Goal: Information Seeking & Learning: Get advice/opinions

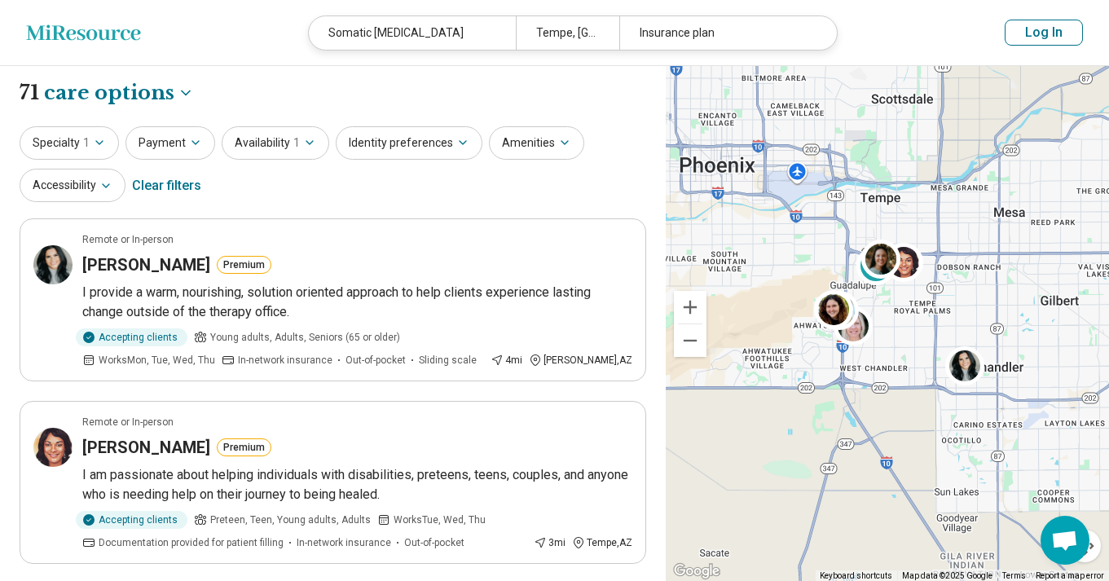
select select "***"
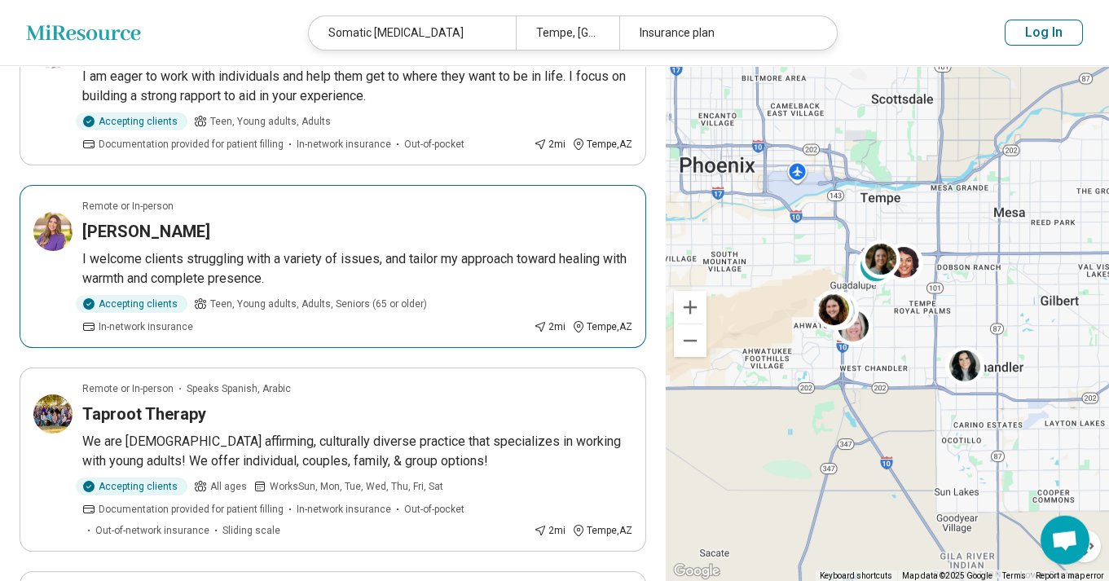
scroll to position [1313, 0]
click at [198, 248] on p "I welcome clients struggling with a variety of issues, and tailor my approach t…" at bounding box center [357, 267] width 550 height 39
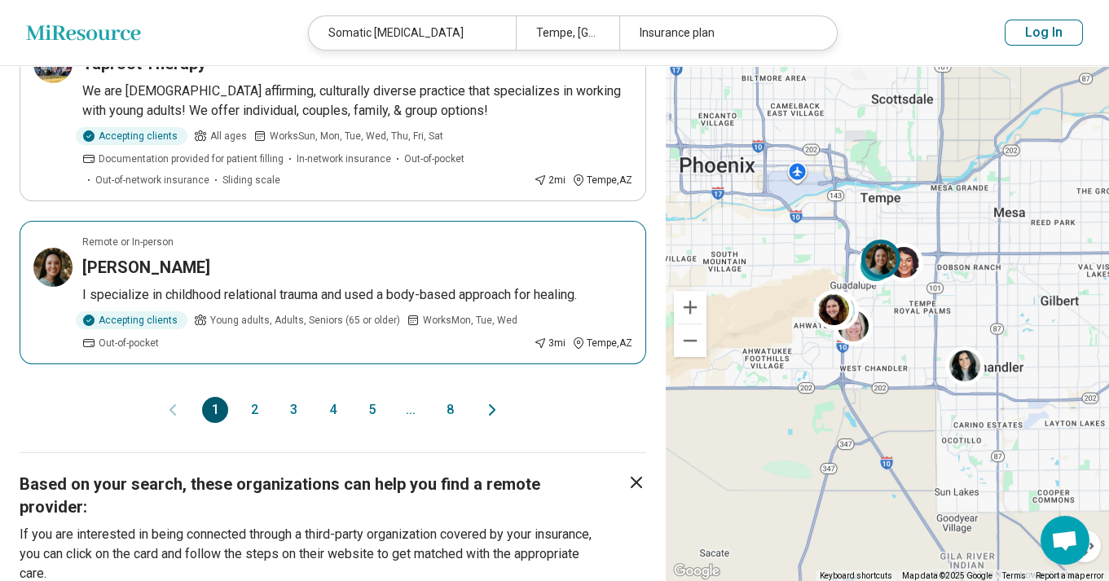
scroll to position [1663, 0]
click at [242, 312] on span "Young adults, Adults, Seniors (65 or older)" at bounding box center [305, 319] width 190 height 15
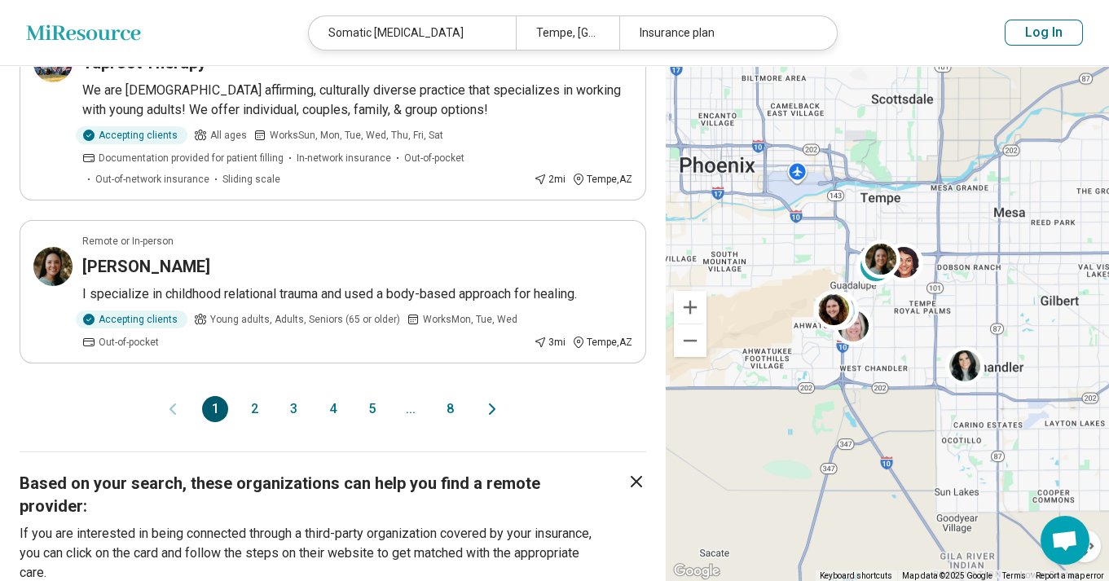
click at [251, 402] on button "2" at bounding box center [254, 409] width 26 height 26
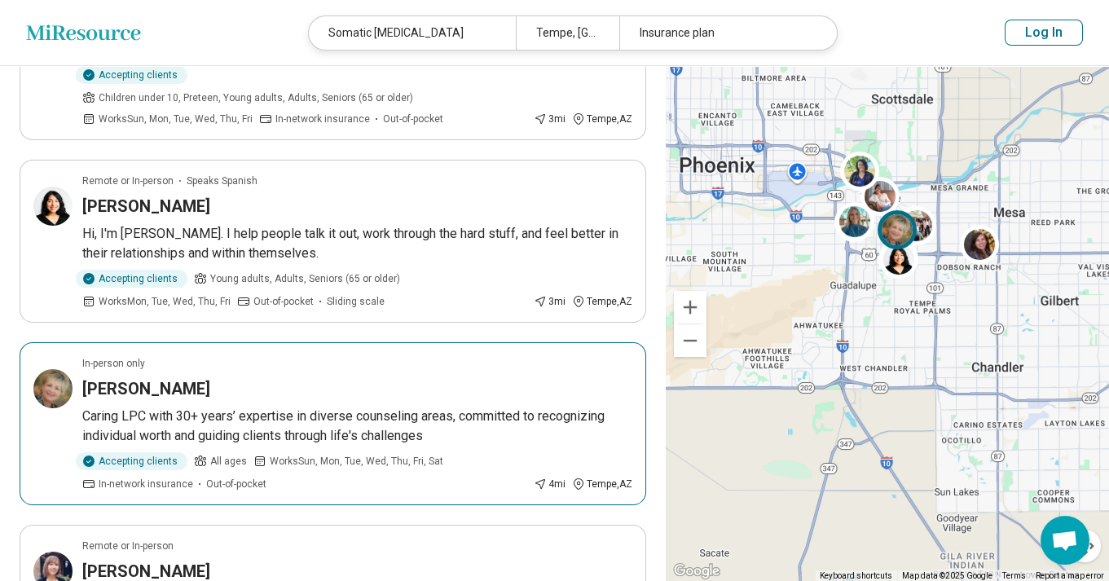
scroll to position [350, 0]
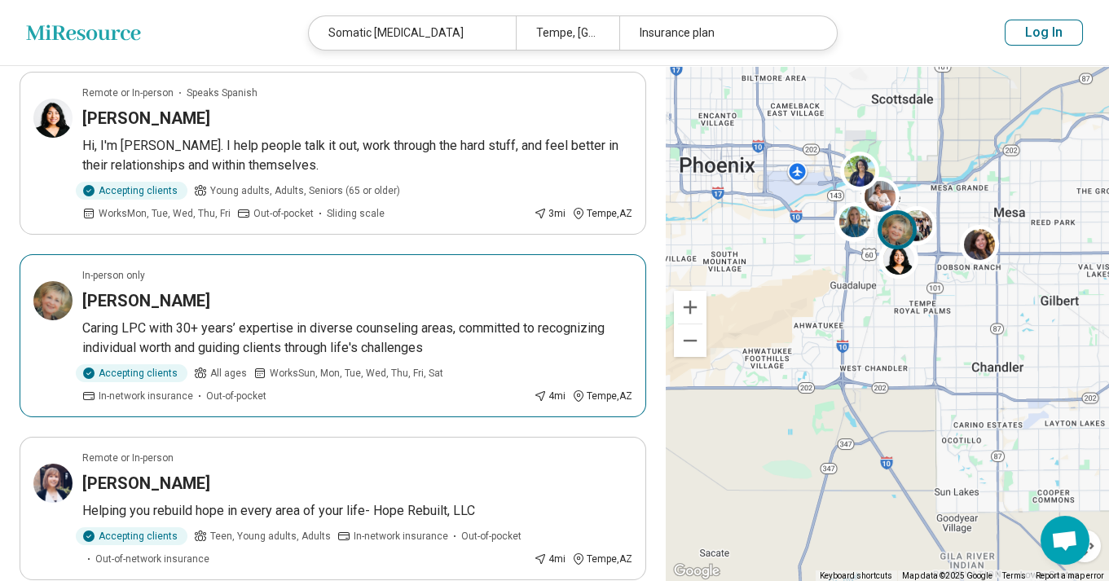
click at [364, 293] on article "In-person only Sandra Tursini Caring LPC with 30+ years’ expertise in diverse c…" at bounding box center [333, 335] width 626 height 163
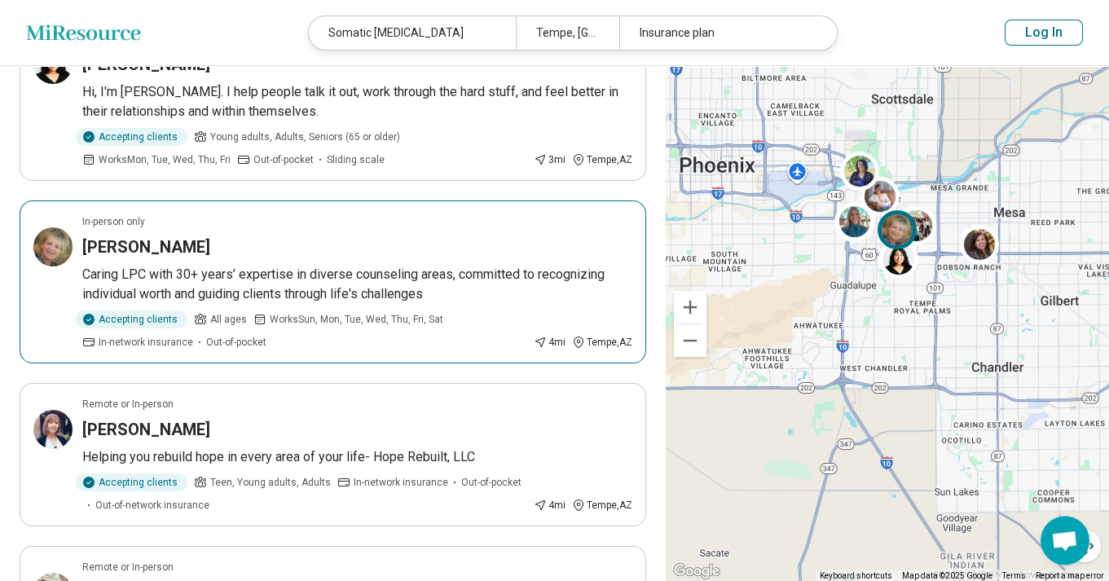
scroll to position [437, 0]
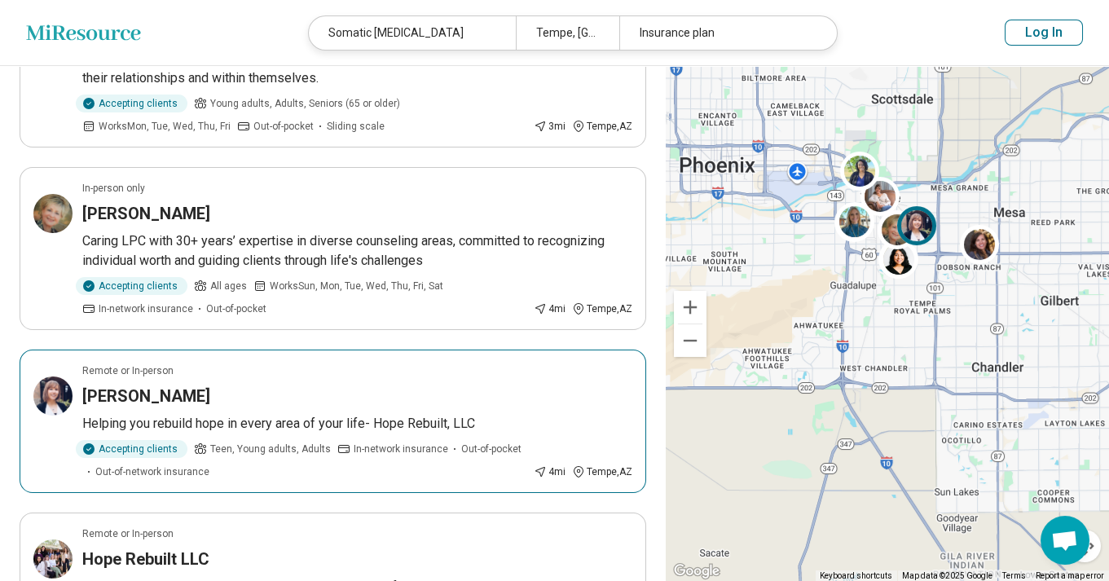
click at [468, 384] on div "[PERSON_NAME]" at bounding box center [357, 395] width 550 height 23
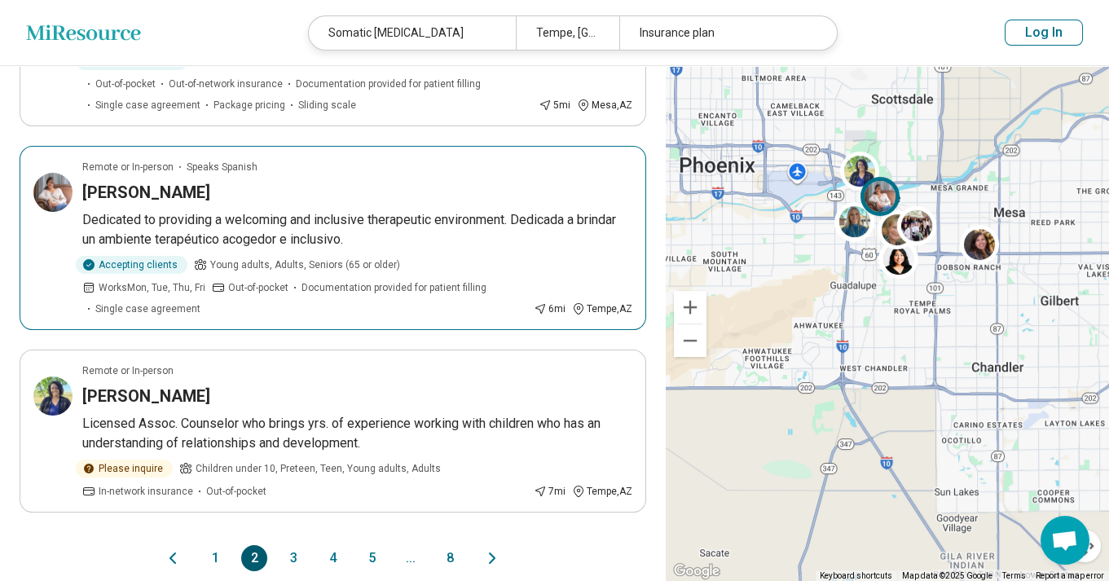
scroll to position [1663, 0]
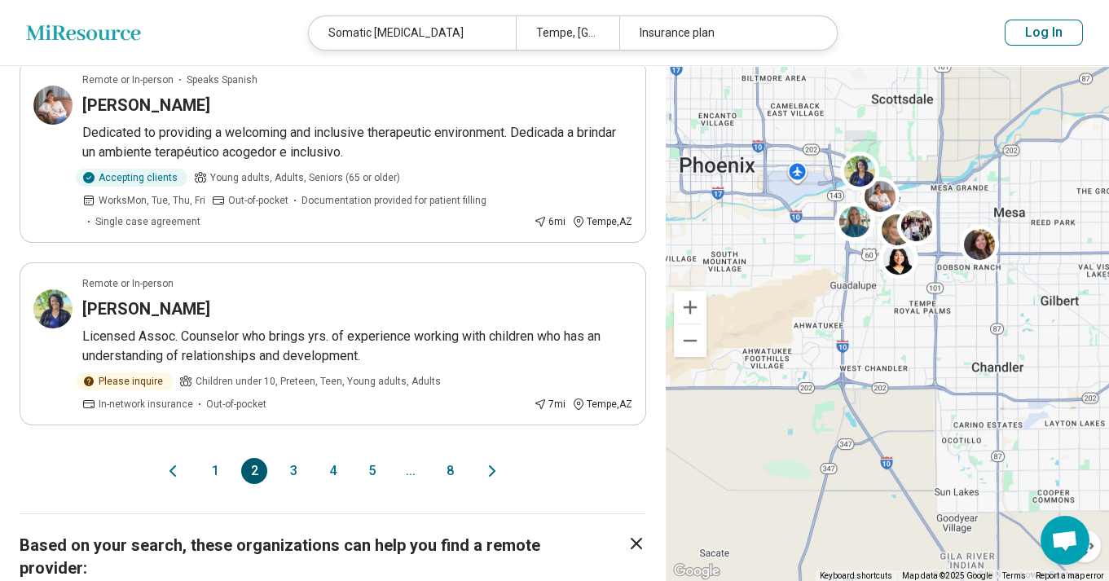
click at [292, 458] on button "3" at bounding box center [293, 471] width 26 height 26
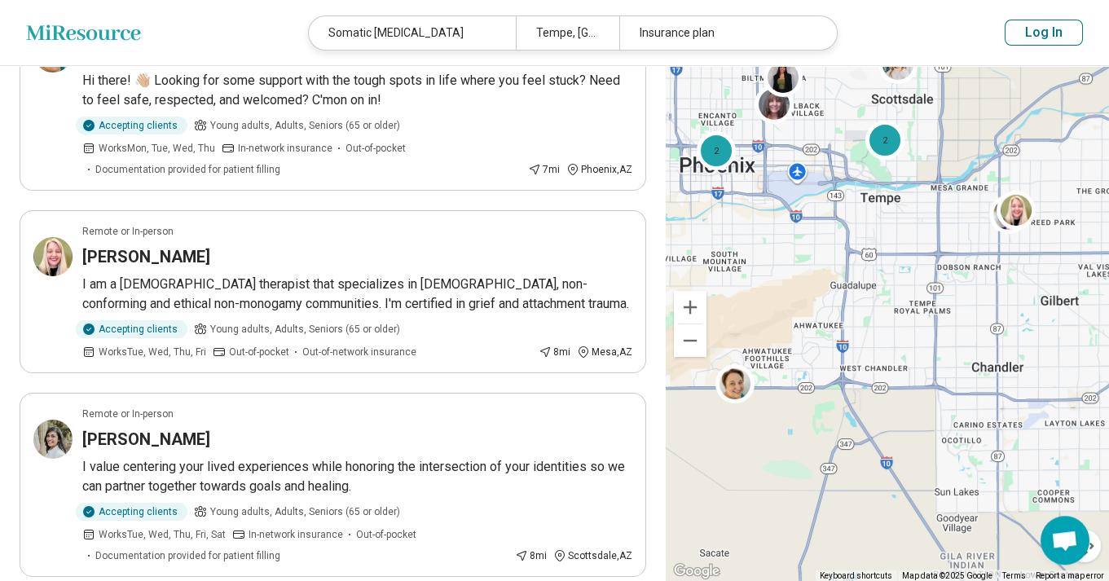
scroll to position [437, 0]
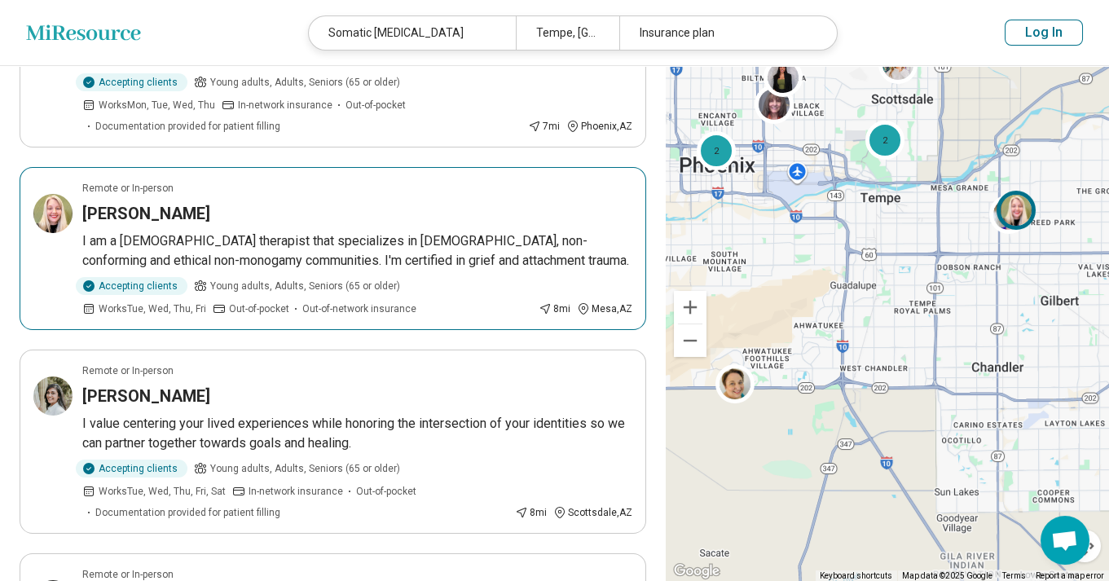
click at [434, 244] on p "I am a queer therapist that specializes in LGBTQIA+, non-conforming and ethical…" at bounding box center [357, 250] width 550 height 39
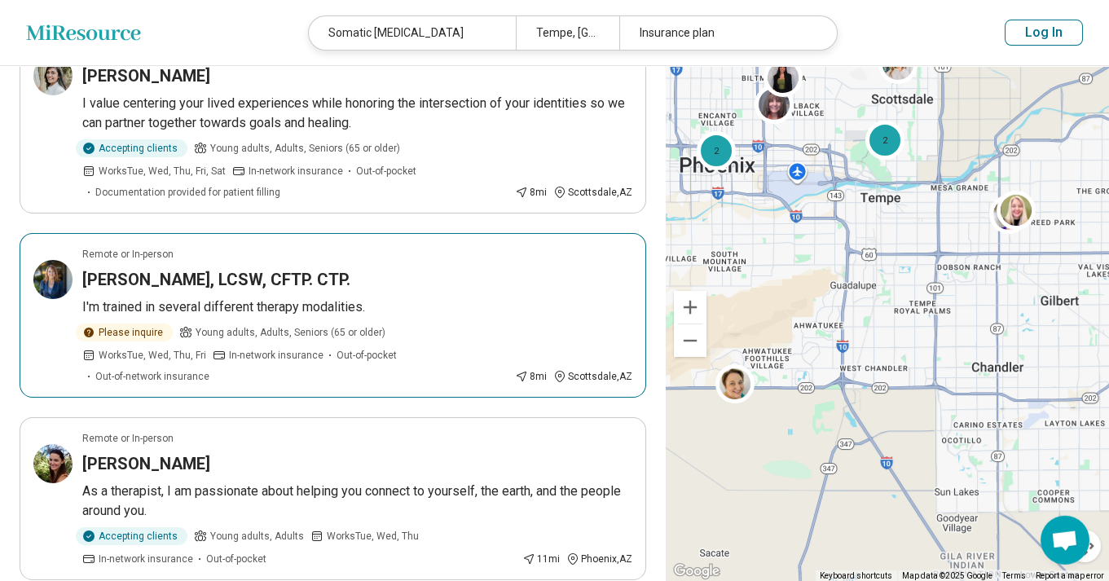
scroll to position [788, 0]
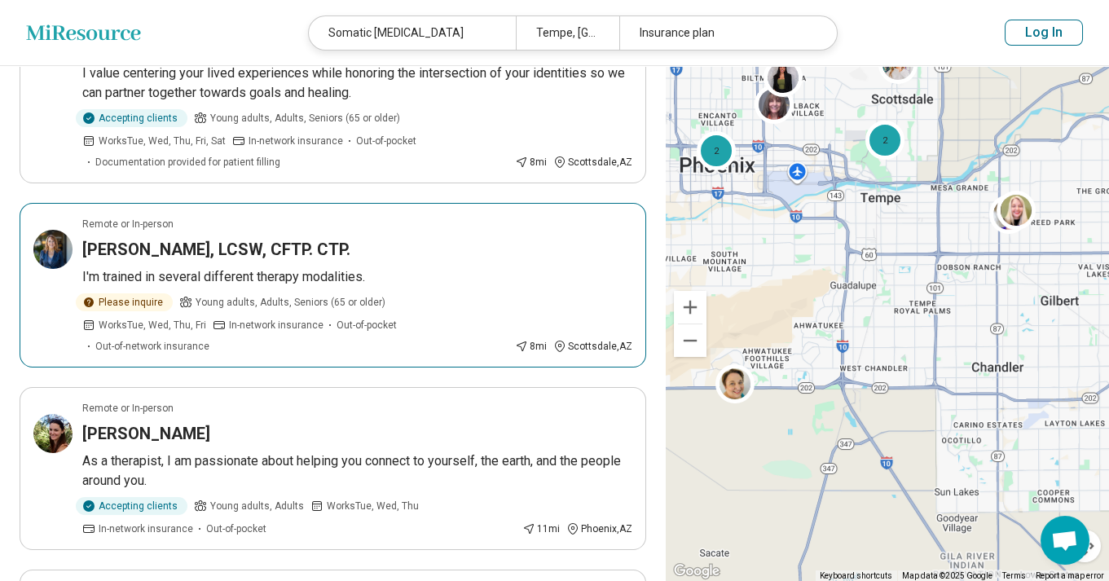
click at [285, 251] on h3 "Paula Johnson, LCSW, CFTP. CTP." at bounding box center [216, 249] width 268 height 23
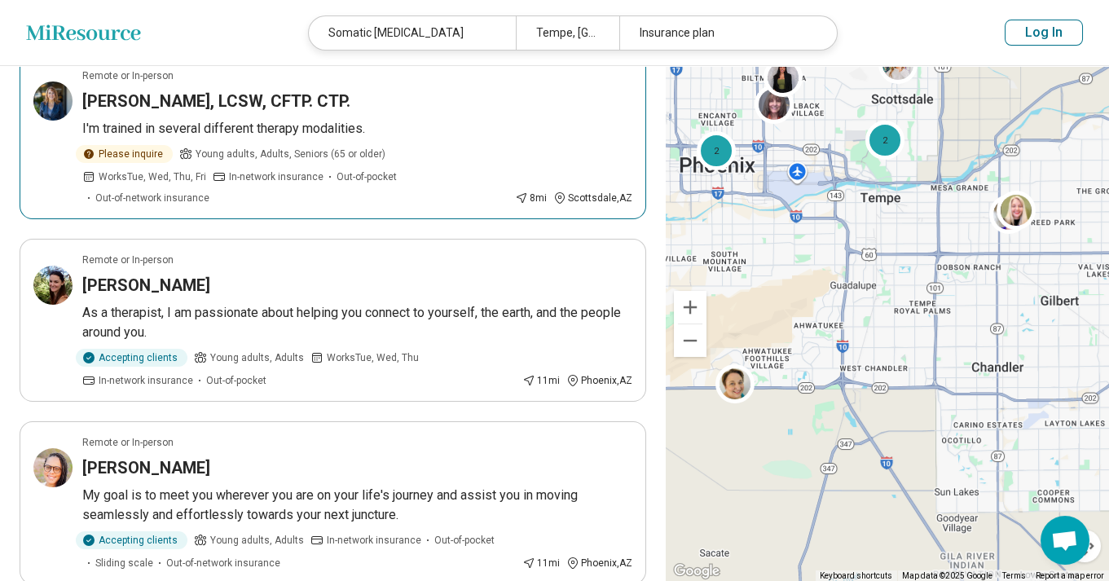
scroll to position [963, 0]
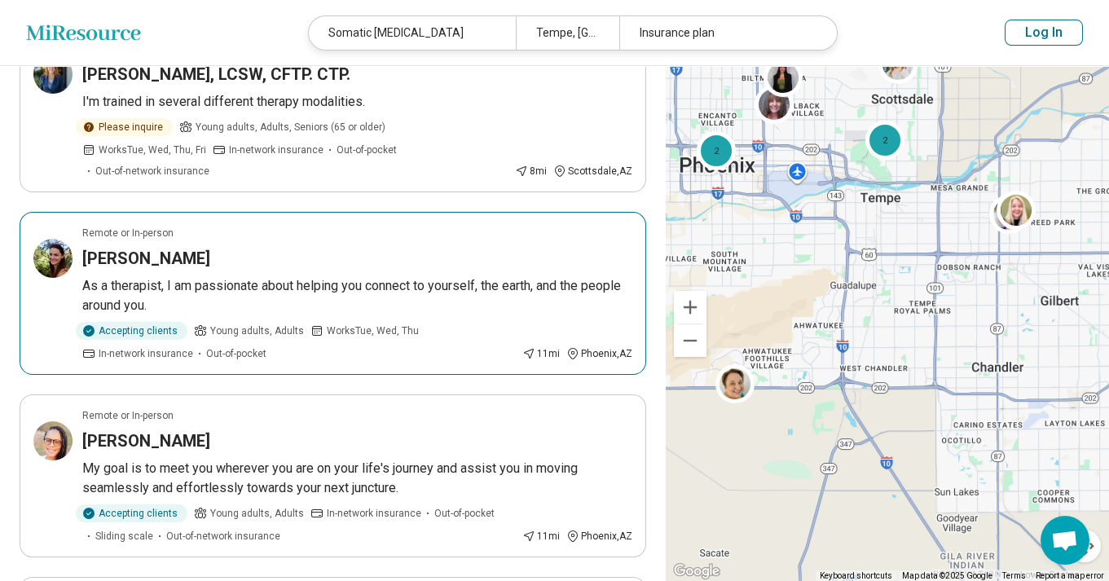
click at [436, 283] on p "As a therapist, I am passionate about helping you connect to yourself, the eart…" at bounding box center [357, 295] width 550 height 39
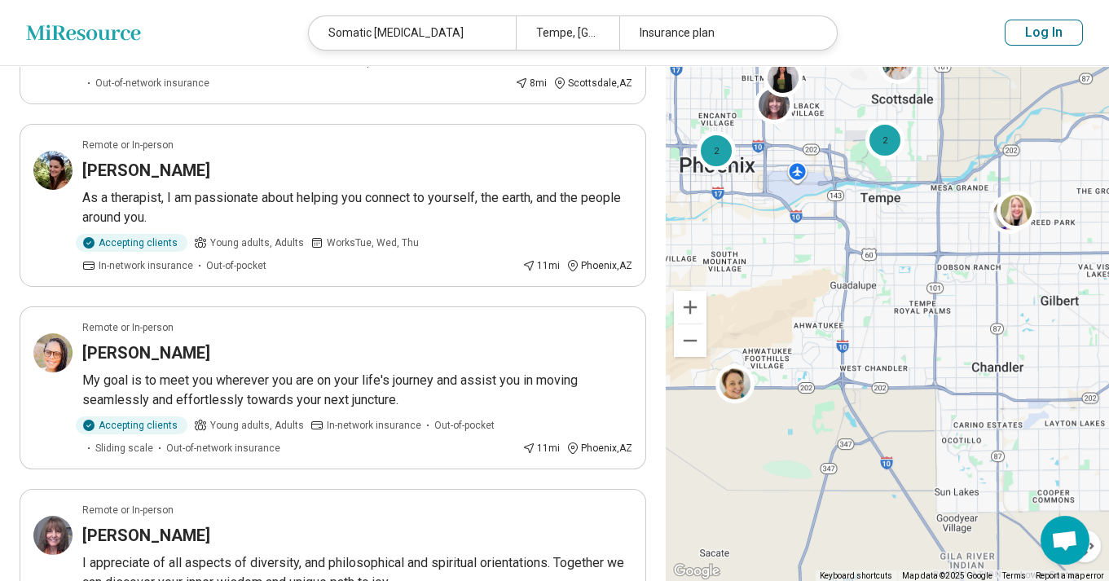
scroll to position [1138, 0]
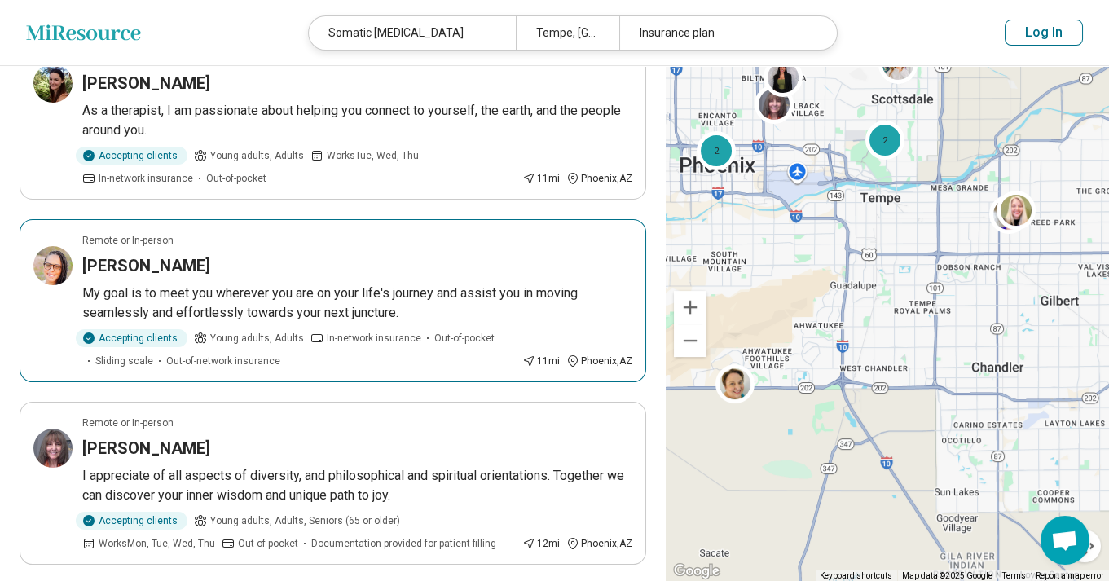
click at [366, 267] on div "Shereen Breuer" at bounding box center [357, 265] width 550 height 23
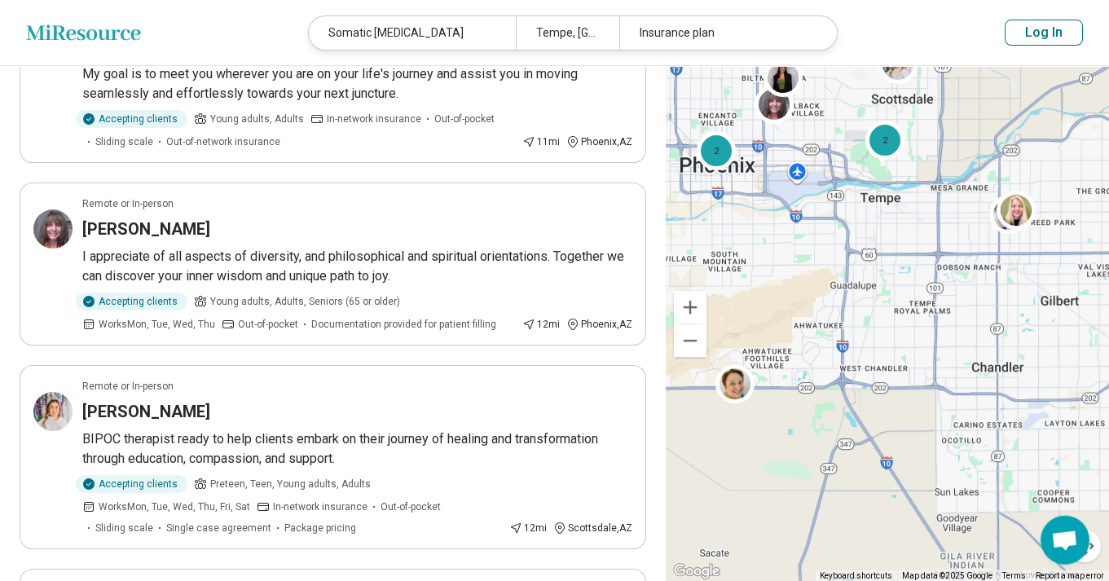
scroll to position [1401, 0]
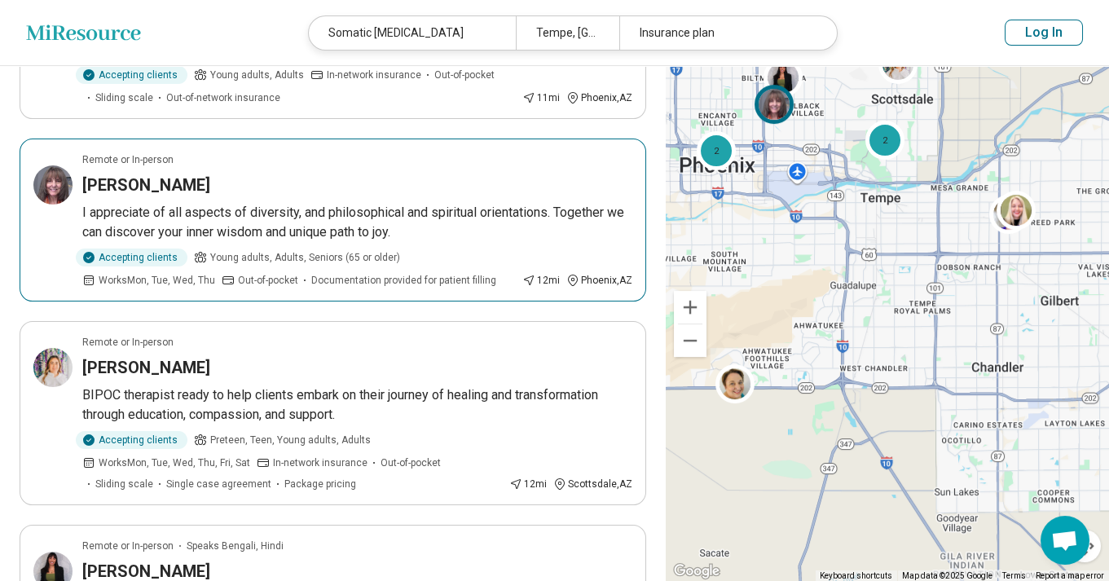
click at [452, 210] on p "I appreciate of all aspects of diversity, and philosophical and spiritual orien…" at bounding box center [357, 222] width 550 height 39
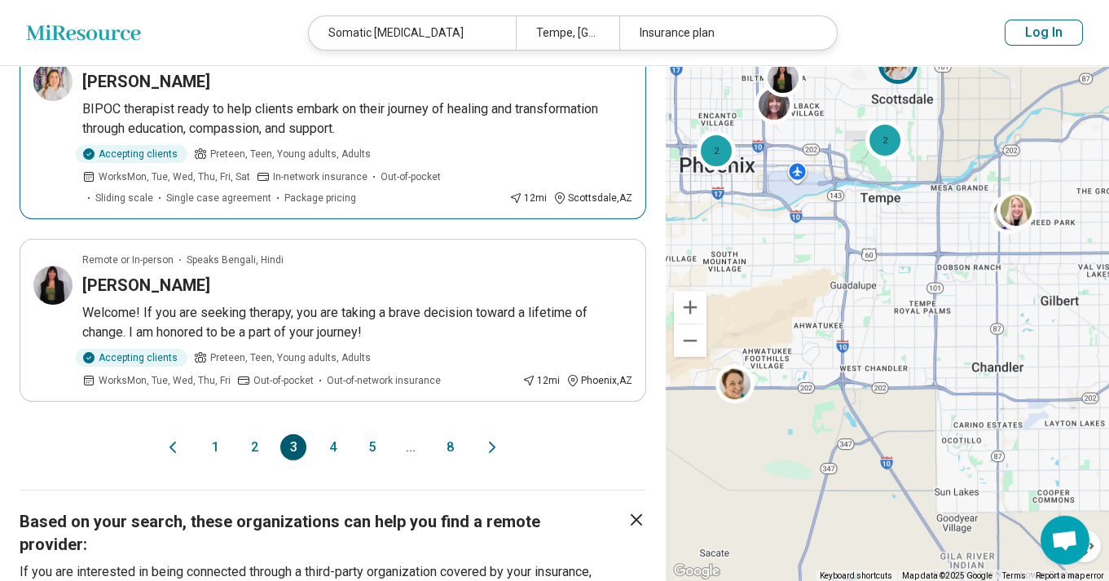
scroll to position [1751, 0]
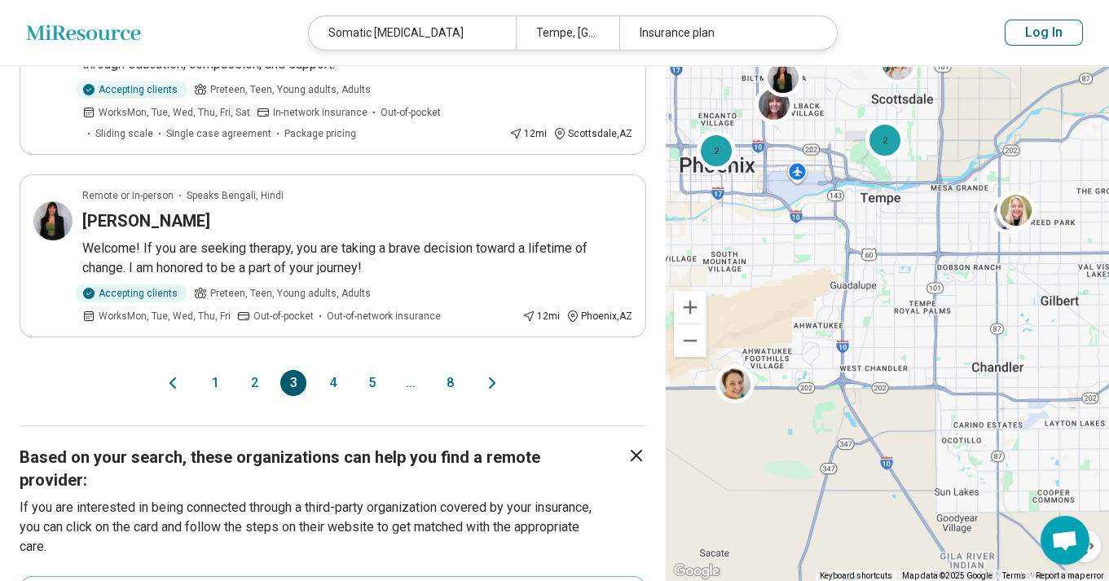
click at [337, 377] on button "4" at bounding box center [332, 383] width 26 height 26
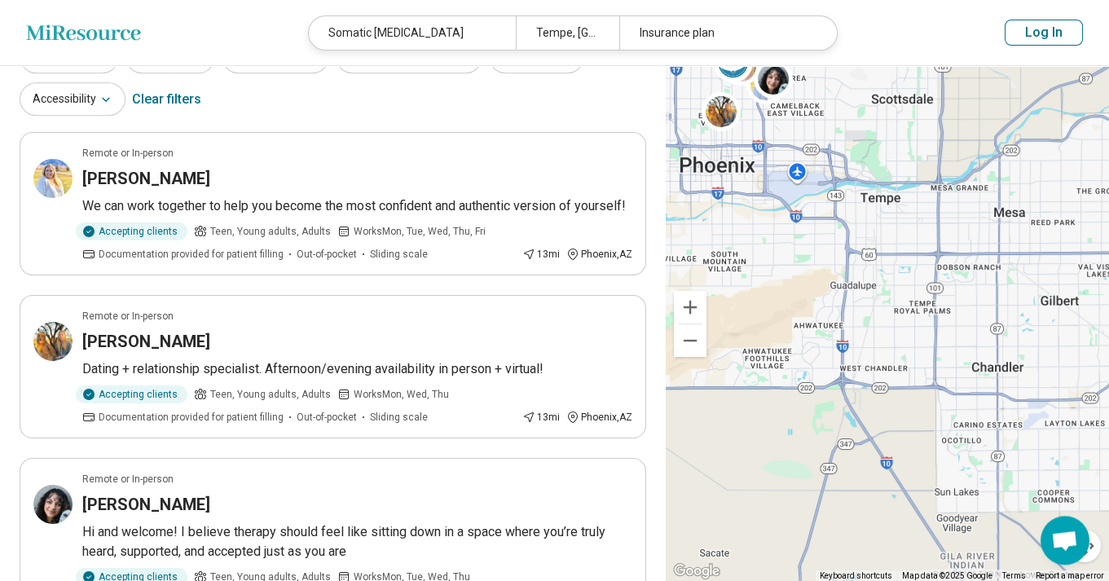
scroll to position [87, 0]
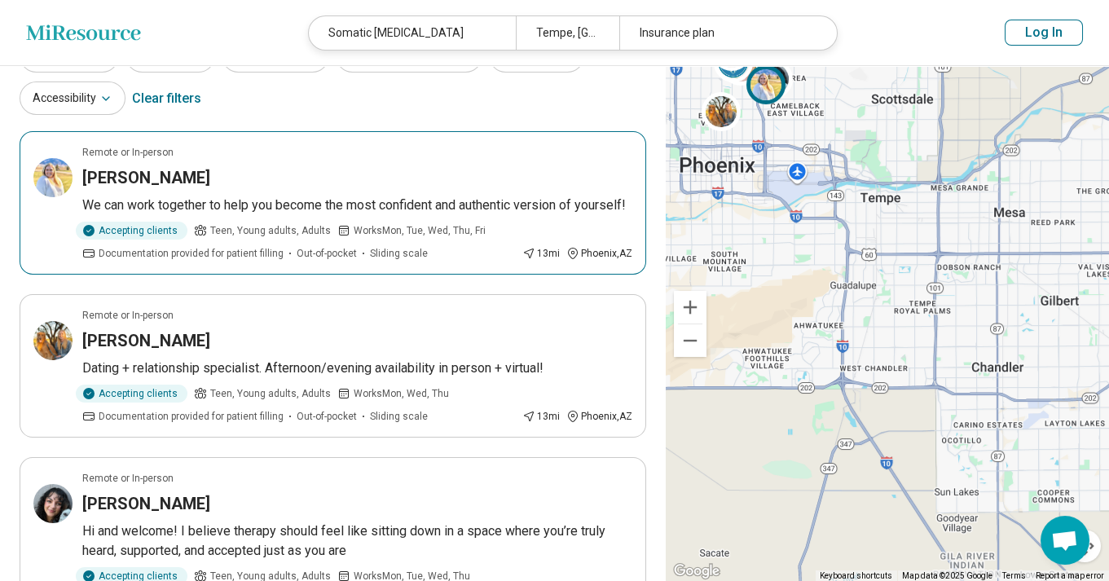
click at [168, 198] on p "We can work together to help you become the most confident and authentic versio…" at bounding box center [357, 205] width 550 height 20
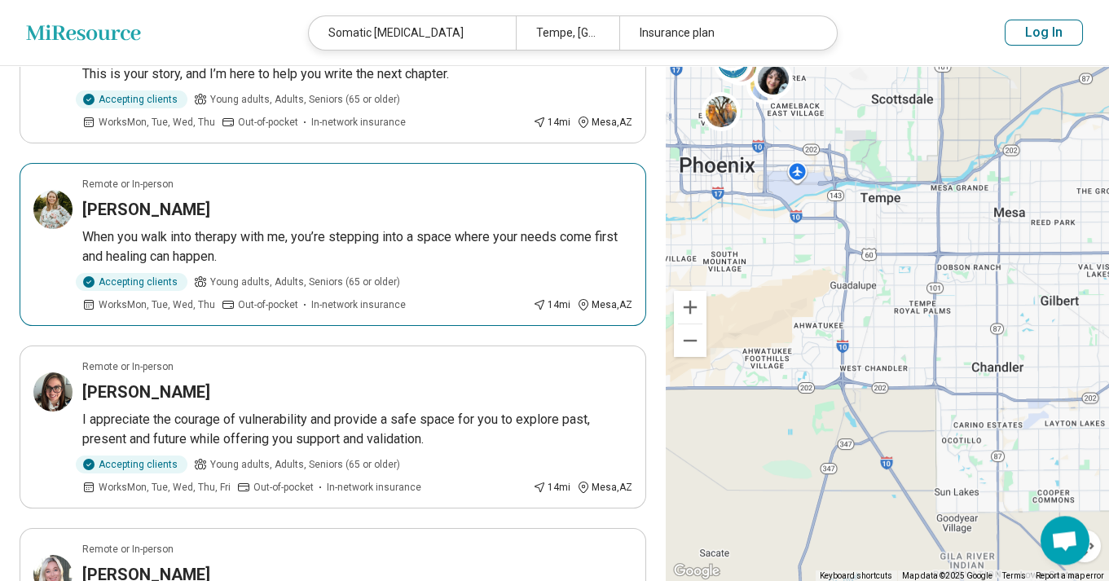
scroll to position [1138, 0]
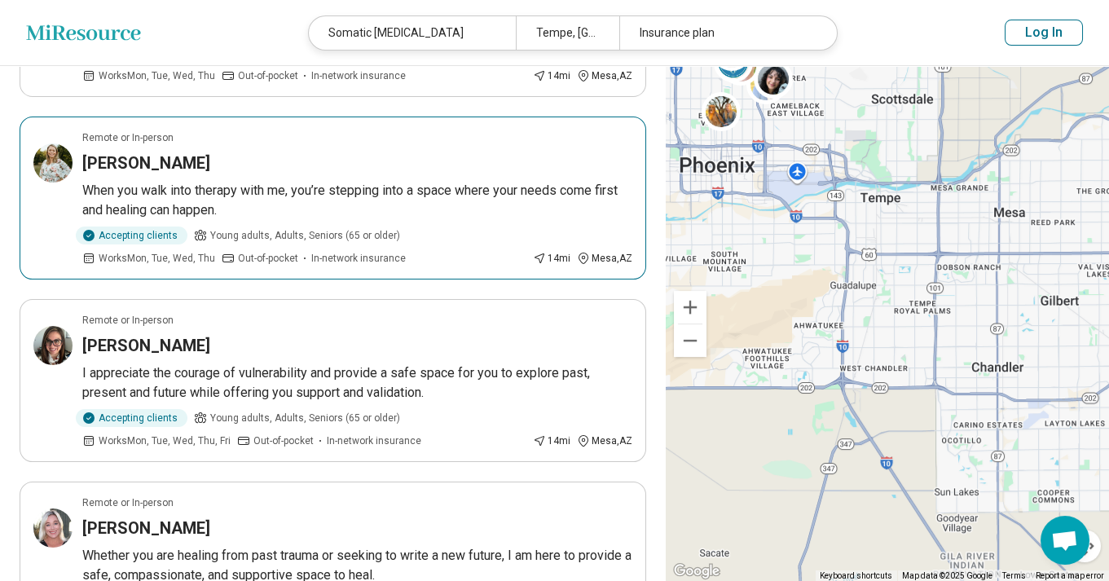
click at [418, 212] on p "When you walk into therapy with me, you’re stepping into a space where your nee…" at bounding box center [357, 200] width 550 height 39
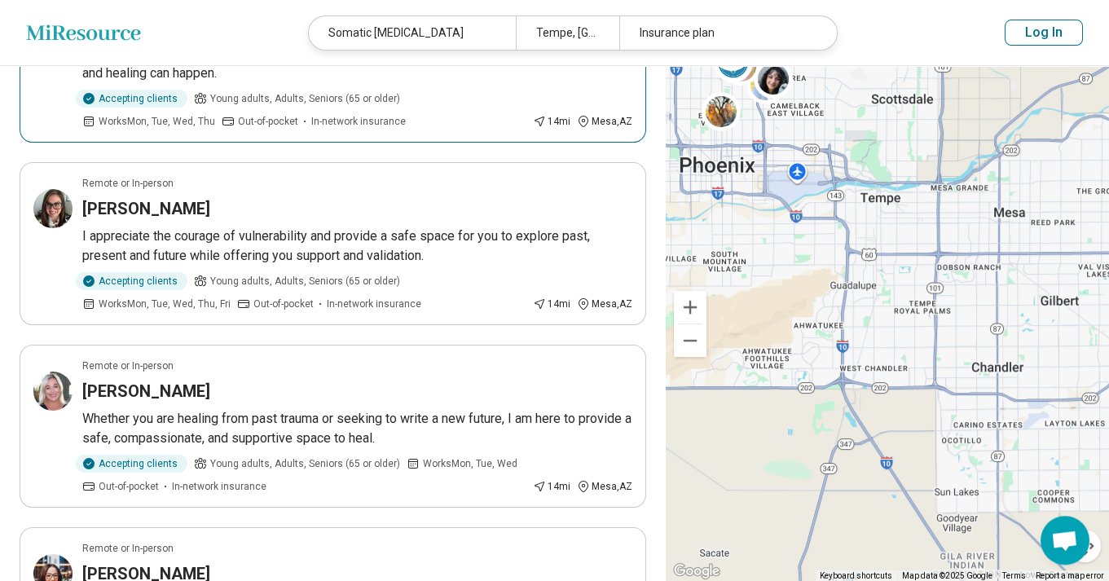
scroll to position [1313, 0]
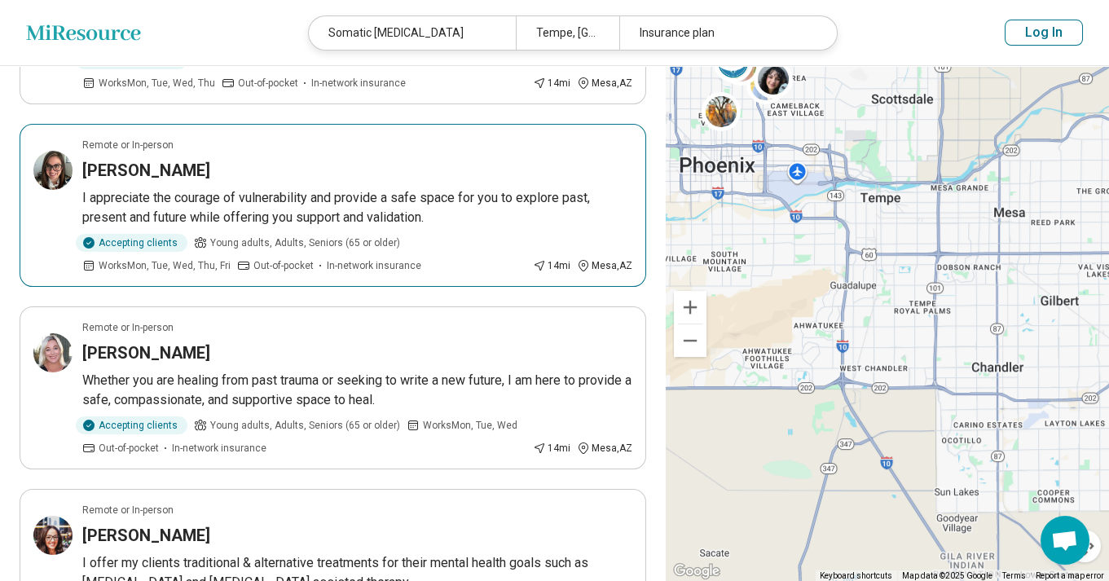
click at [331, 215] on p "I appreciate the courage of vulnerability and provide a safe space for you to e…" at bounding box center [357, 207] width 550 height 39
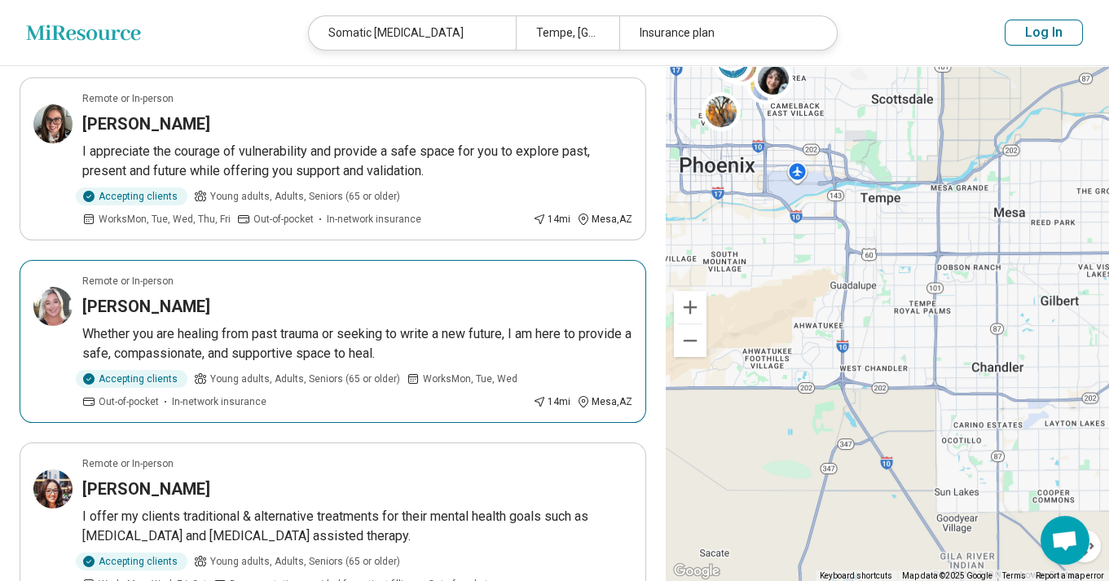
scroll to position [1401, 0]
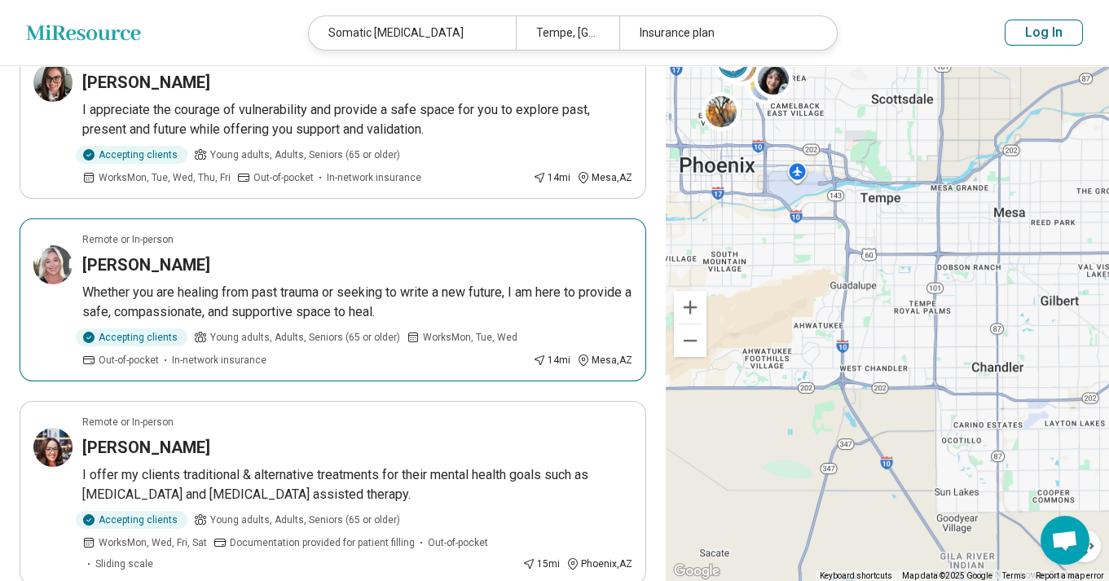
click at [352, 322] on p "Whether you are healing from past trauma or seeking to write a new future, I am…" at bounding box center [357, 302] width 550 height 39
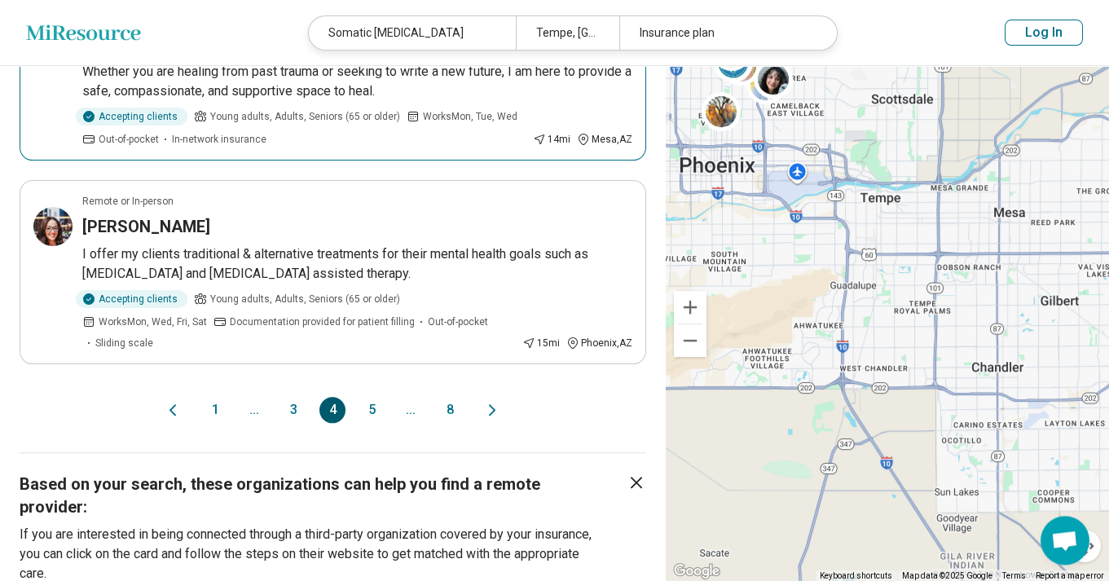
scroll to position [1663, 0]
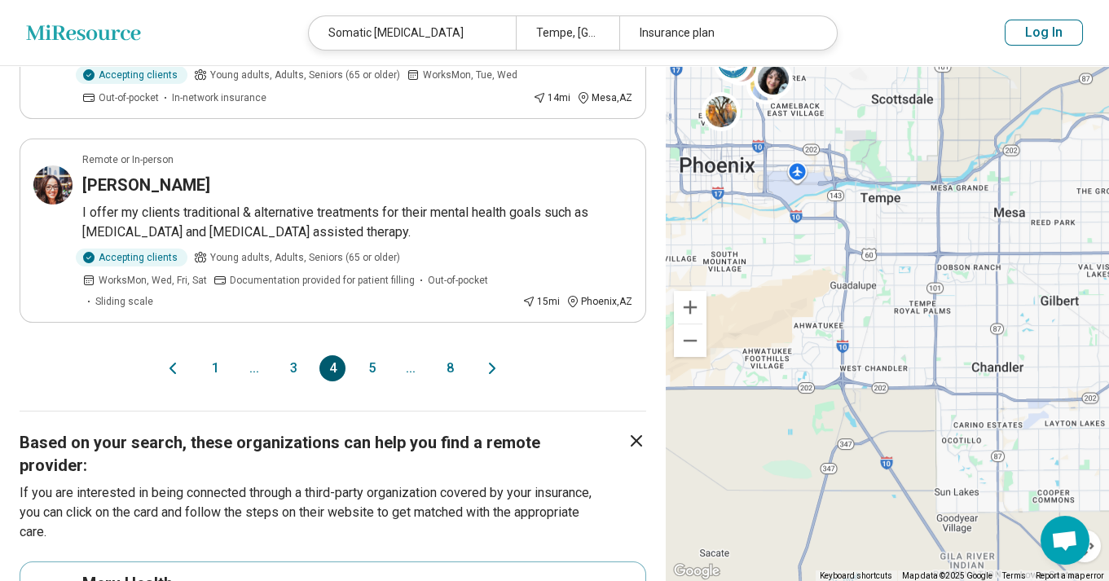
click at [372, 378] on button "5" at bounding box center [371, 368] width 26 height 26
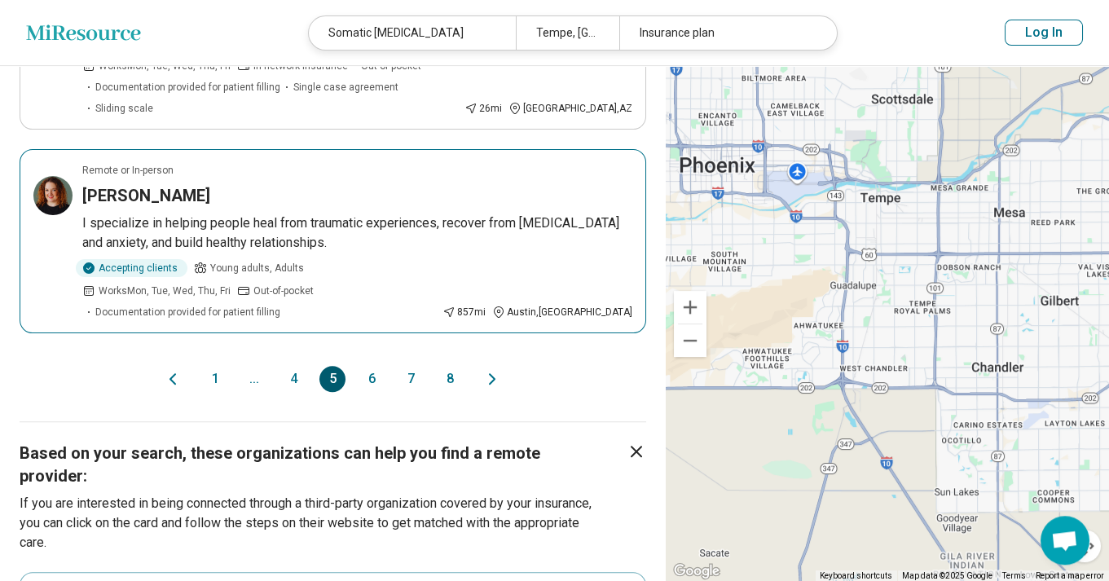
scroll to position [1838, 0]
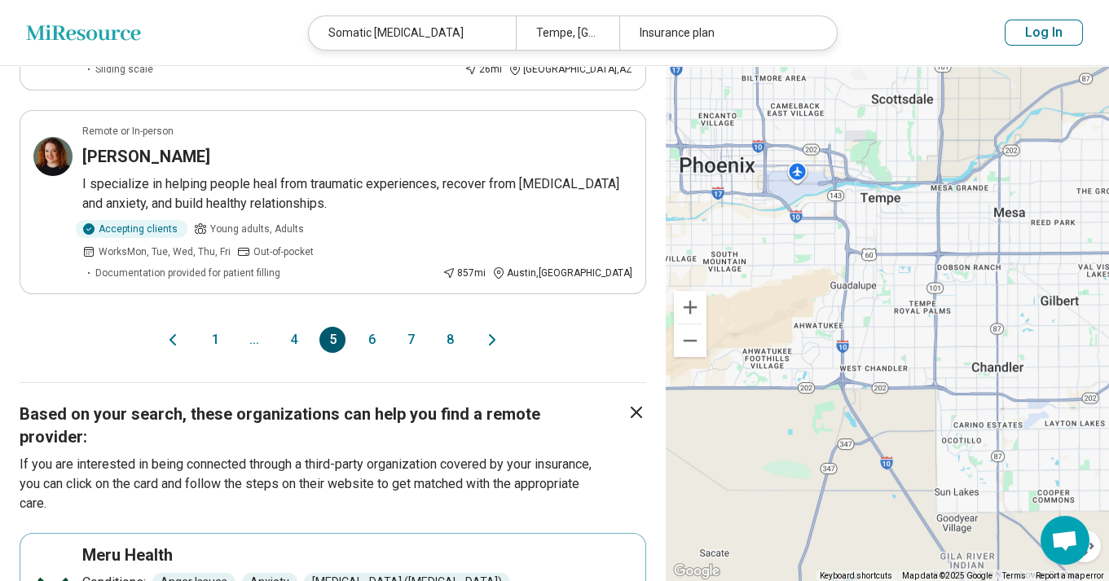
click at [373, 327] on button "6" at bounding box center [371, 340] width 26 height 26
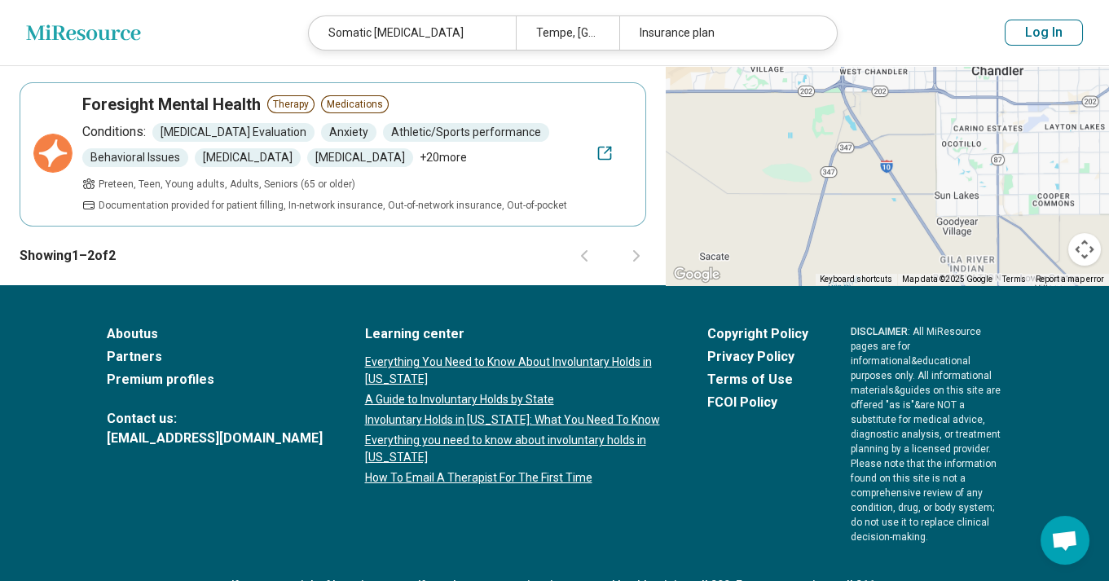
scroll to position [0, 0]
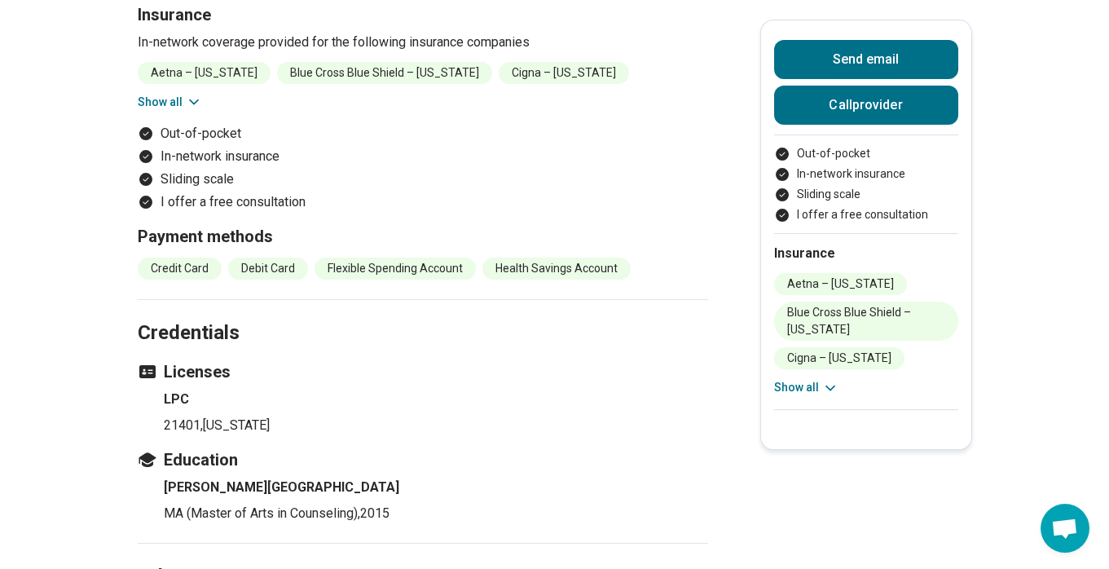
scroll to position [1838, 0]
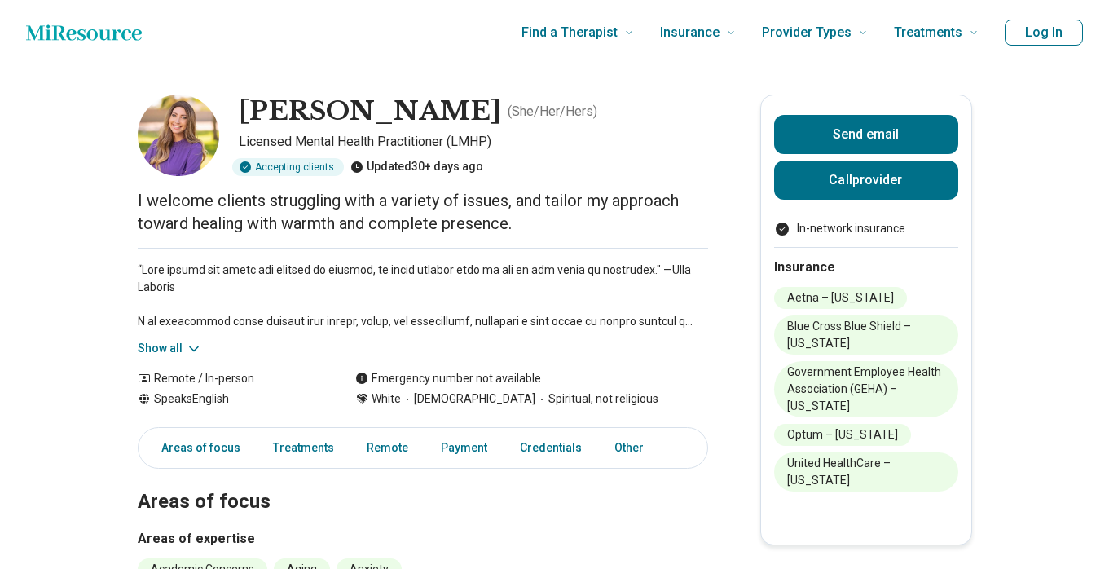
scroll to position [87, 0]
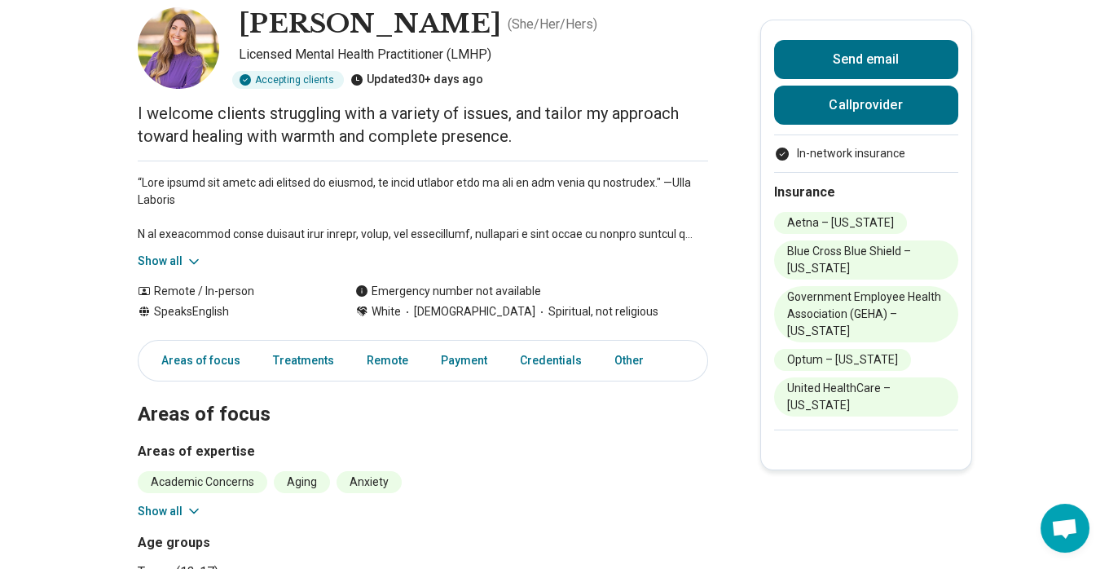
click at [175, 260] on button "Show all" at bounding box center [170, 261] width 64 height 17
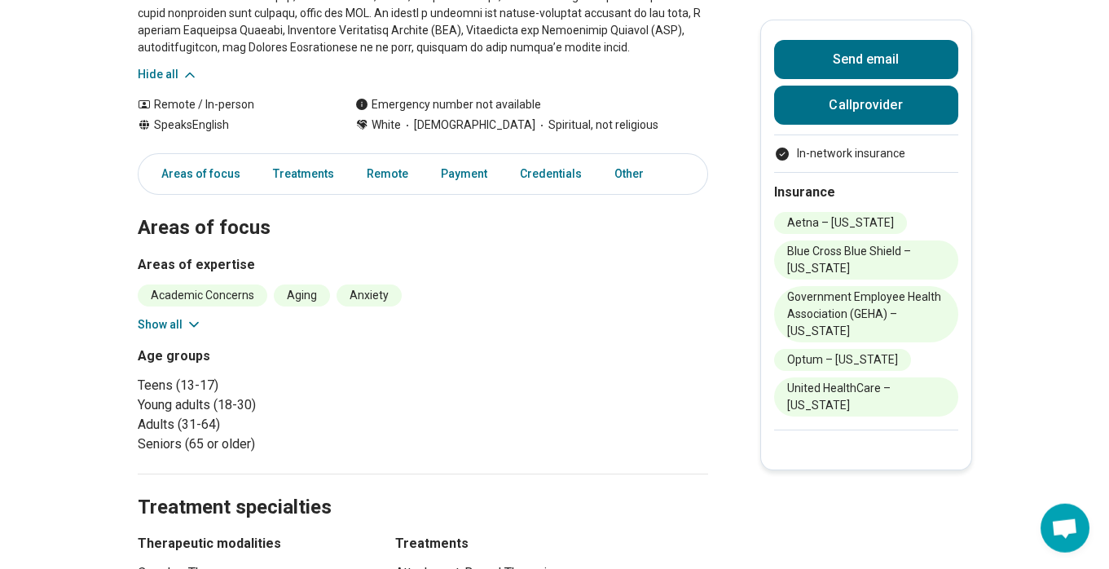
scroll to position [525, 0]
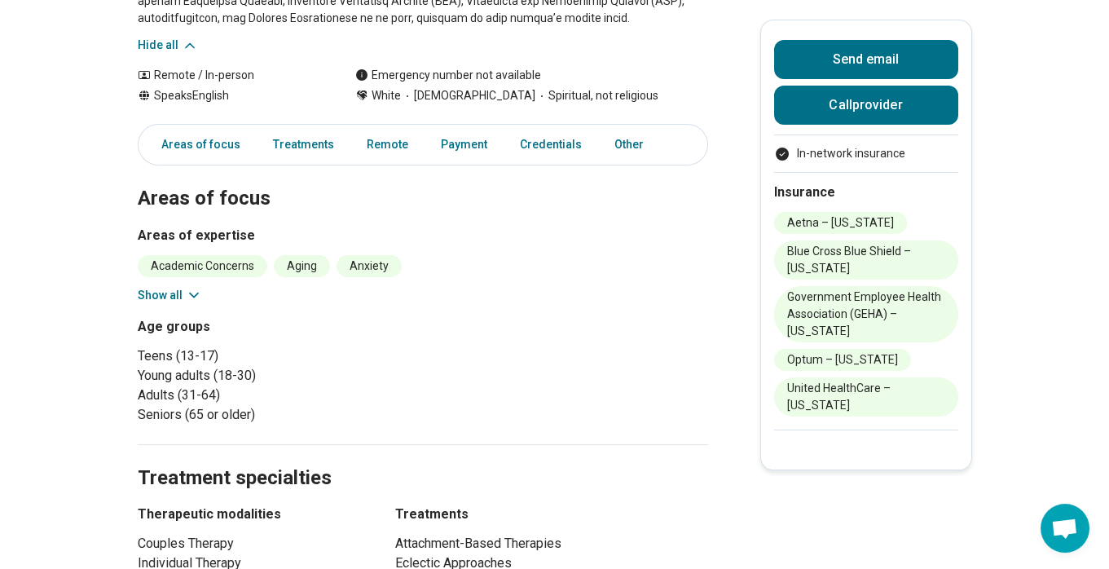
click at [198, 296] on icon at bounding box center [194, 295] width 8 height 4
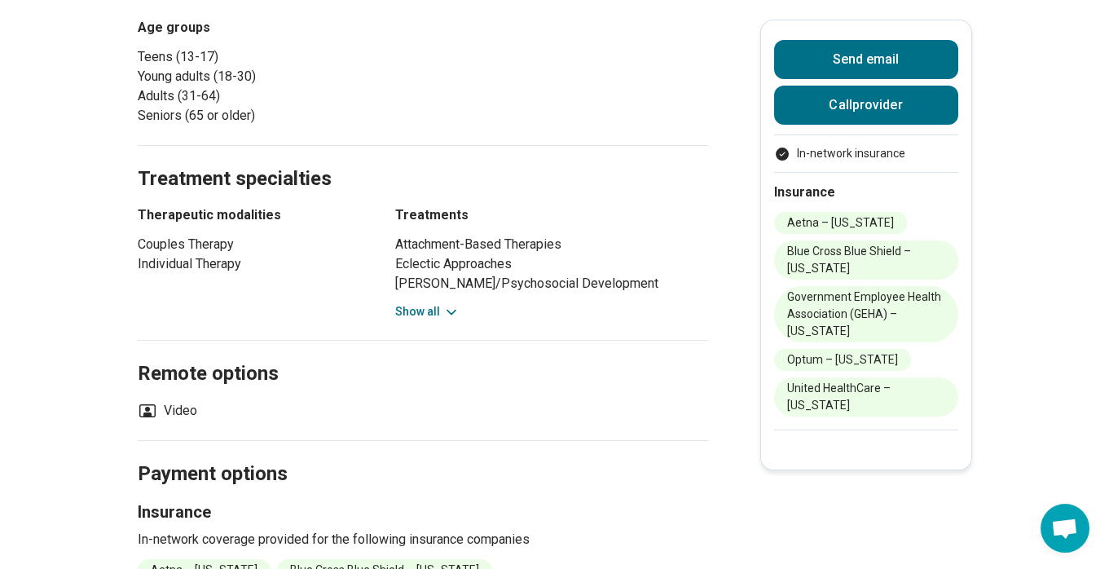
scroll to position [1051, 0]
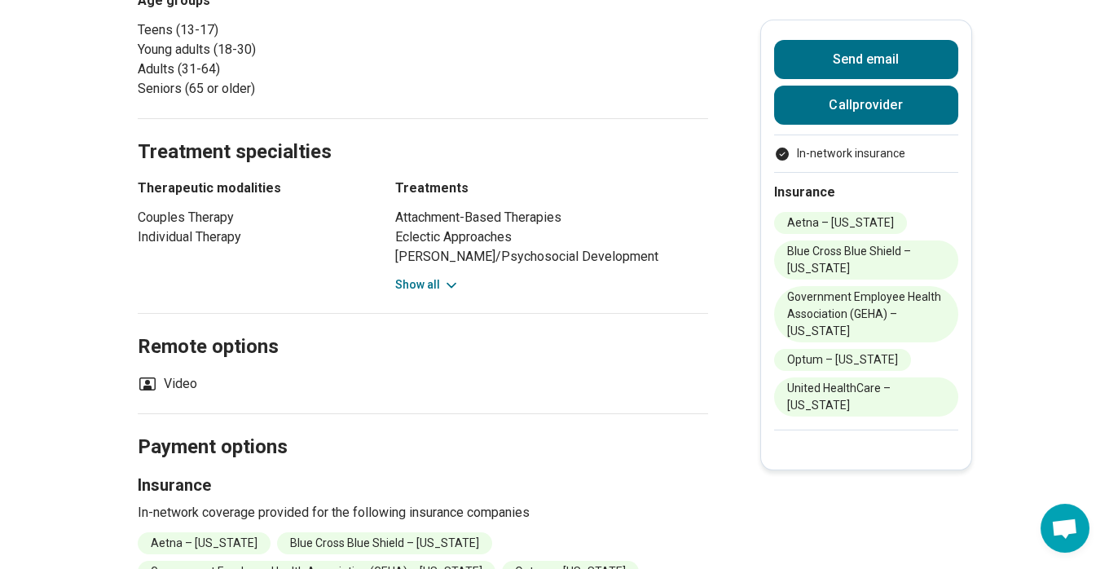
click at [415, 287] on button "Show all" at bounding box center [427, 284] width 64 height 17
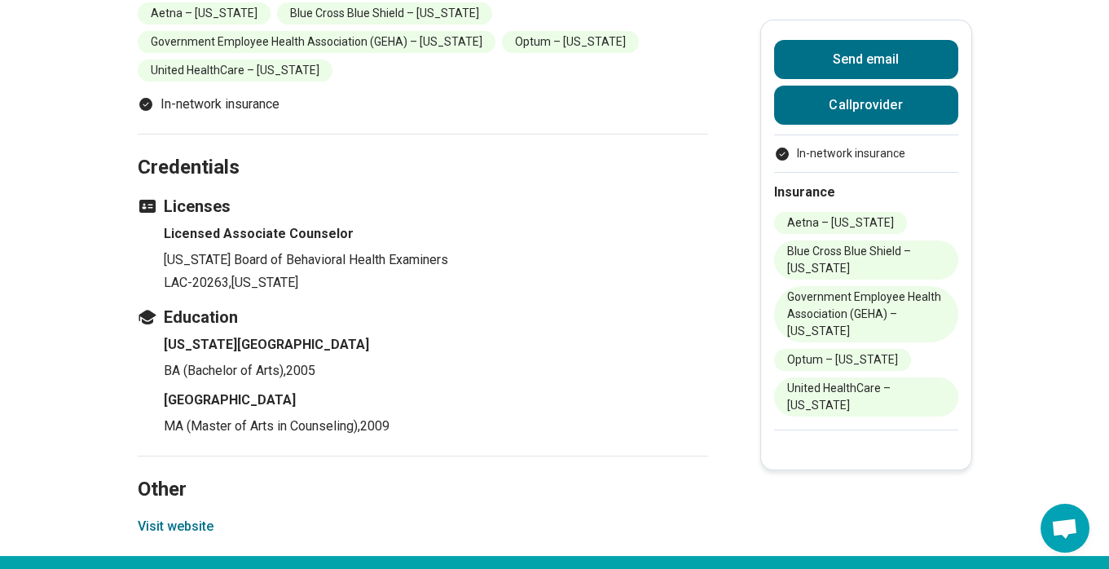
scroll to position [1926, 0]
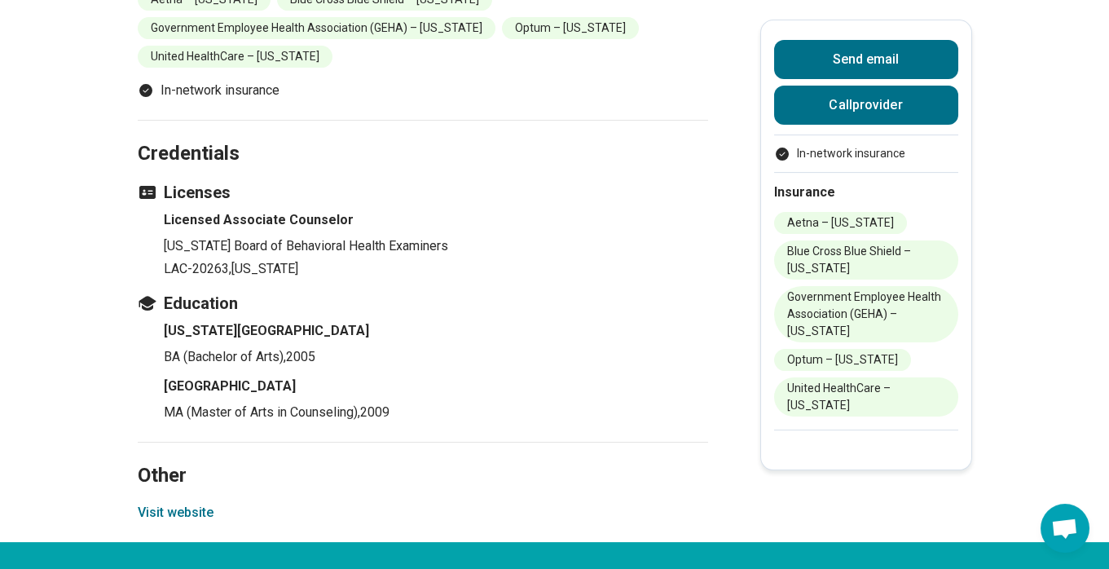
click at [197, 522] on button "Visit website" at bounding box center [176, 513] width 76 height 20
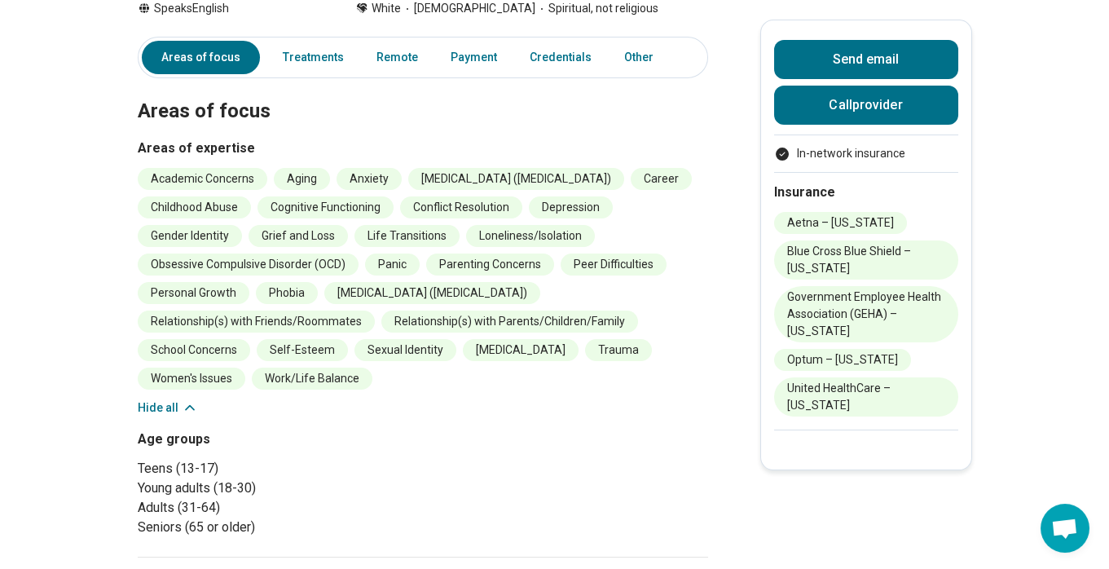
scroll to position [0, 0]
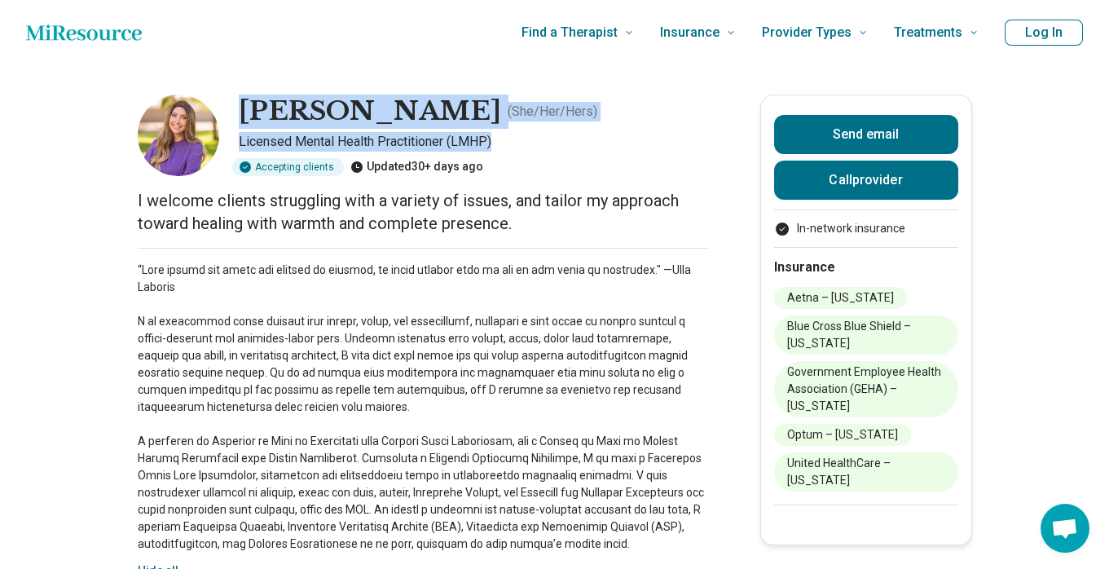
drag, startPoint x: 244, startPoint y: 105, endPoint x: 533, endPoint y: 138, distance: 290.3
click at [533, 138] on div "Heidi Kaplan ( She/Her/Hers ) Licensed Mental Health Practitioner (LMHP) Accept…" at bounding box center [423, 134] width 570 height 81
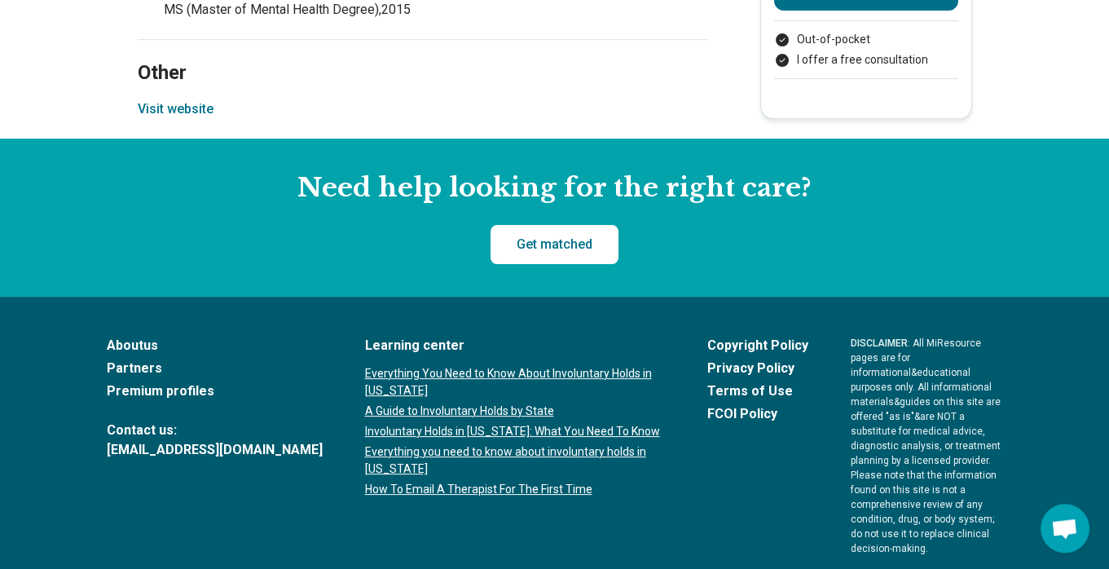
scroll to position [2364, 0]
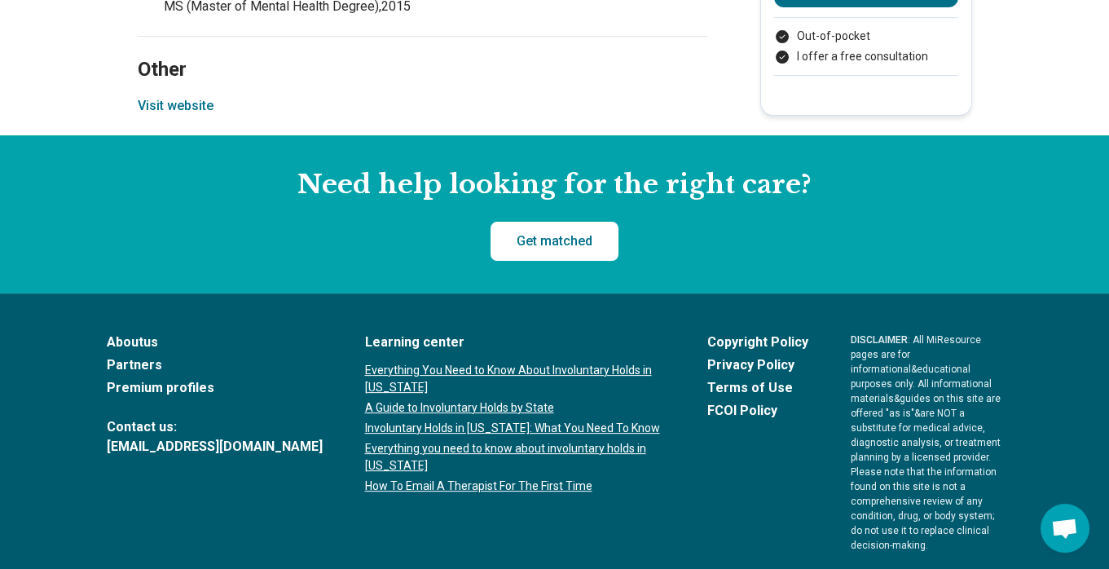
click at [165, 116] on button "Visit website" at bounding box center [176, 106] width 76 height 20
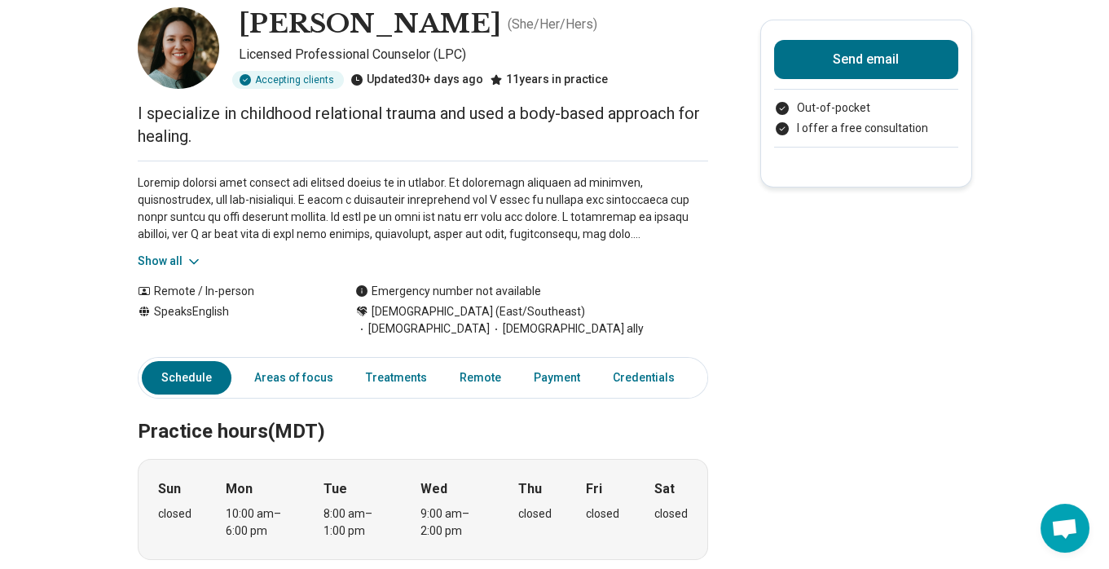
scroll to position [175, 0]
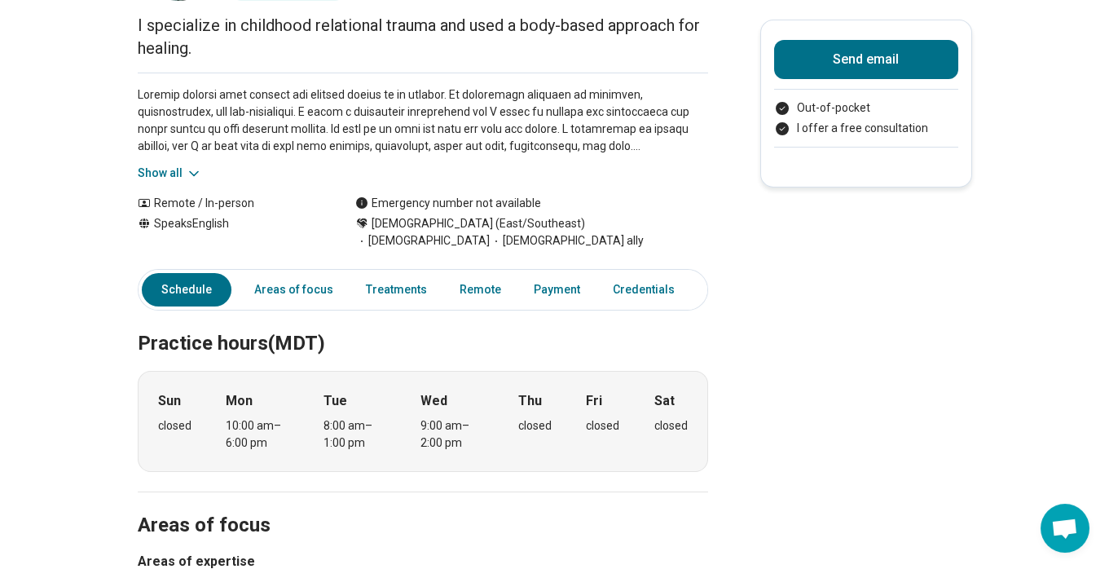
click at [187, 172] on button "Show all" at bounding box center [170, 173] width 64 height 17
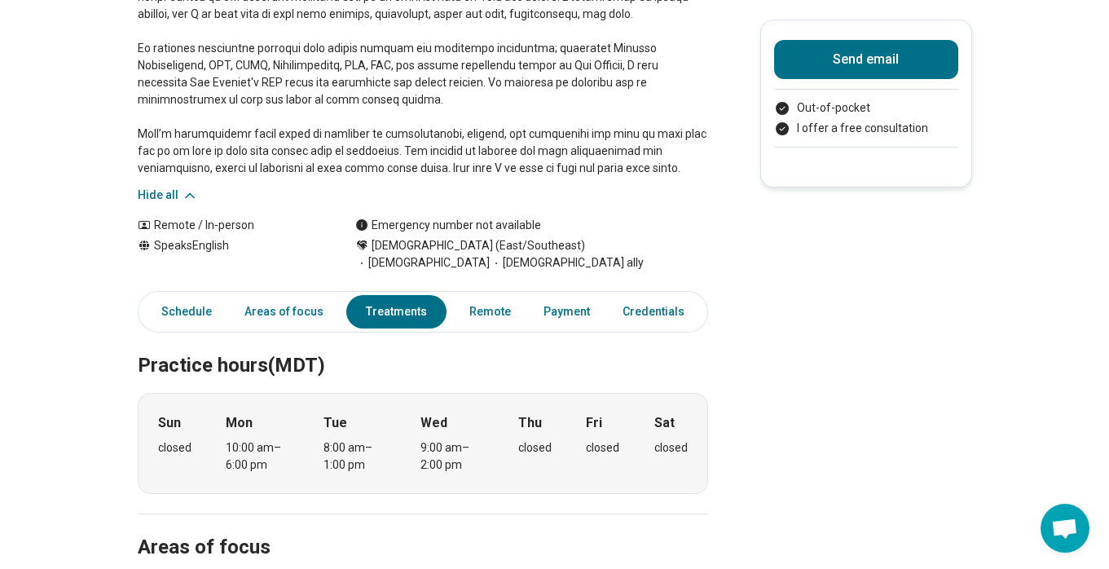
scroll to position [0, 0]
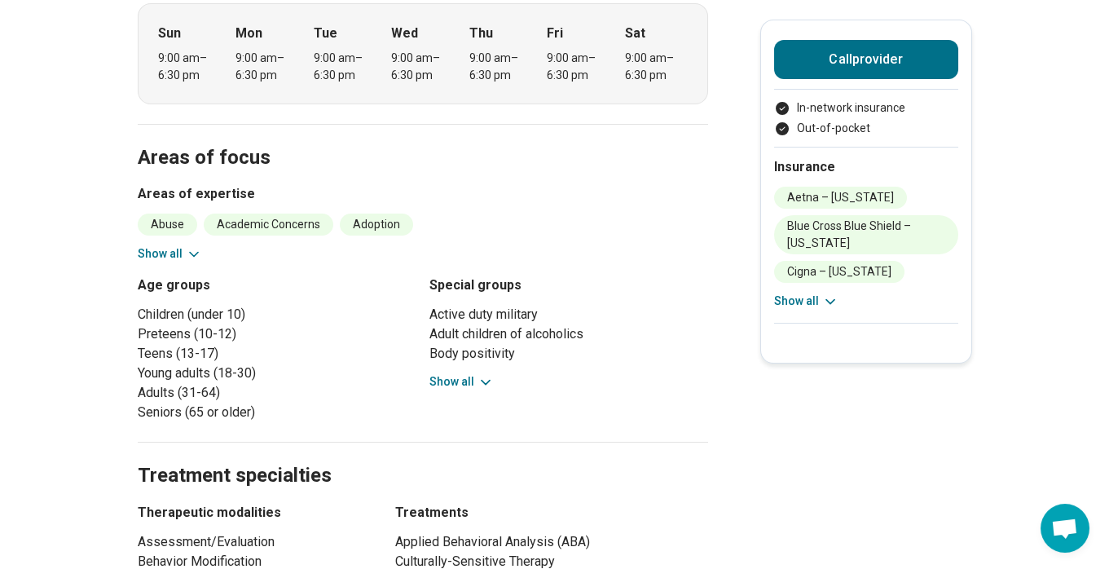
scroll to position [613, 0]
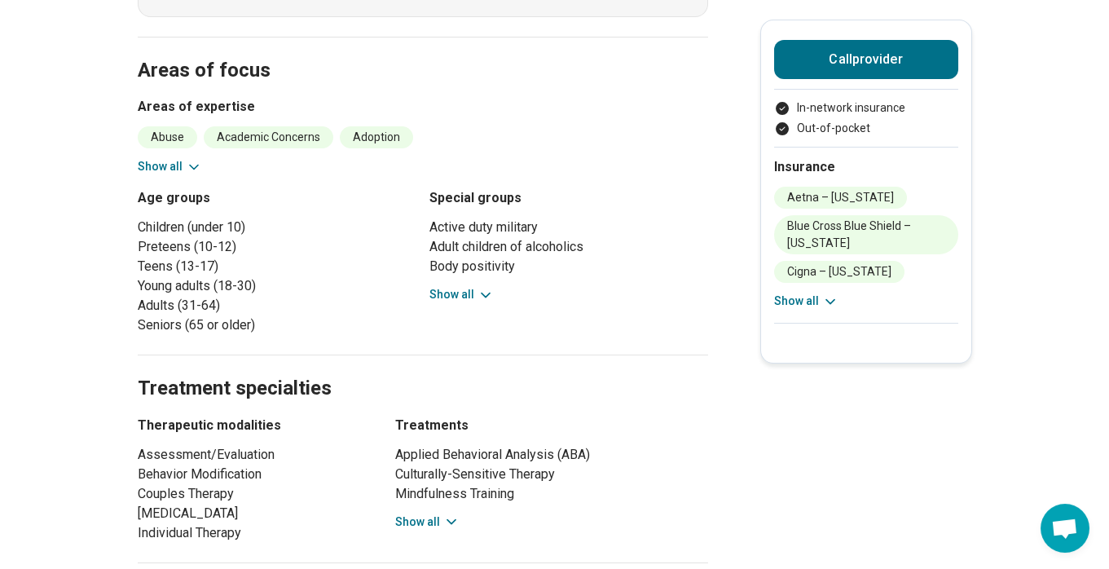
click at [460, 292] on button "Show all" at bounding box center [461, 294] width 64 height 17
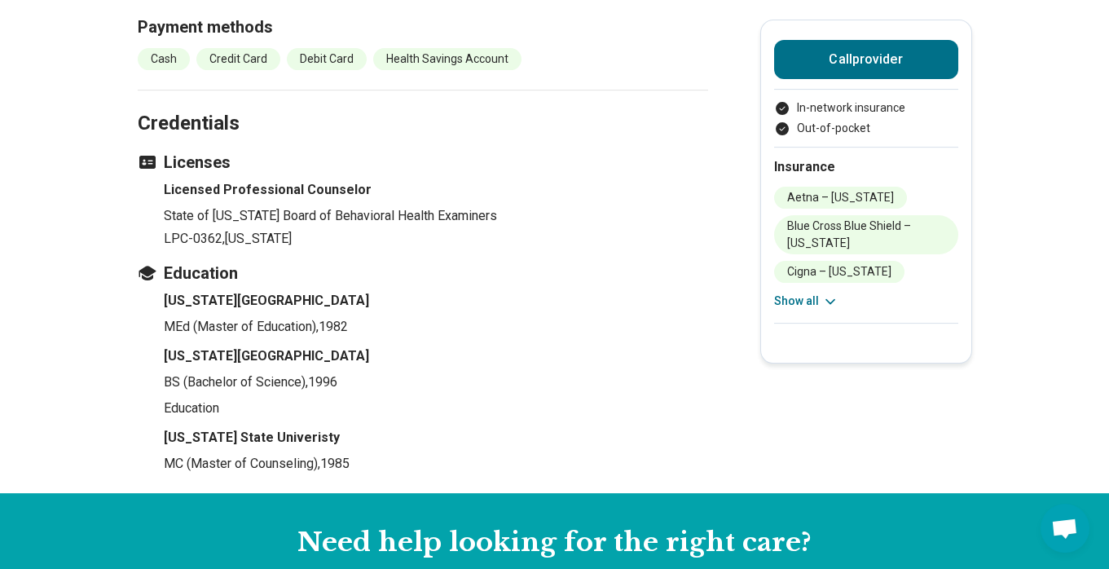
scroll to position [1663, 0]
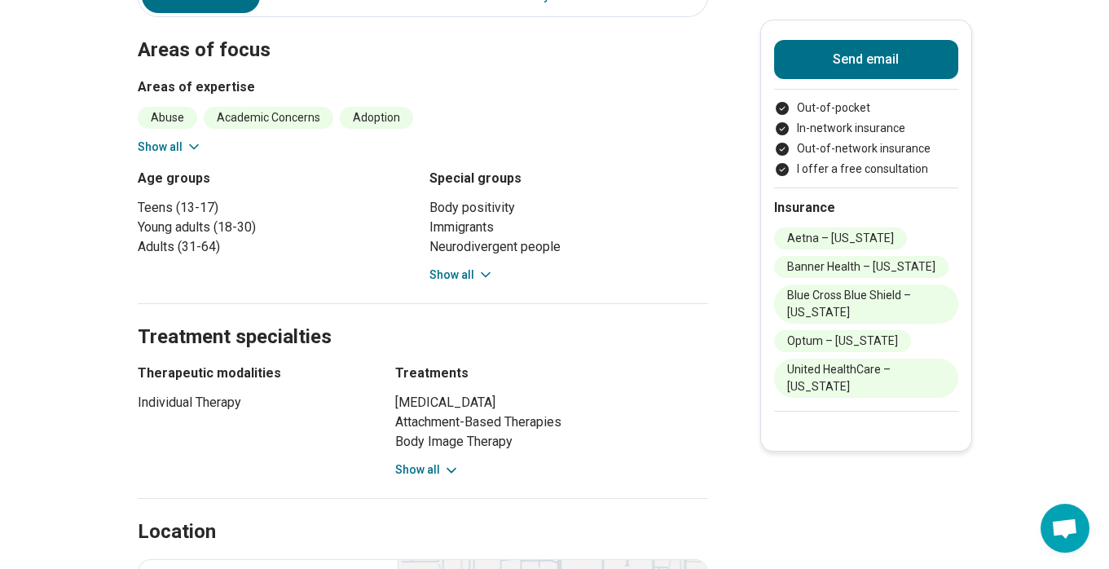
scroll to position [437, 0]
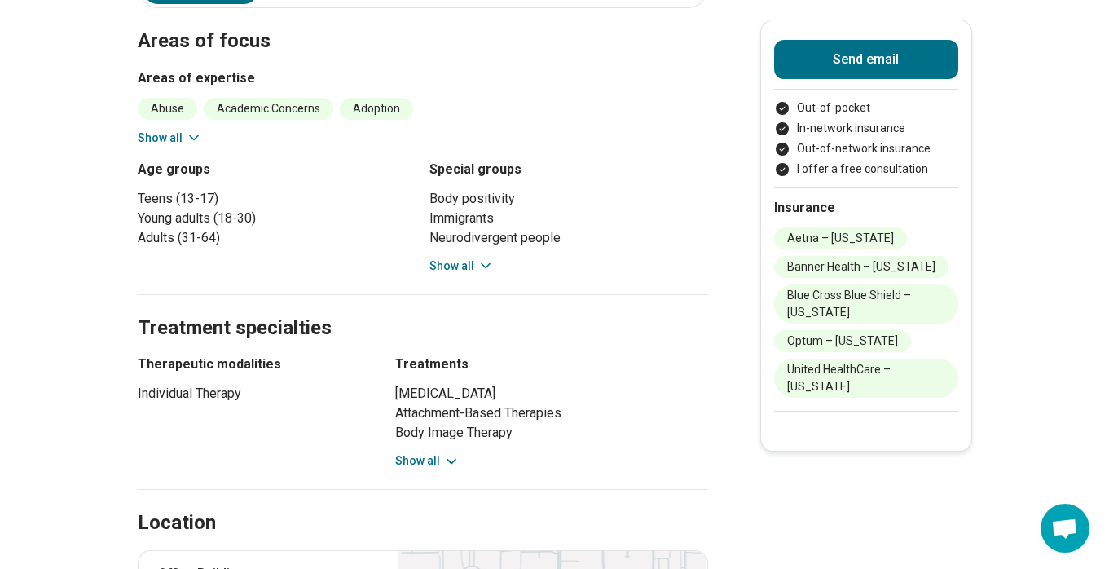
click at [477, 265] on button "Show all" at bounding box center [461, 265] width 64 height 17
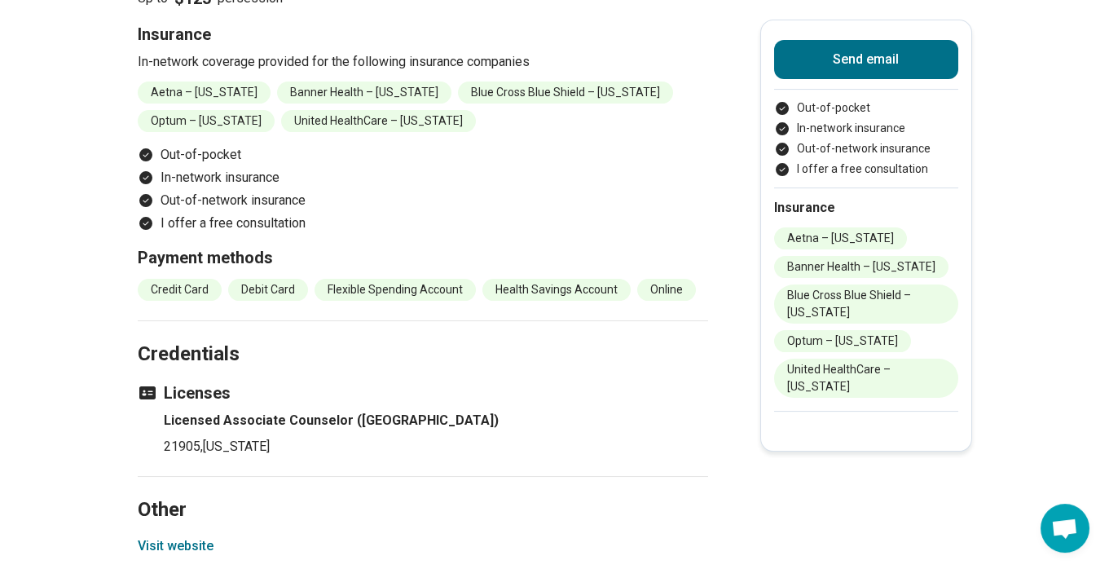
scroll to position [1751, 0]
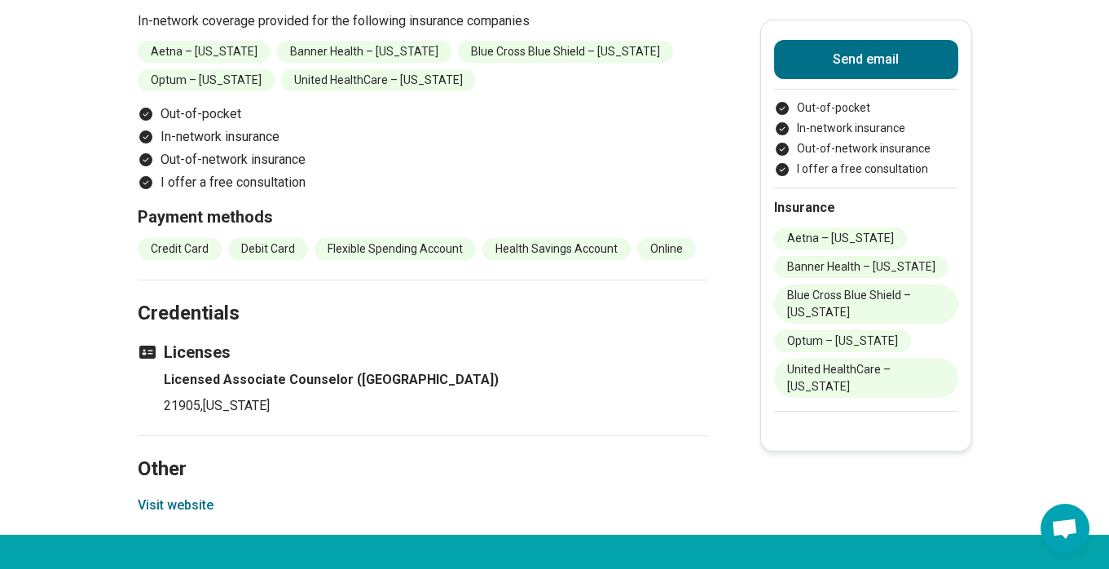
click at [201, 503] on button "Visit website" at bounding box center [176, 505] width 76 height 20
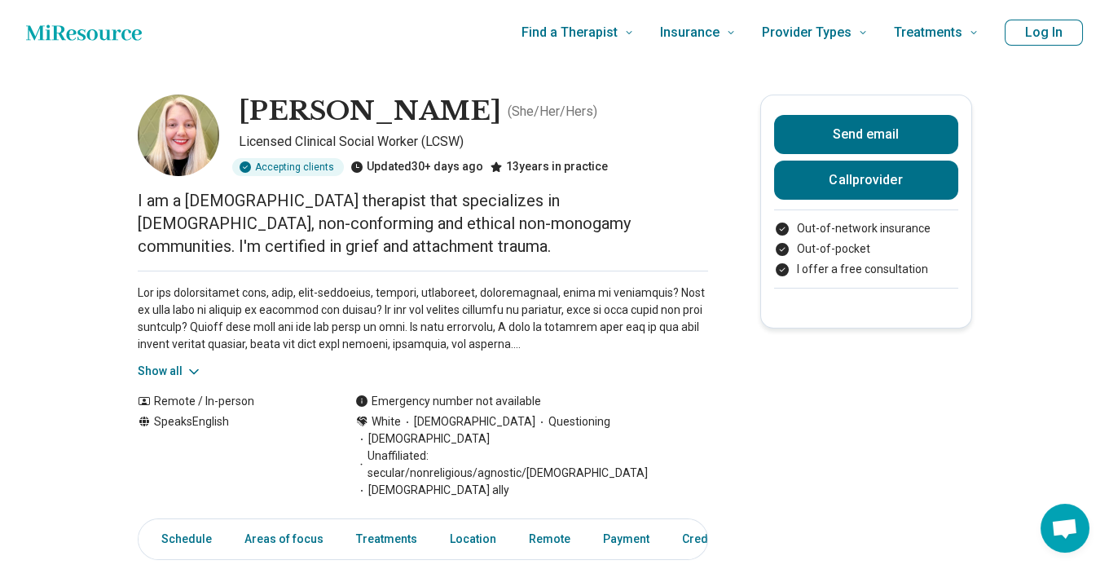
click at [168, 370] on button "Show all" at bounding box center [170, 370] width 64 height 17
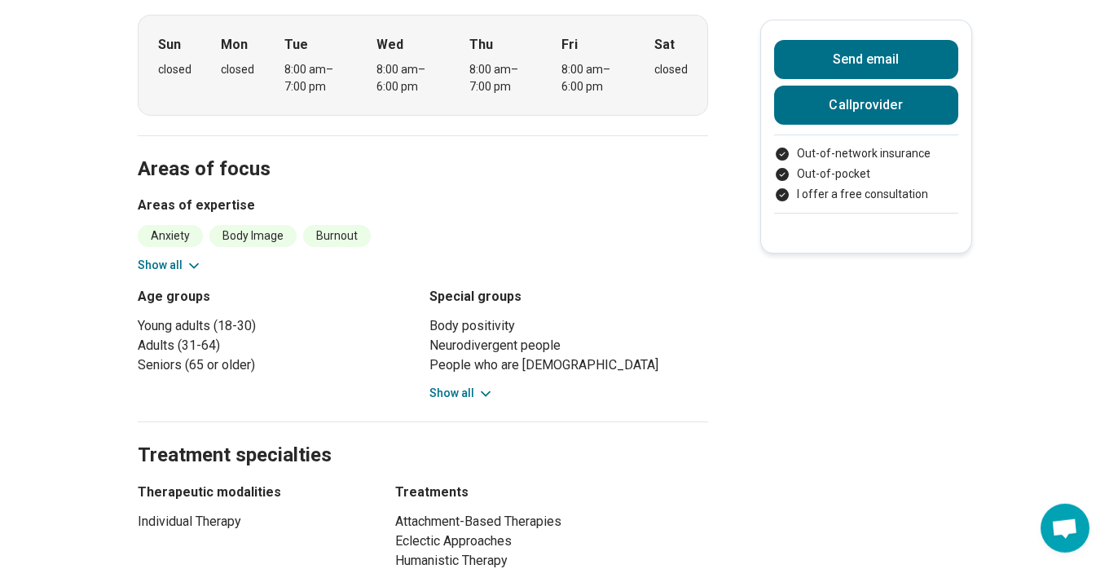
scroll to position [876, 0]
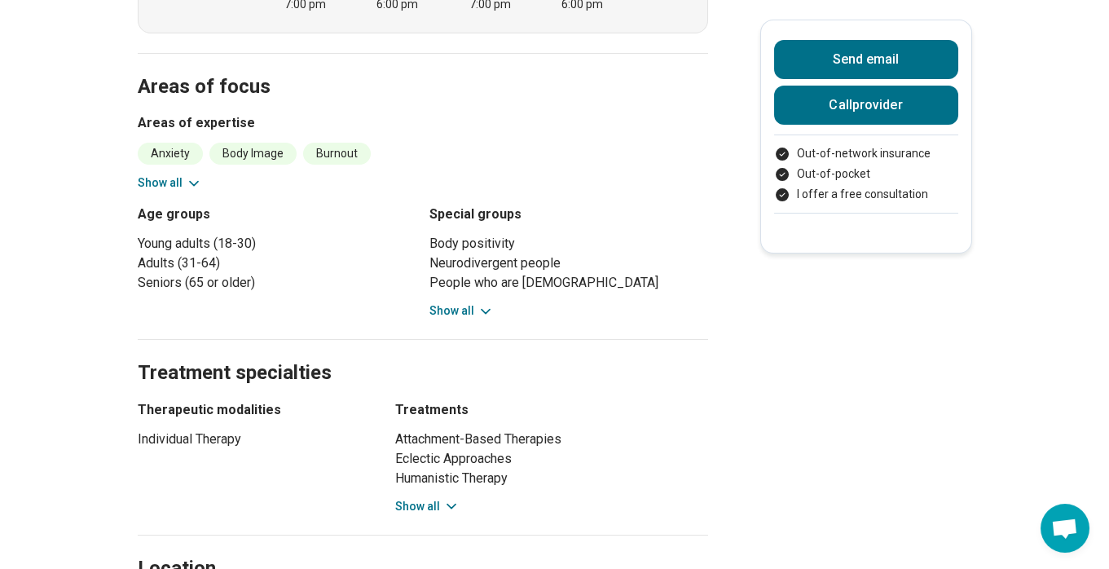
click at [459, 302] on button "Show all" at bounding box center [461, 310] width 64 height 17
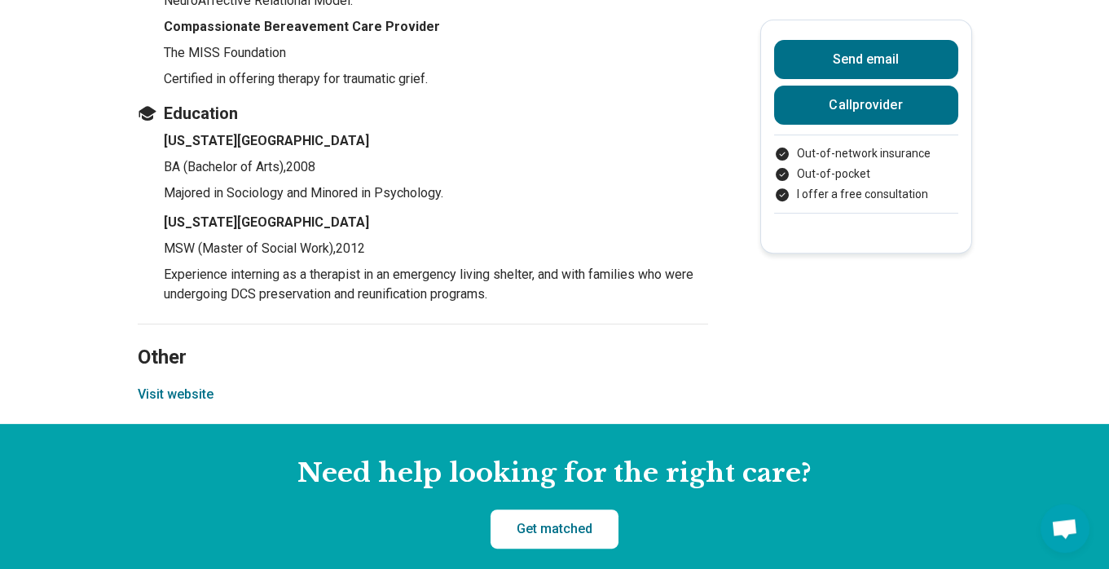
scroll to position [2627, 0]
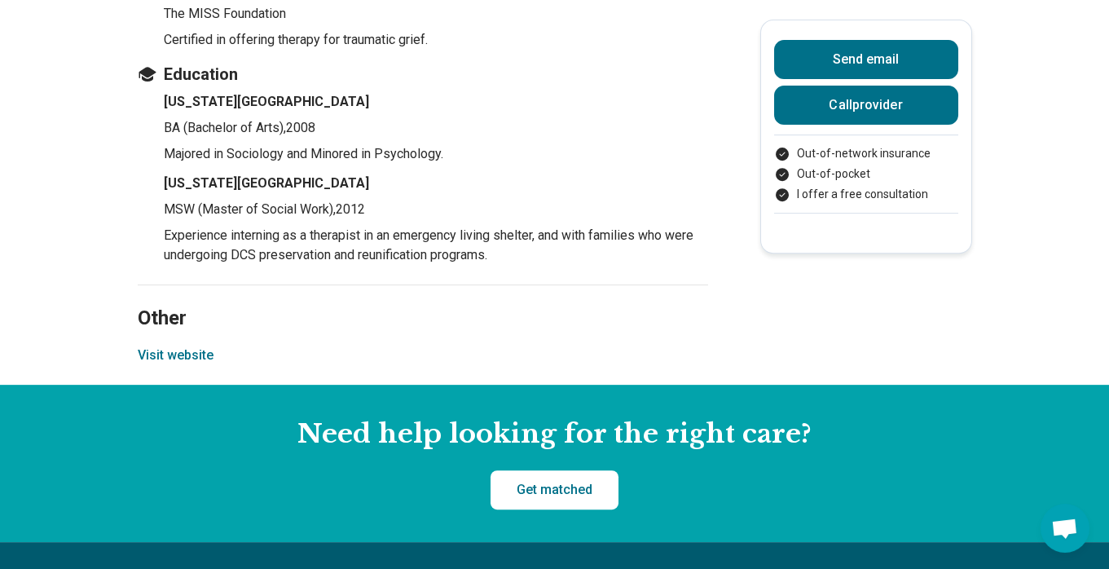
click at [202, 345] on button "Visit website" at bounding box center [176, 355] width 76 height 20
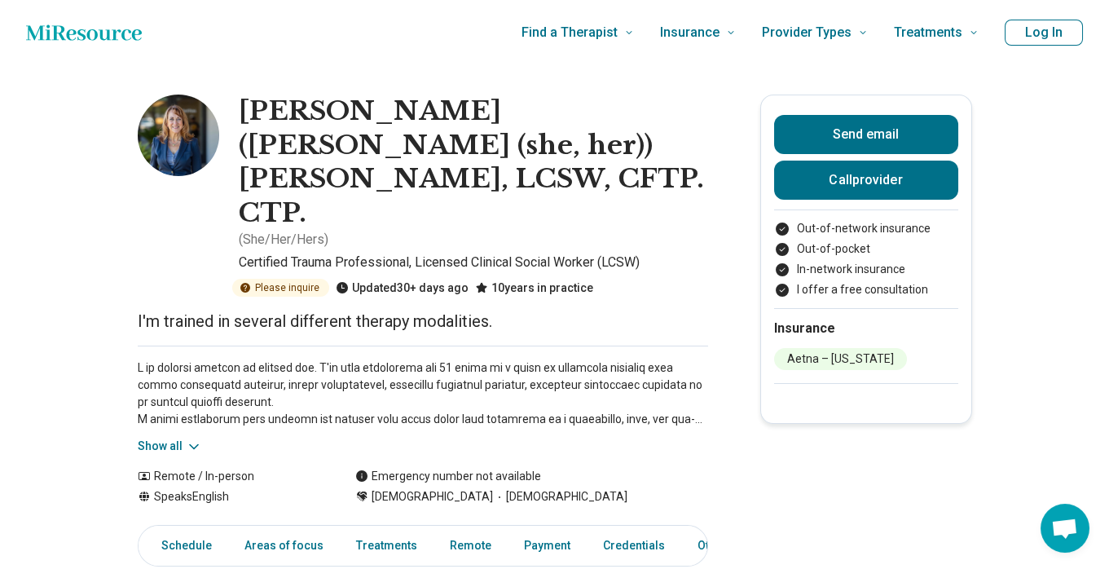
click at [188, 437] on button "Show all" at bounding box center [170, 445] width 64 height 17
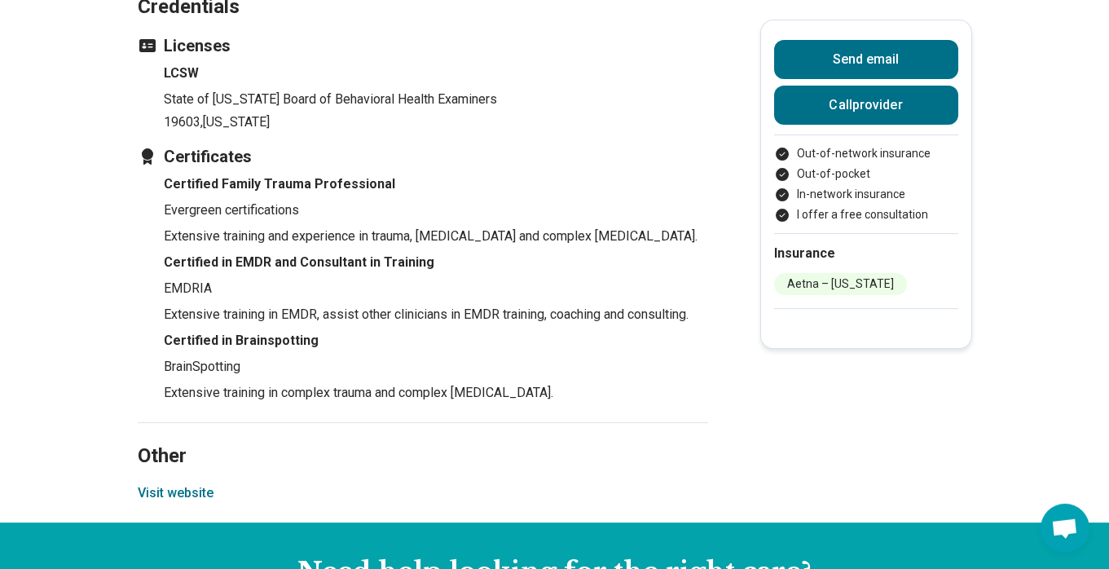
scroll to position [1838, 0]
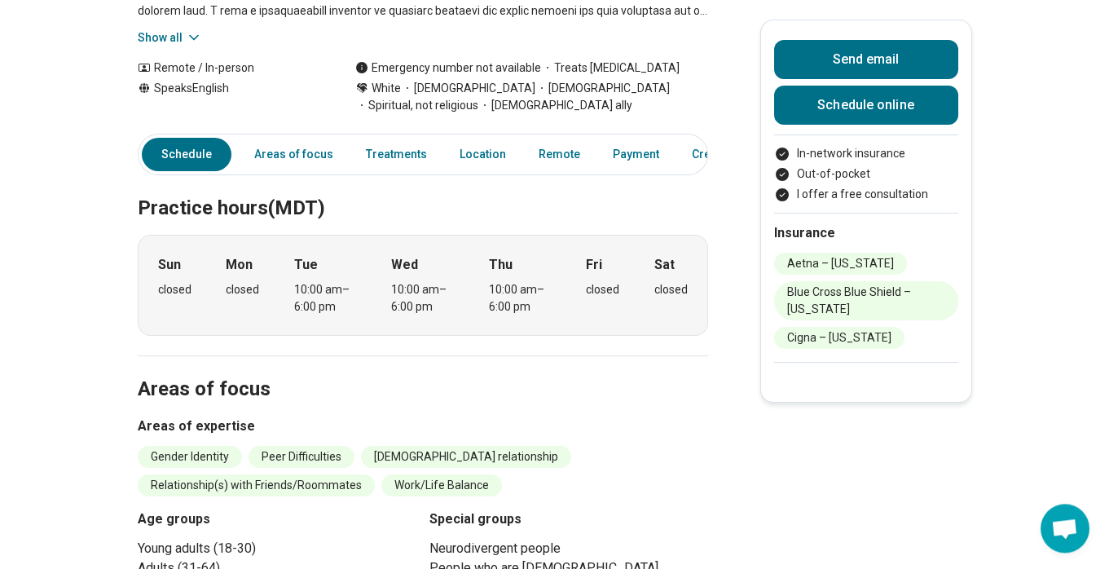
scroll to position [525, 0]
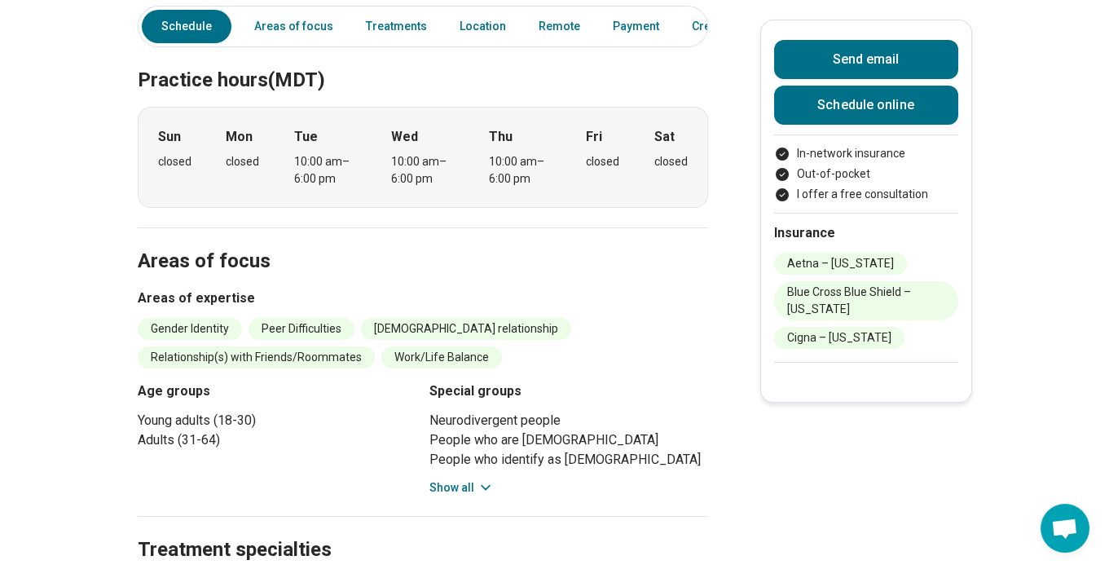
click at [456, 479] on button "Show all" at bounding box center [461, 487] width 64 height 17
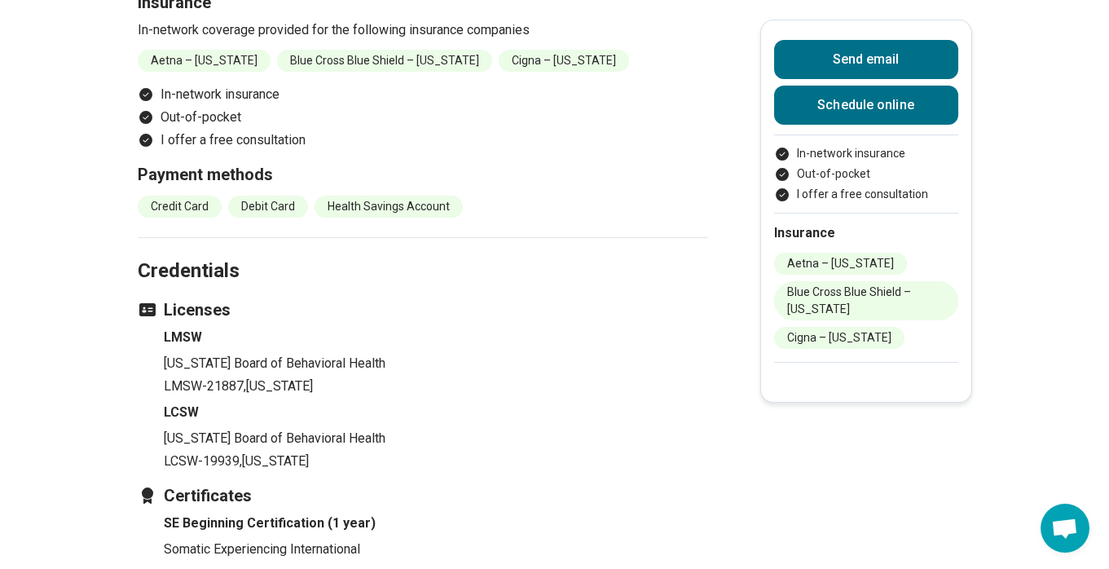
scroll to position [1926, 0]
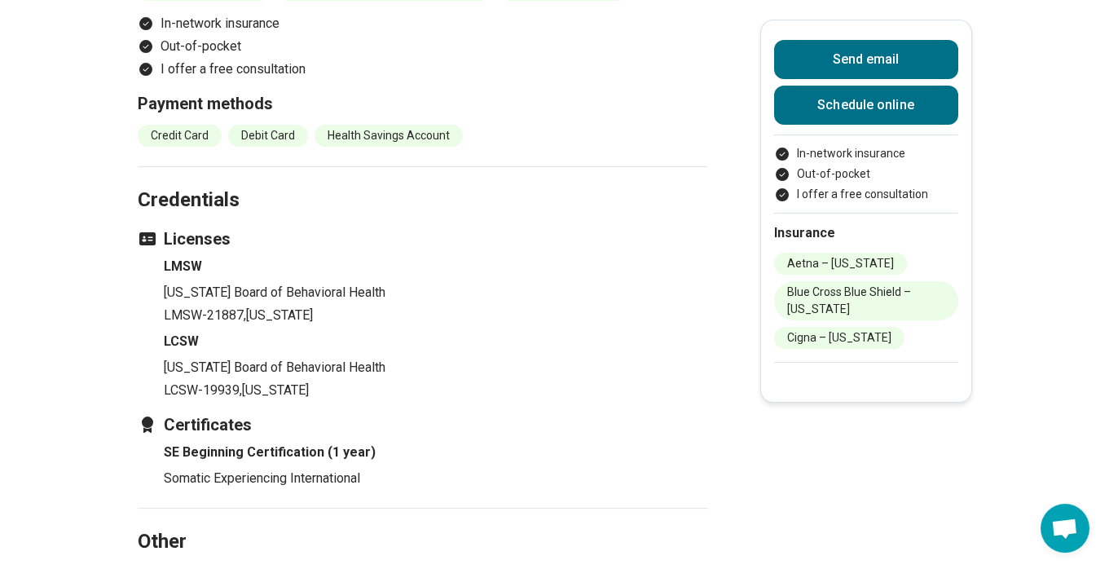
click at [185, 568] on button "Visit website" at bounding box center [176, 579] width 76 height 20
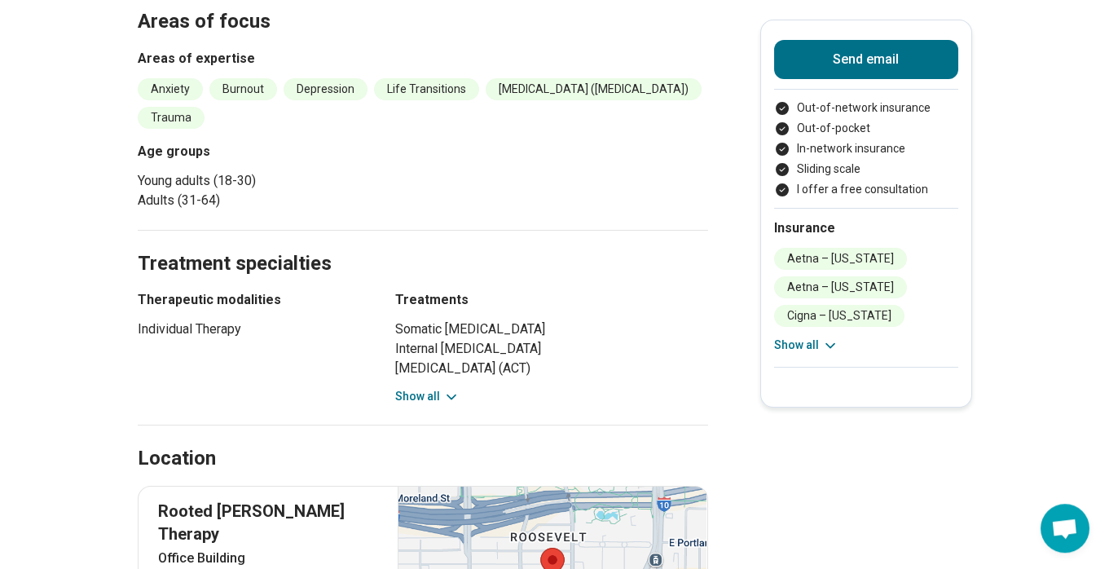
scroll to position [525, 0]
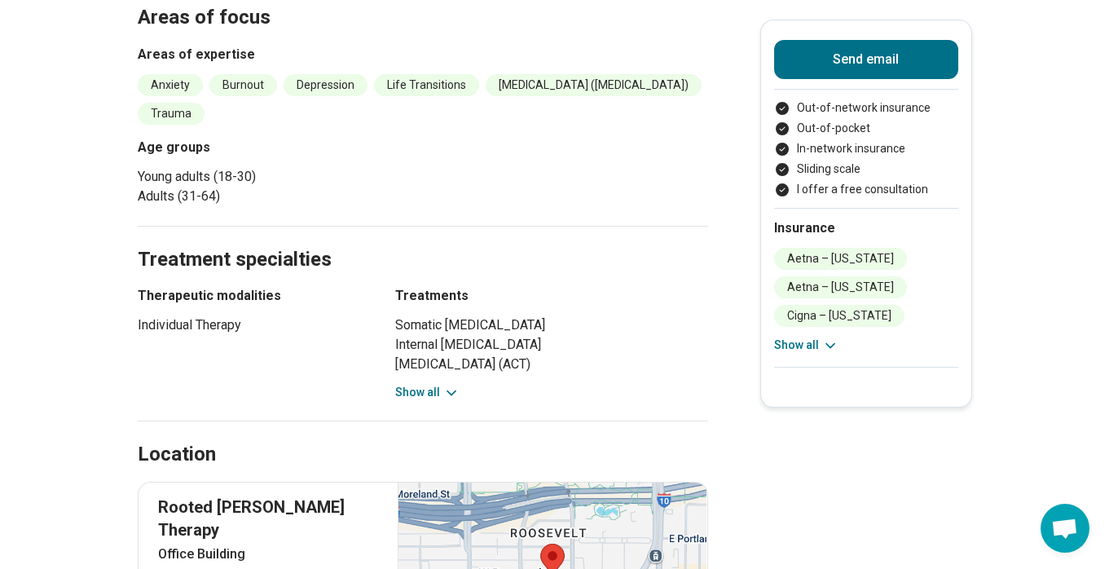
click at [439, 392] on button "Show all" at bounding box center [427, 392] width 64 height 17
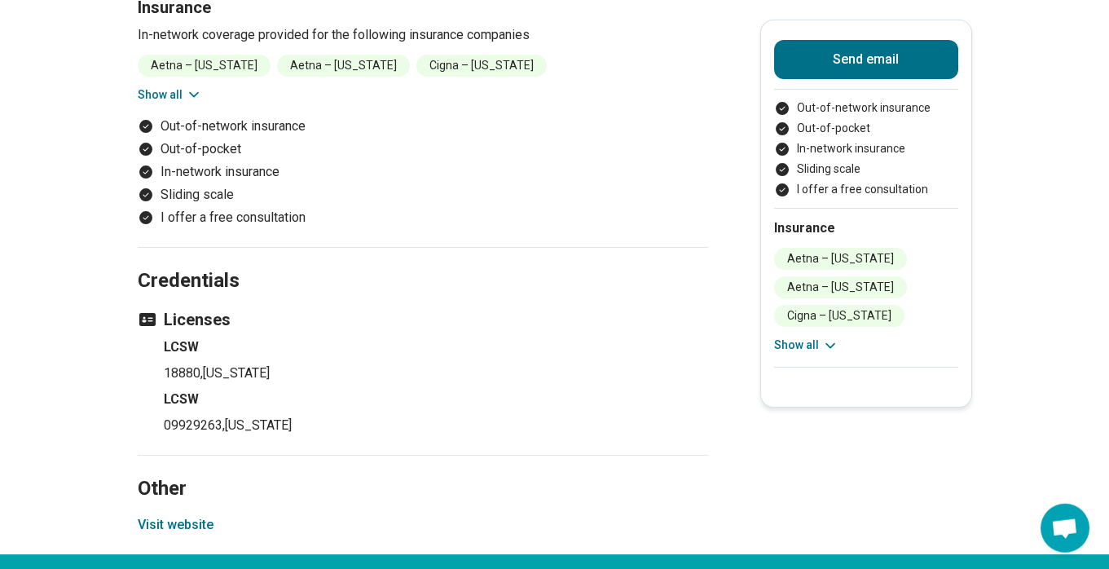
scroll to position [1576, 0]
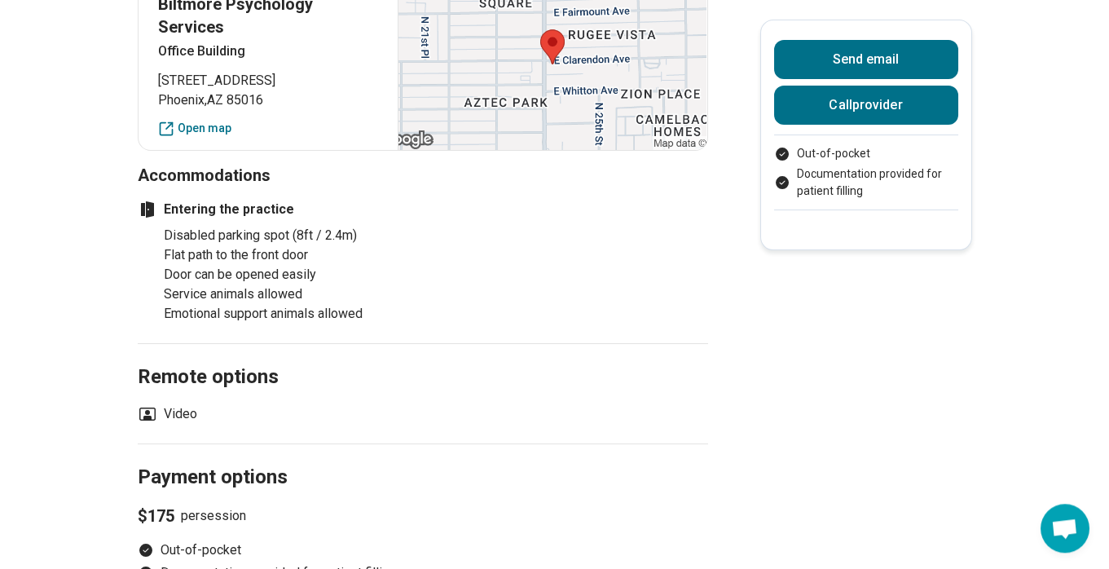
scroll to position [701, 0]
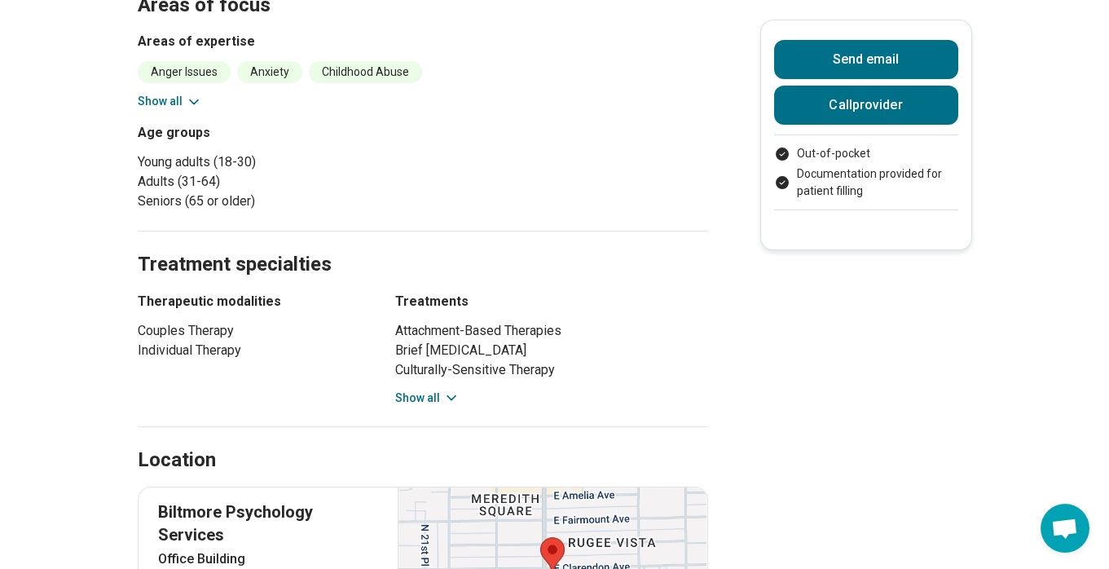
click at [431, 393] on button "Show all" at bounding box center [427, 397] width 64 height 17
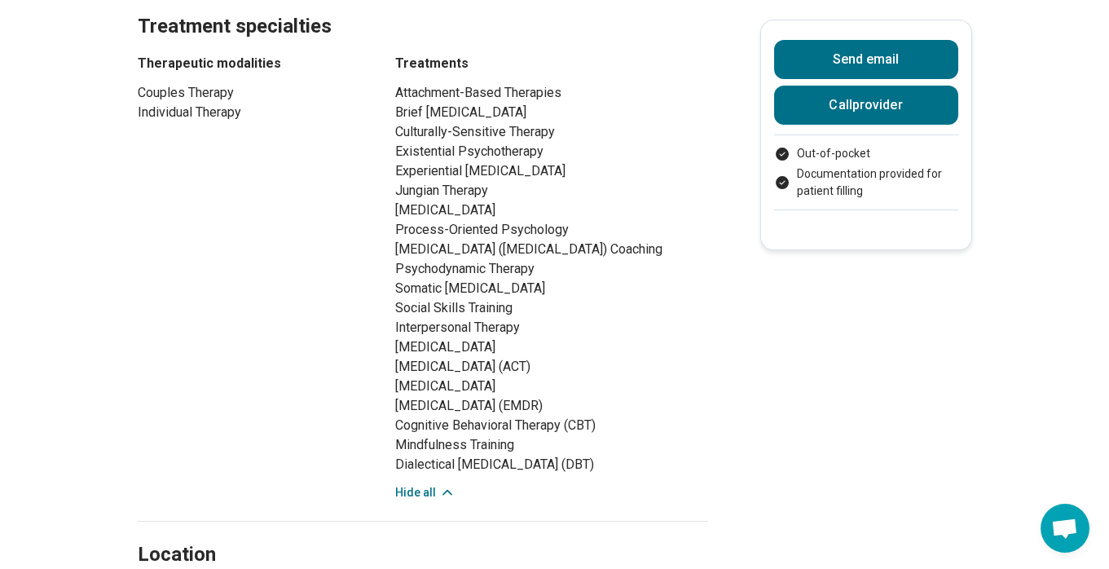
scroll to position [963, 0]
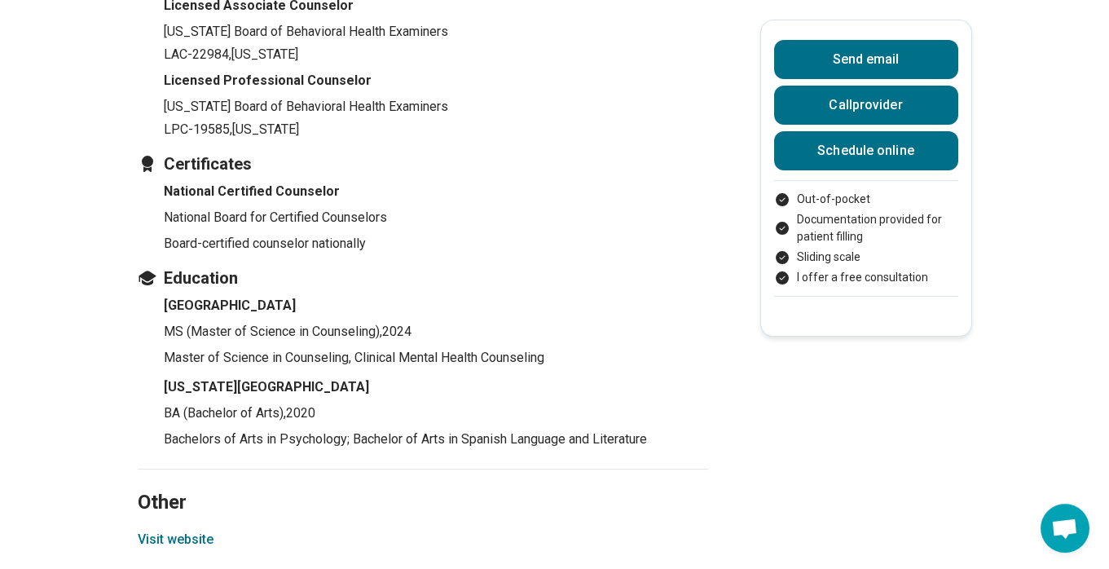
scroll to position [2189, 0]
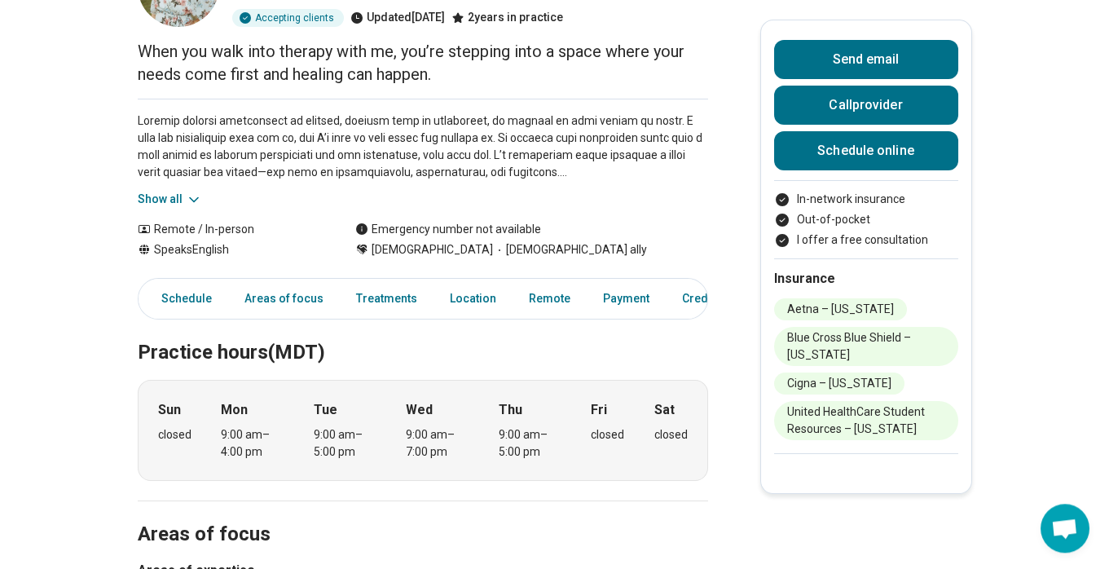
scroll to position [175, 0]
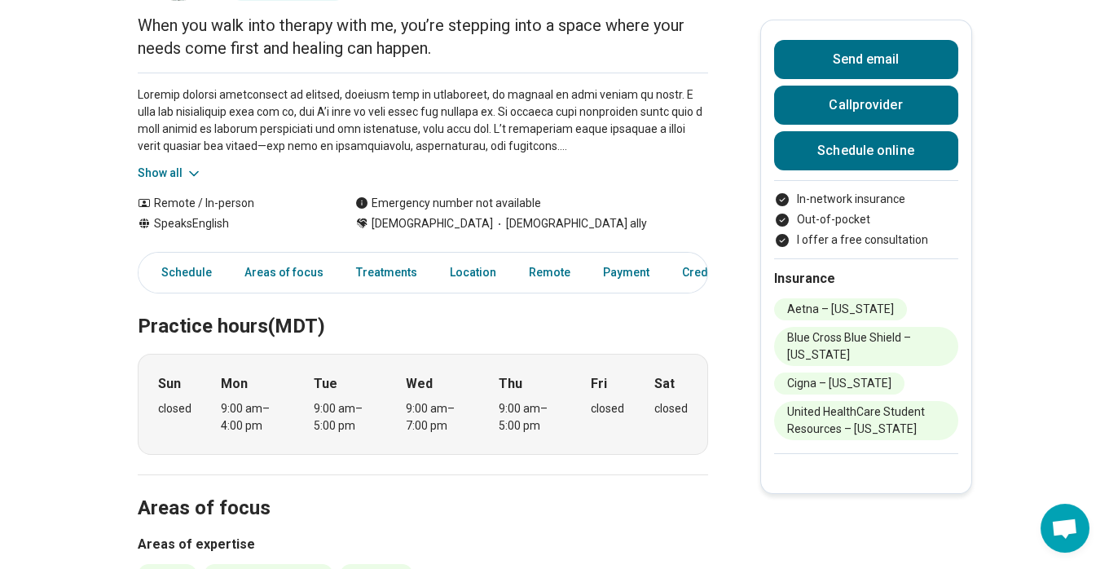
click at [182, 180] on button "Show all" at bounding box center [170, 173] width 64 height 17
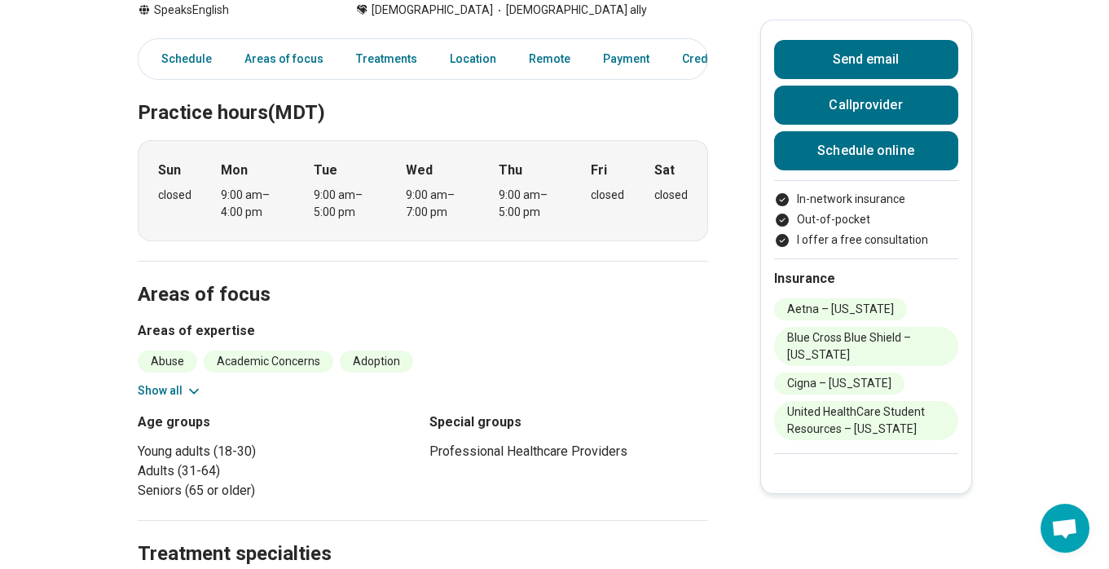
scroll to position [963, 0]
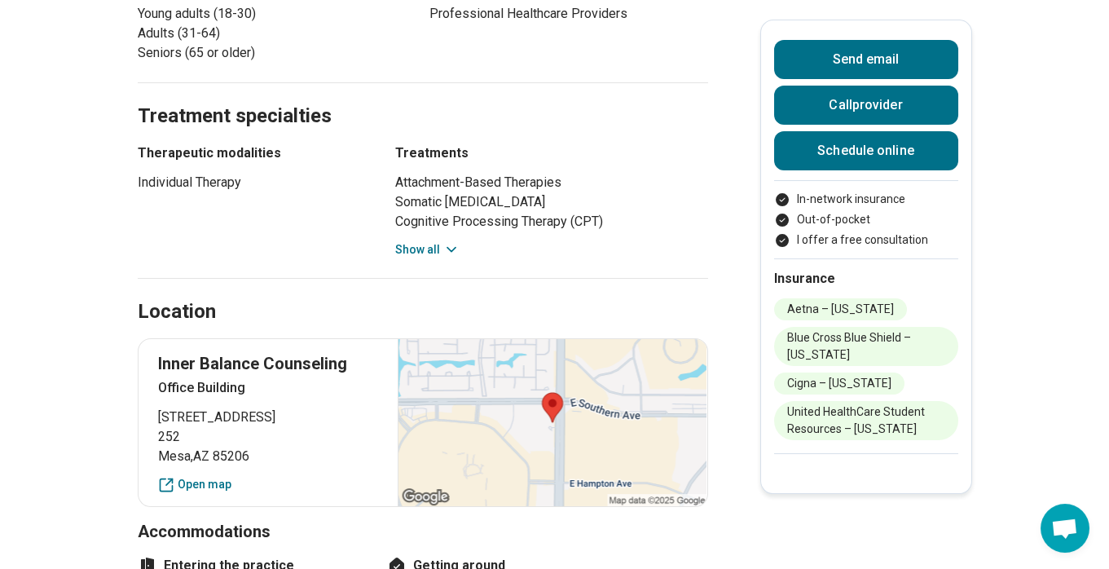
click at [427, 248] on button "Show all" at bounding box center [427, 249] width 64 height 17
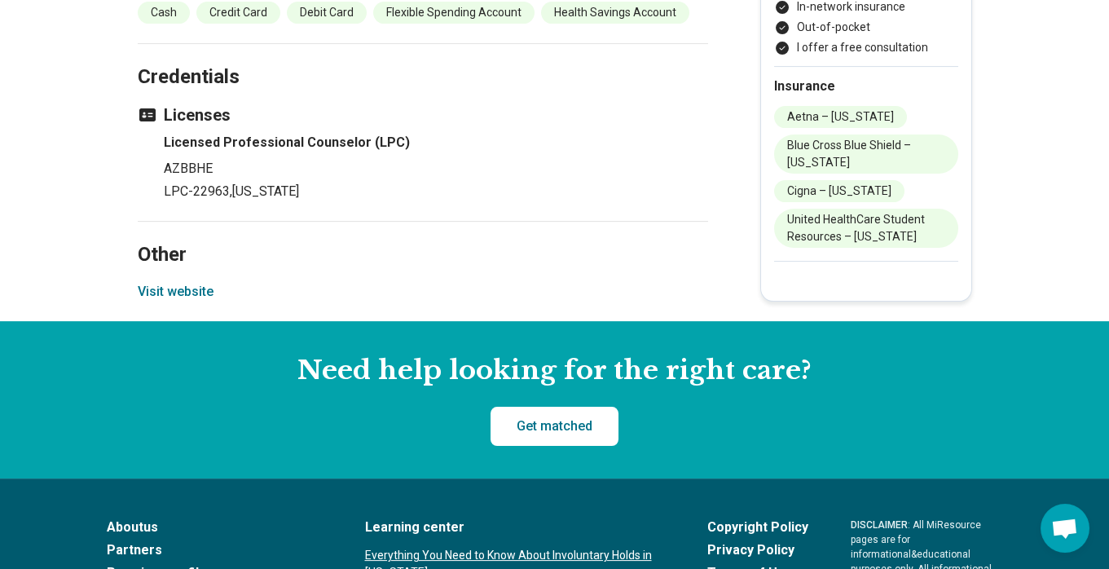
scroll to position [2014, 0]
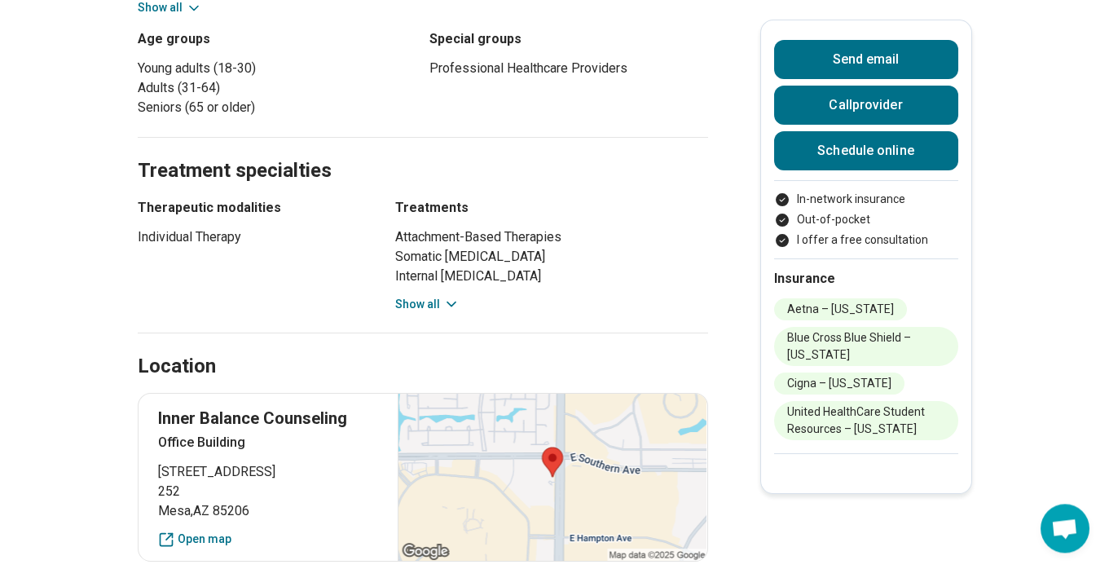
scroll to position [788, 0]
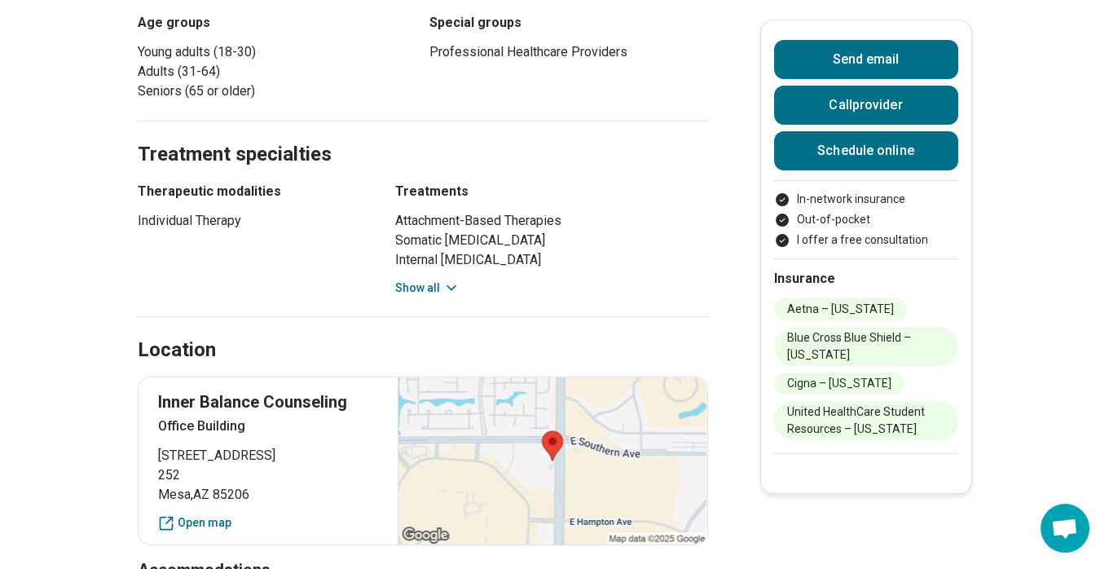
click at [441, 288] on button "Show all" at bounding box center [427, 287] width 64 height 17
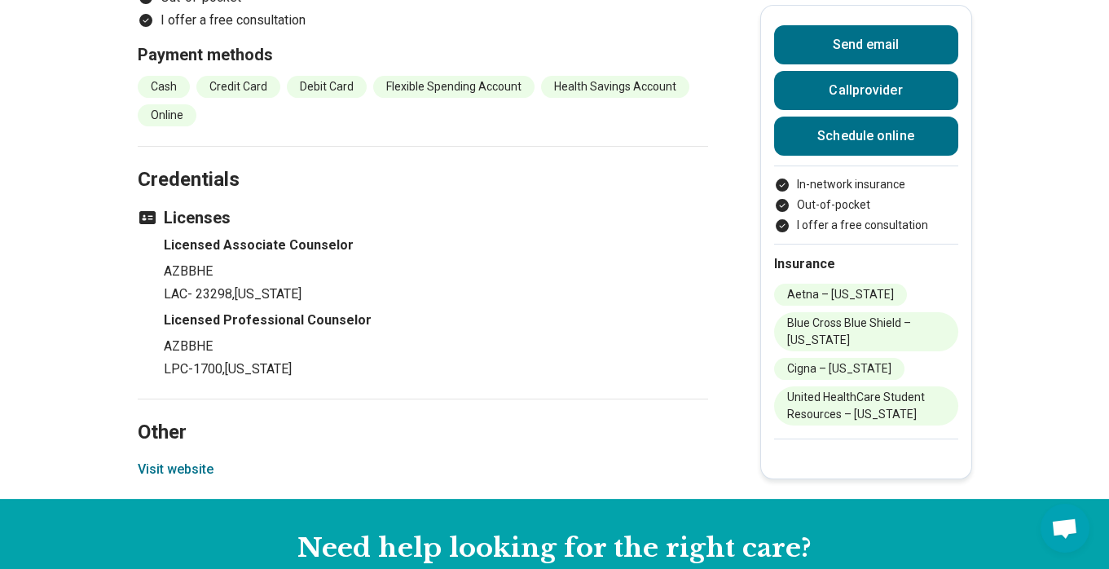
scroll to position [2102, 0]
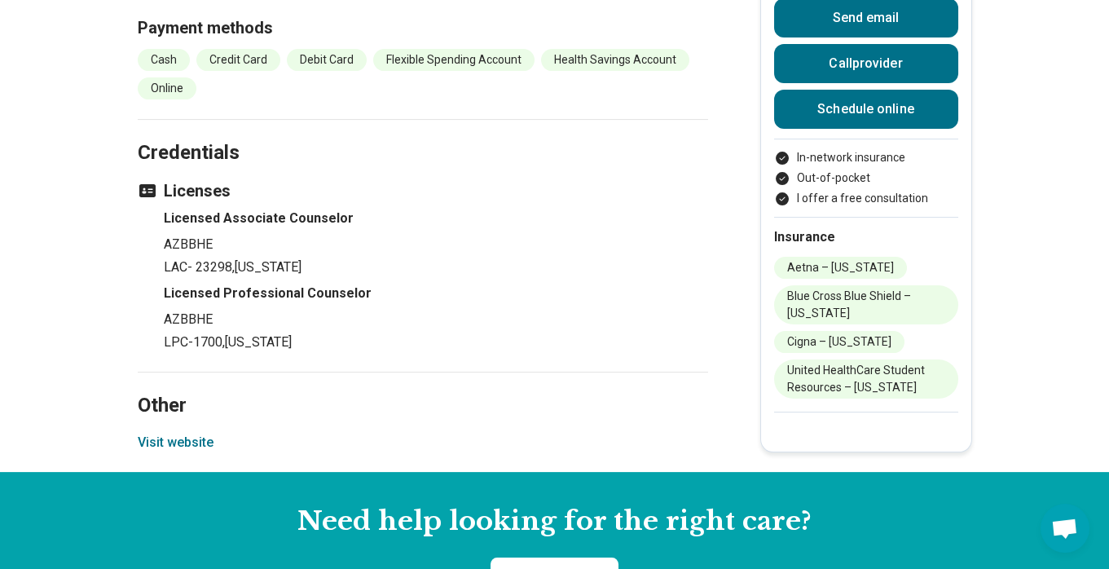
click at [197, 452] on button "Visit website" at bounding box center [176, 443] width 76 height 20
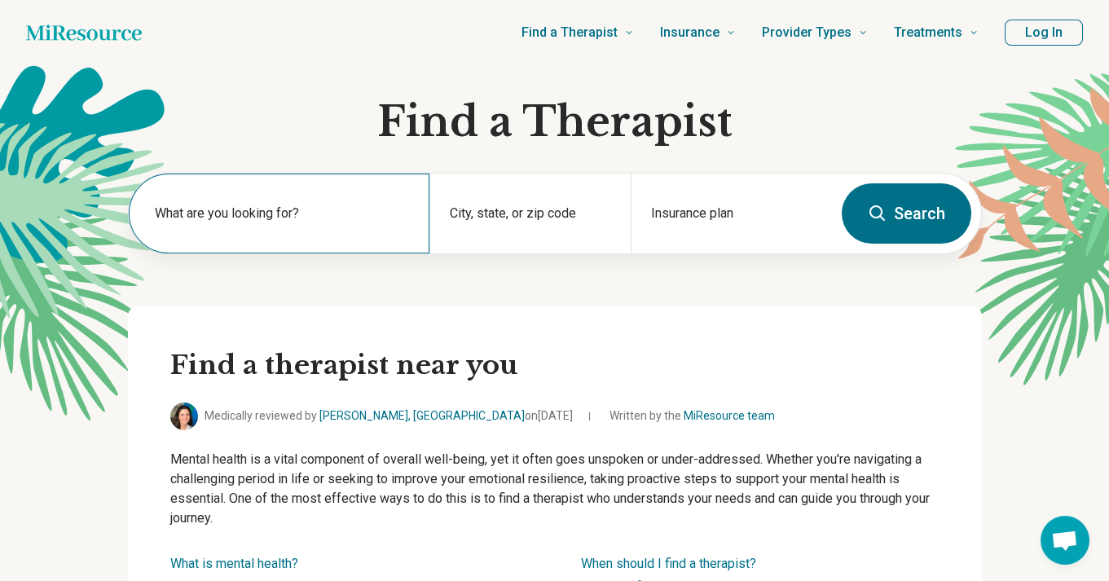
click at [286, 209] on label "What are you looking for?" at bounding box center [283, 214] width 256 height 20
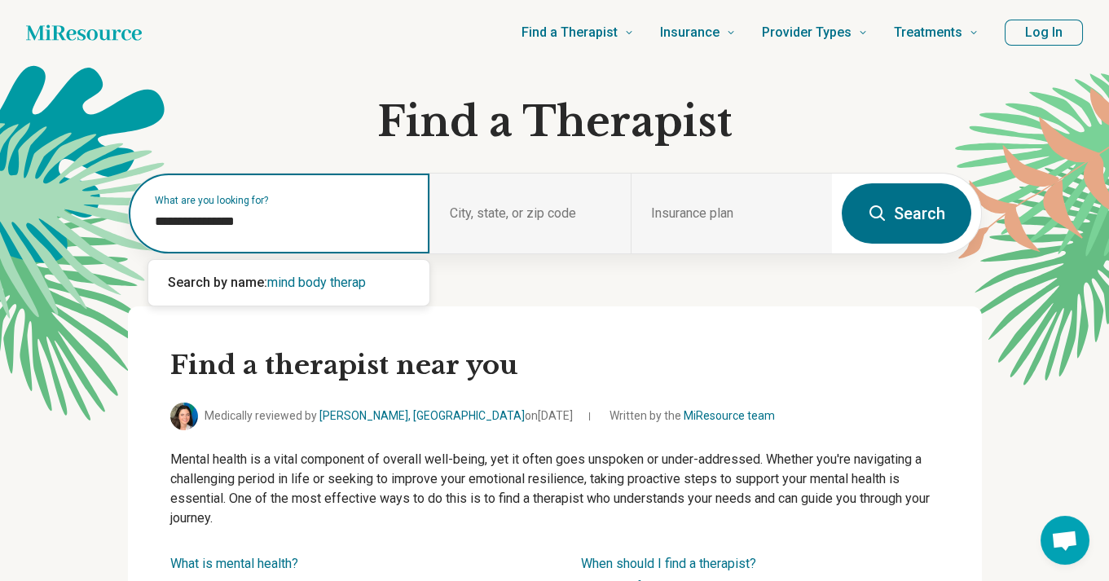
type input "**********"
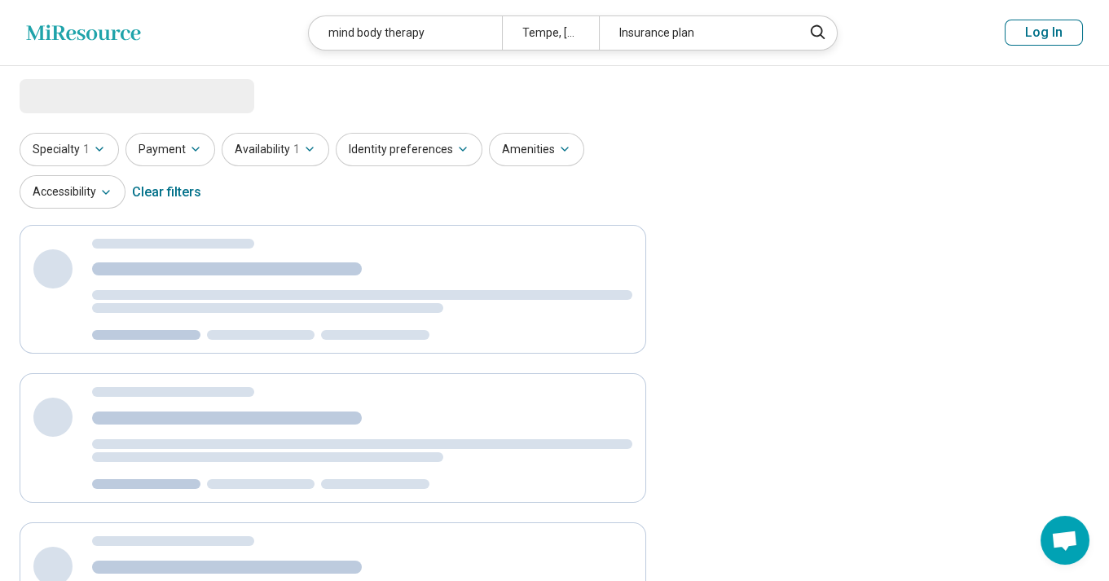
select select "***"
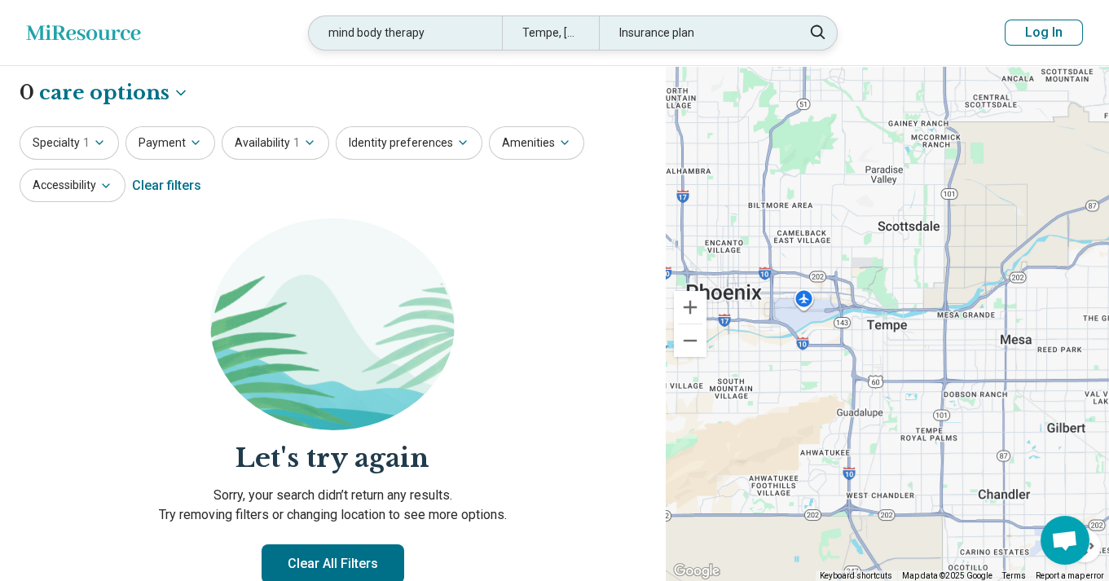
click at [454, 32] on div "mind body therapy" at bounding box center [405, 32] width 193 height 33
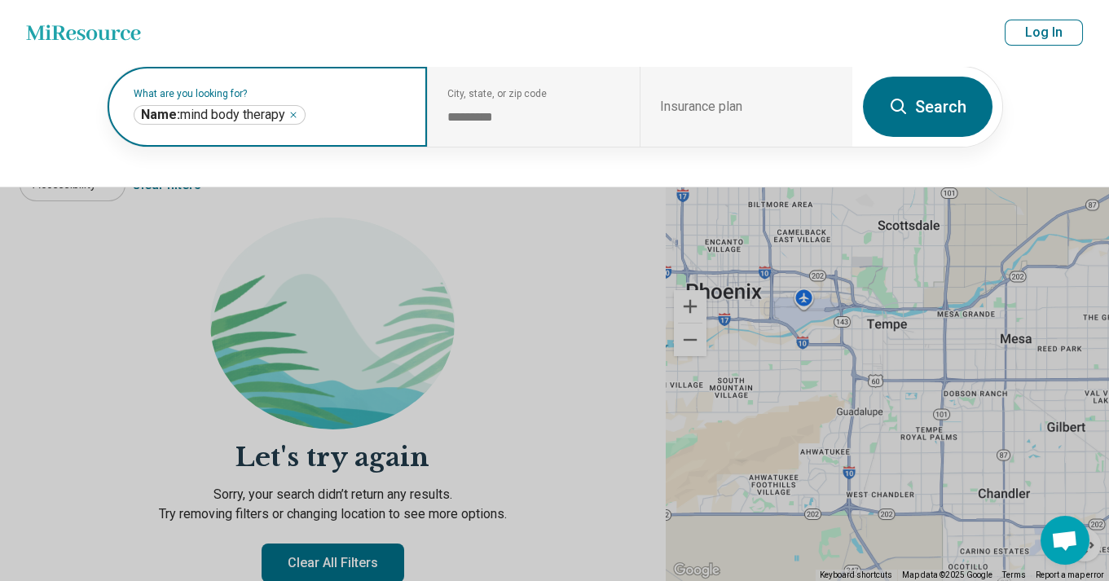
click at [295, 116] on icon "Remove" at bounding box center [293, 114] width 5 height 5
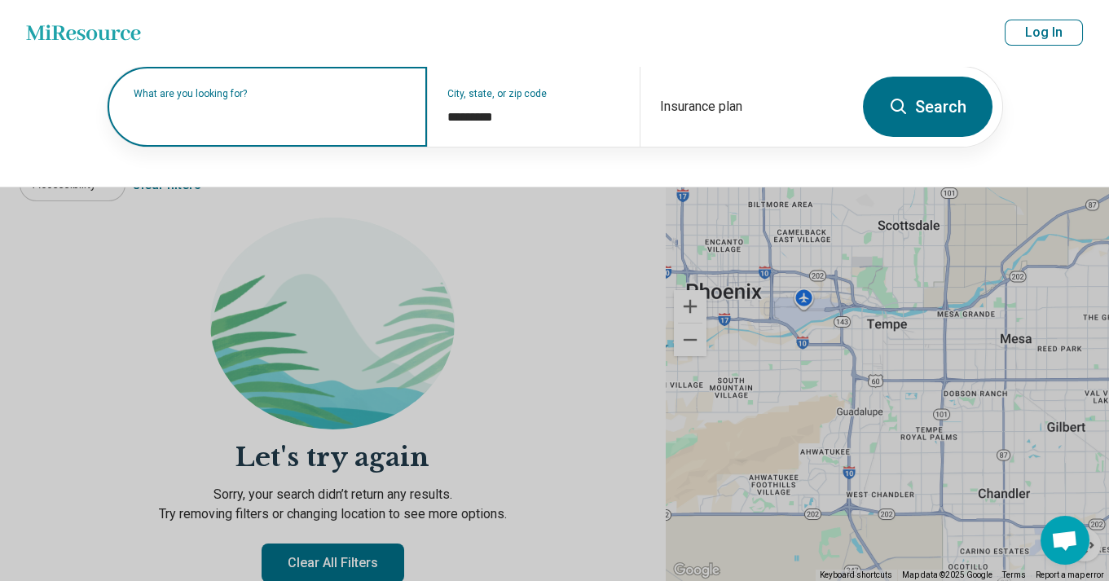
click at [295, 99] on label "What are you looking for?" at bounding box center [271, 94] width 274 height 10
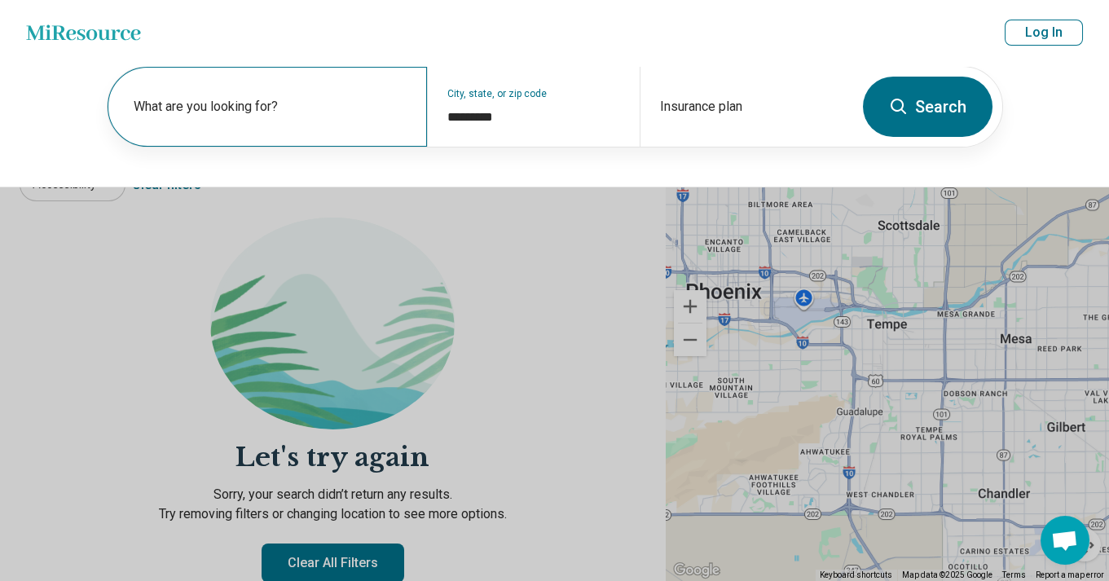
click at [52, 96] on div "What are you looking for? City, state, or zip code ********* Insurance plan Sea…" at bounding box center [554, 126] width 1109 height 122
click at [89, 32] on icon at bounding box center [83, 31] width 114 height 15
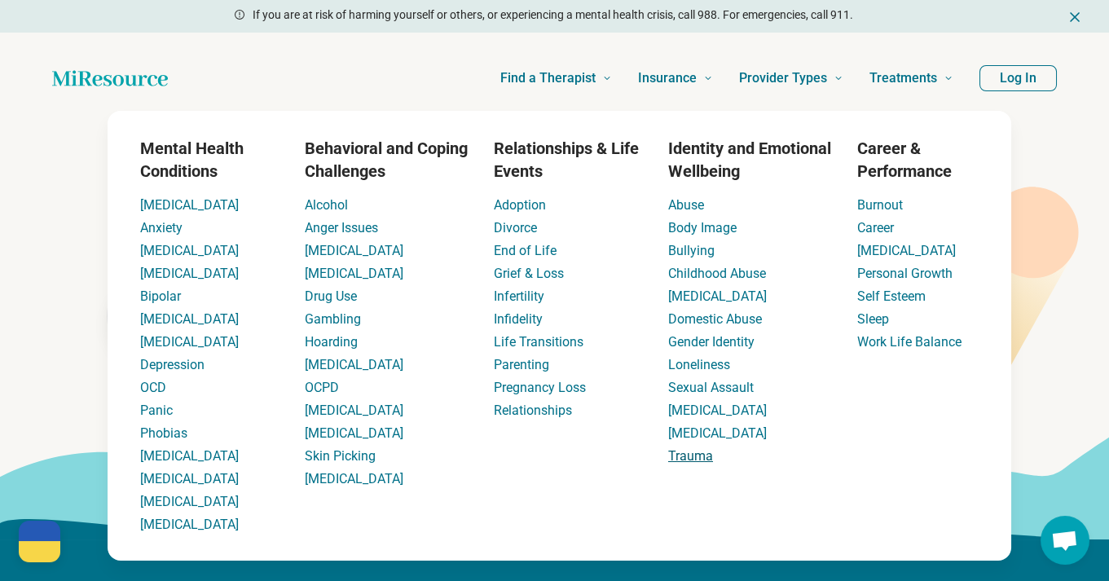
click at [685, 458] on link "Trauma" at bounding box center [690, 455] width 45 height 15
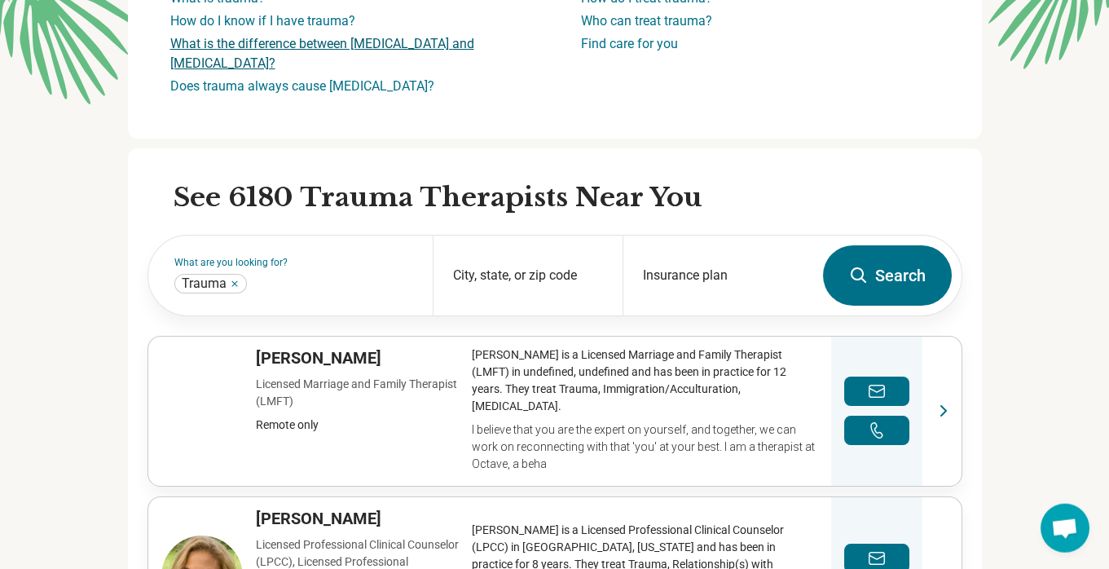
scroll to position [350, 0]
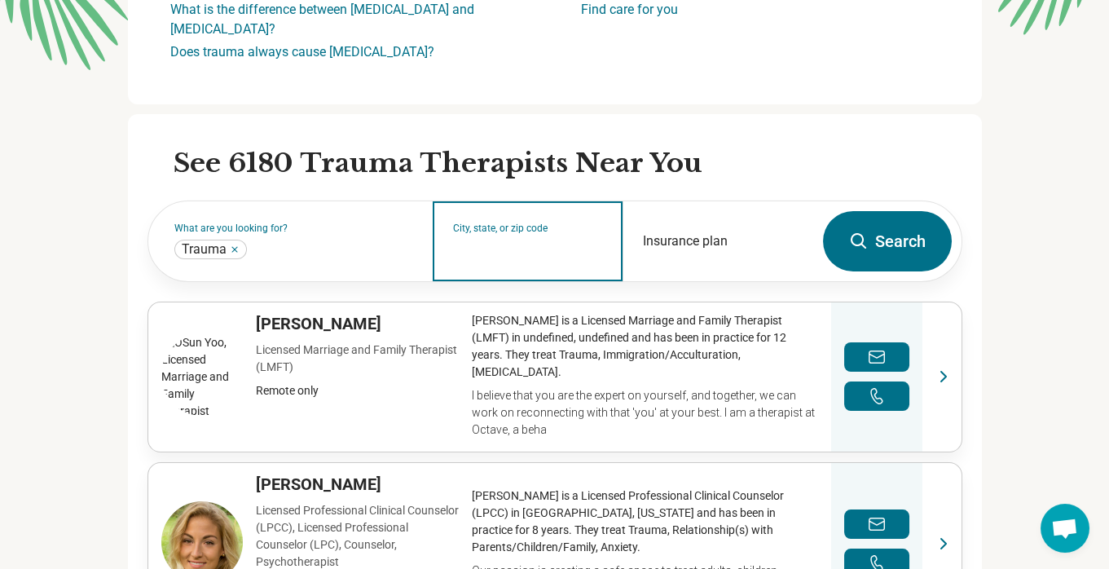
click at [547, 253] on input "City, state, or zip code" at bounding box center [528, 252] width 150 height 20
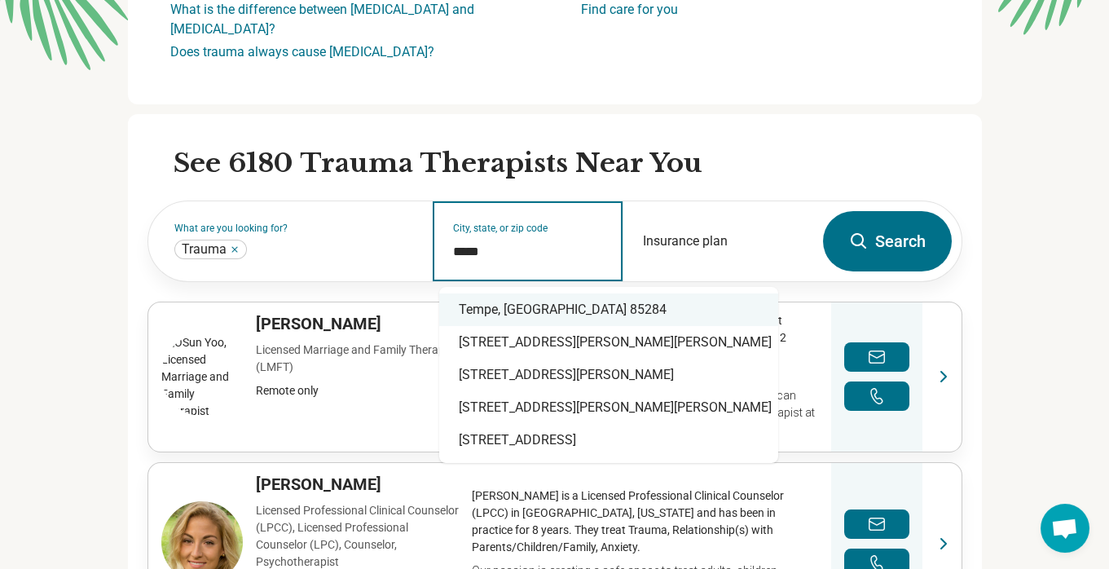
click at [565, 312] on div "Tempe, AZ 85284" at bounding box center [608, 309] width 339 height 33
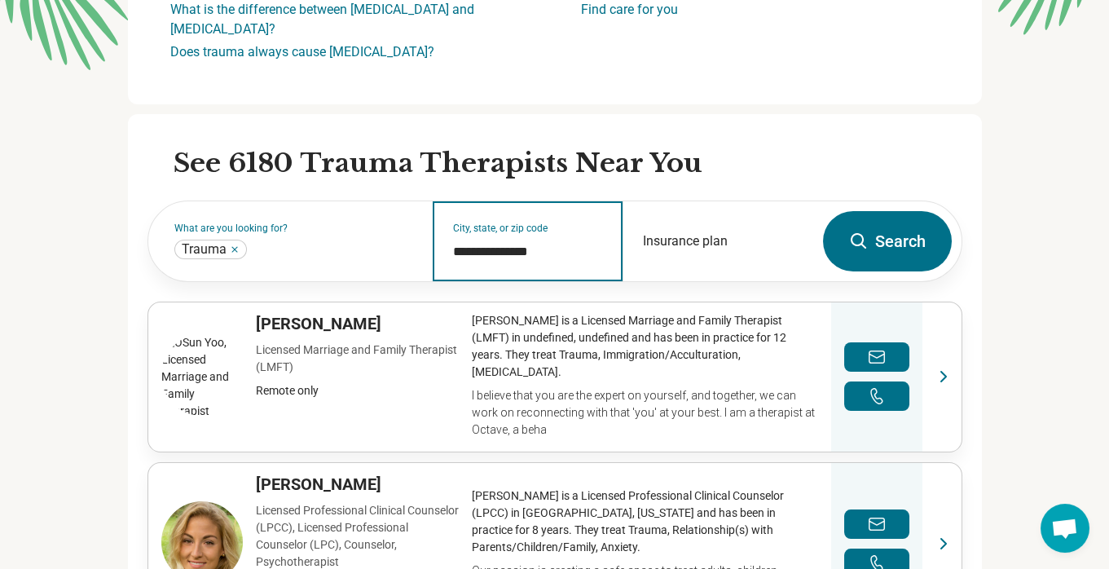
type input "**********"
click at [902, 243] on button "Search" at bounding box center [887, 241] width 129 height 60
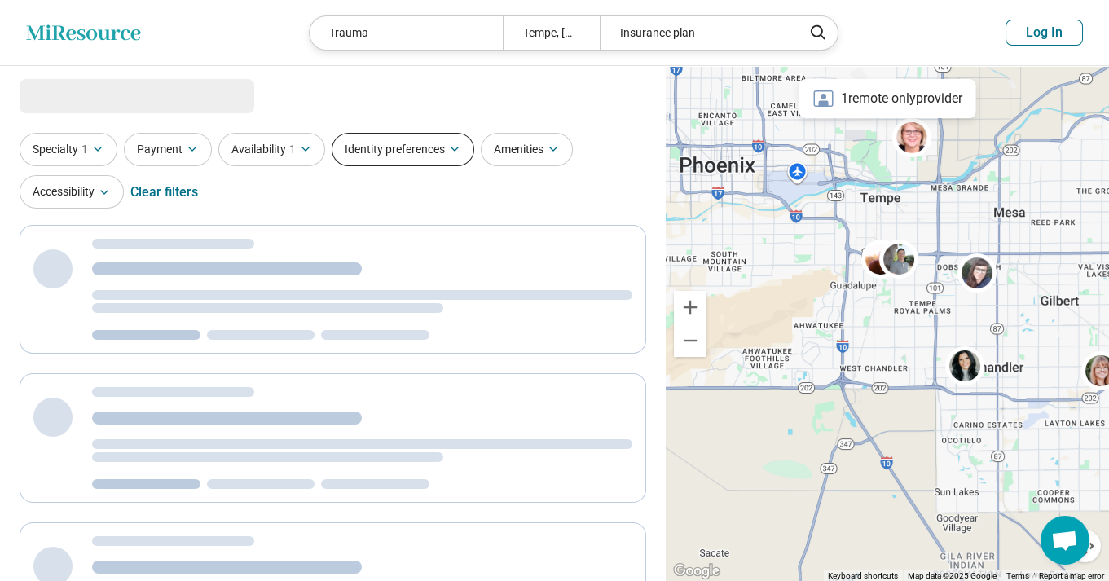
select select "***"
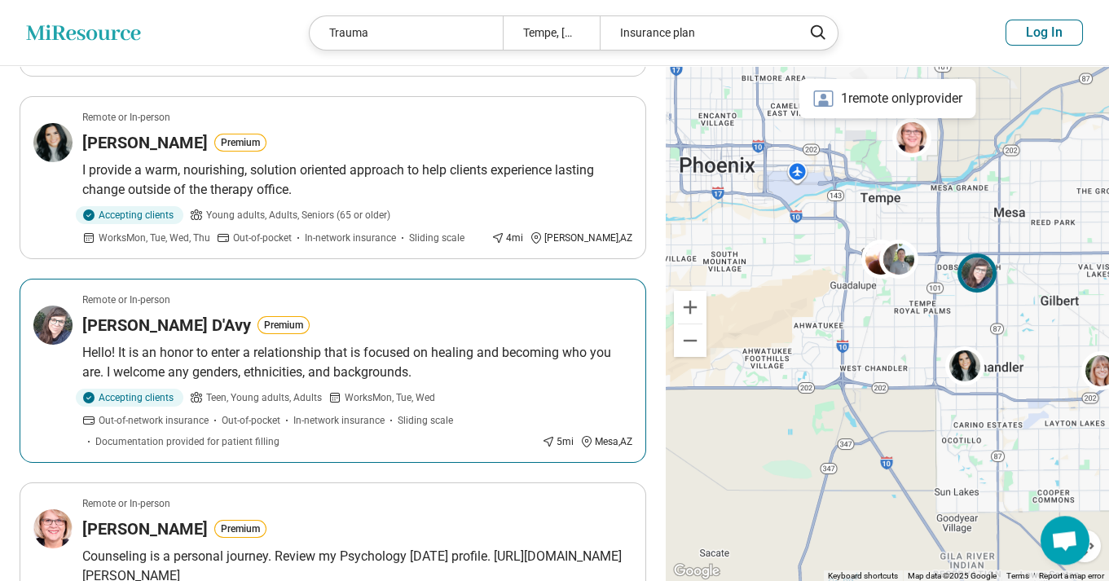
scroll to position [525, 0]
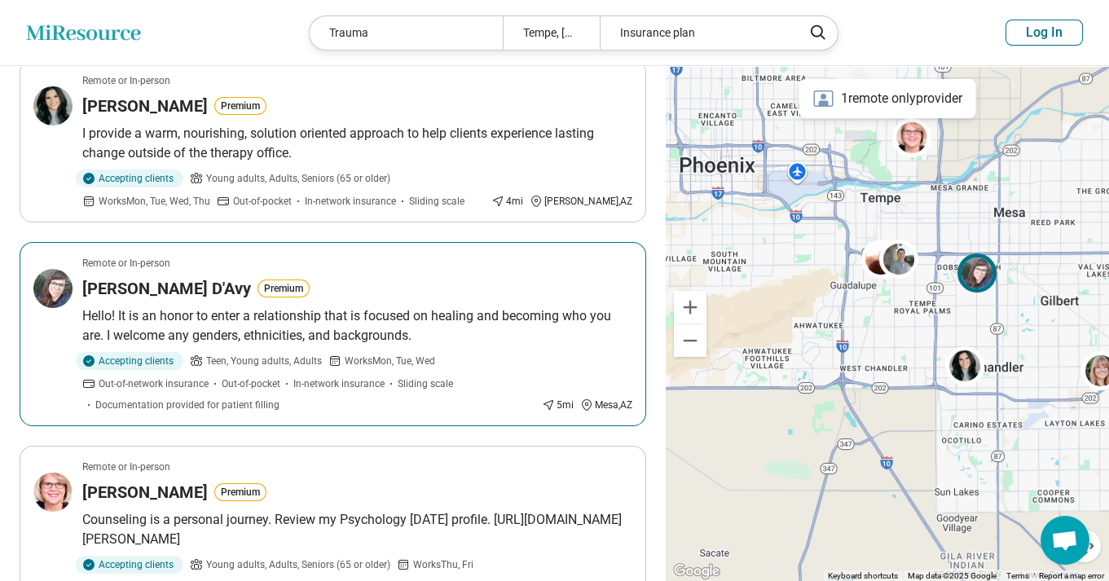
click at [440, 336] on p "Hello! It is an honor to enter a relationship that is focused on healing and be…" at bounding box center [357, 325] width 550 height 39
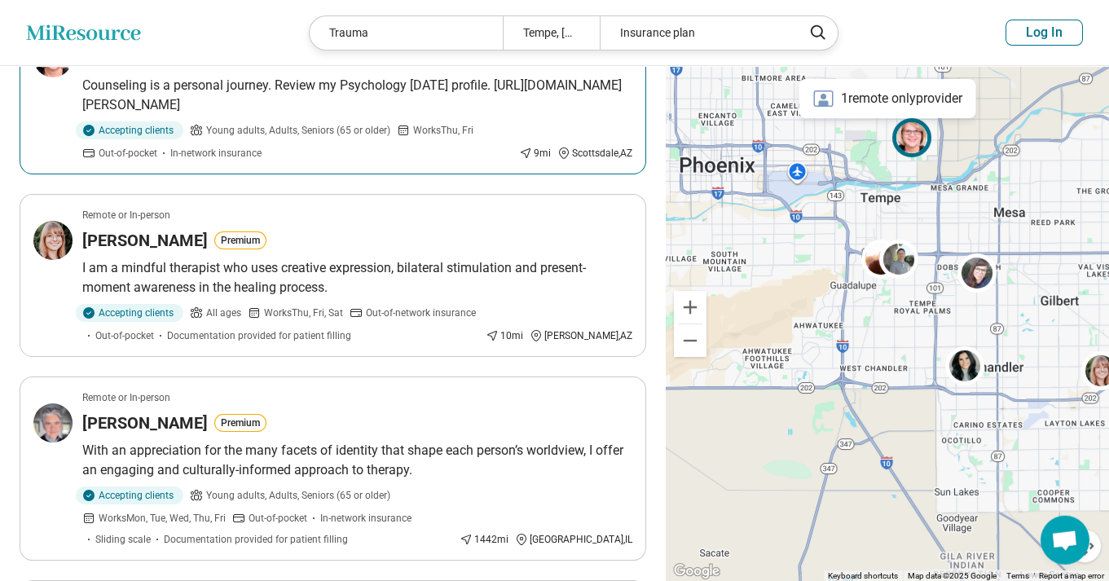
scroll to position [963, 0]
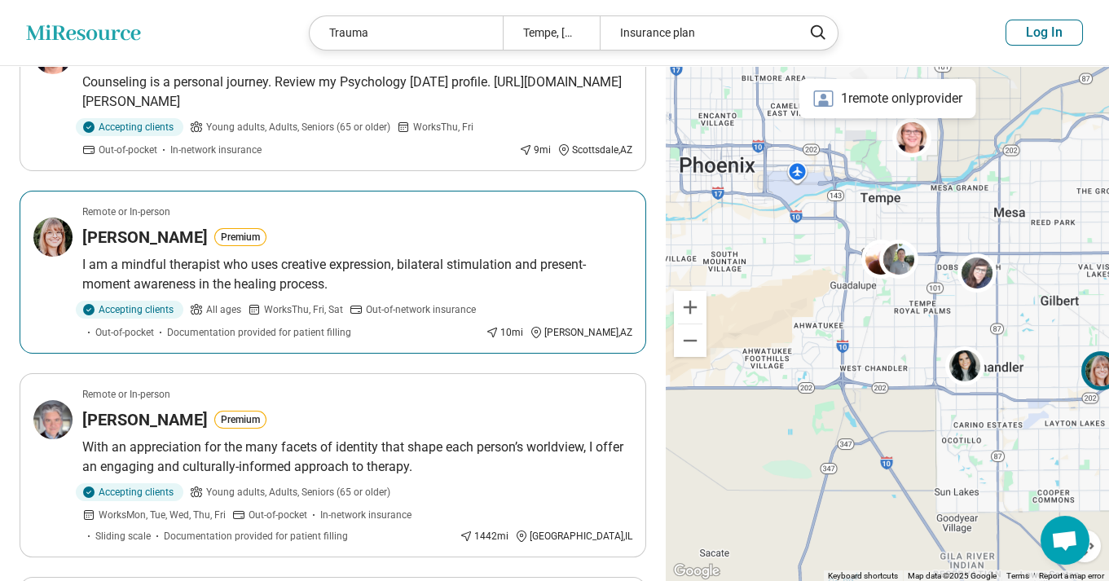
click at [424, 265] on p "I am a mindful therapist who uses creative expression, bilateral stimulation an…" at bounding box center [357, 274] width 550 height 39
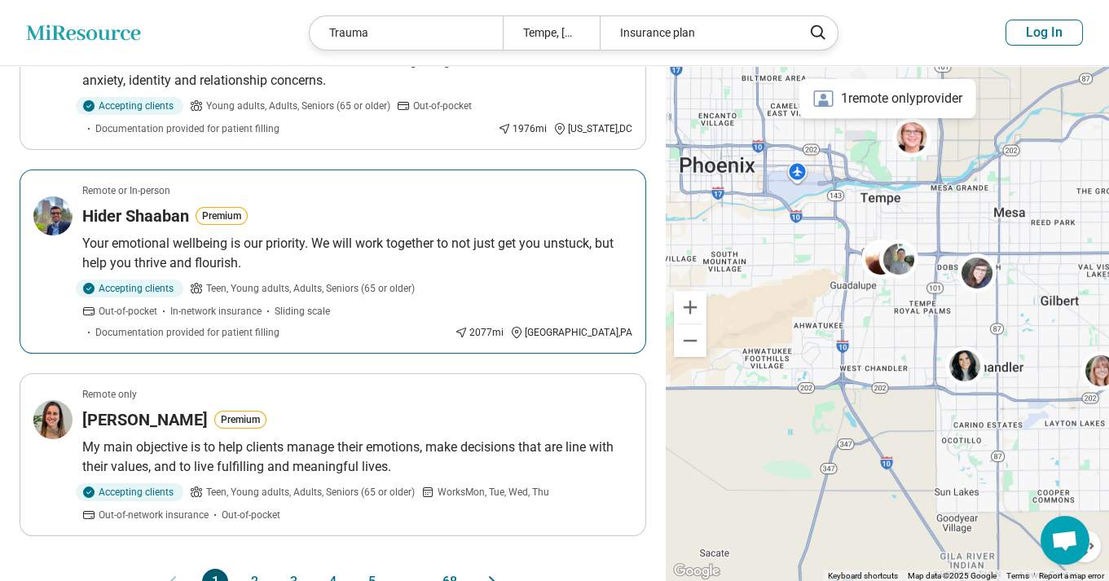
scroll to position [1663, 0]
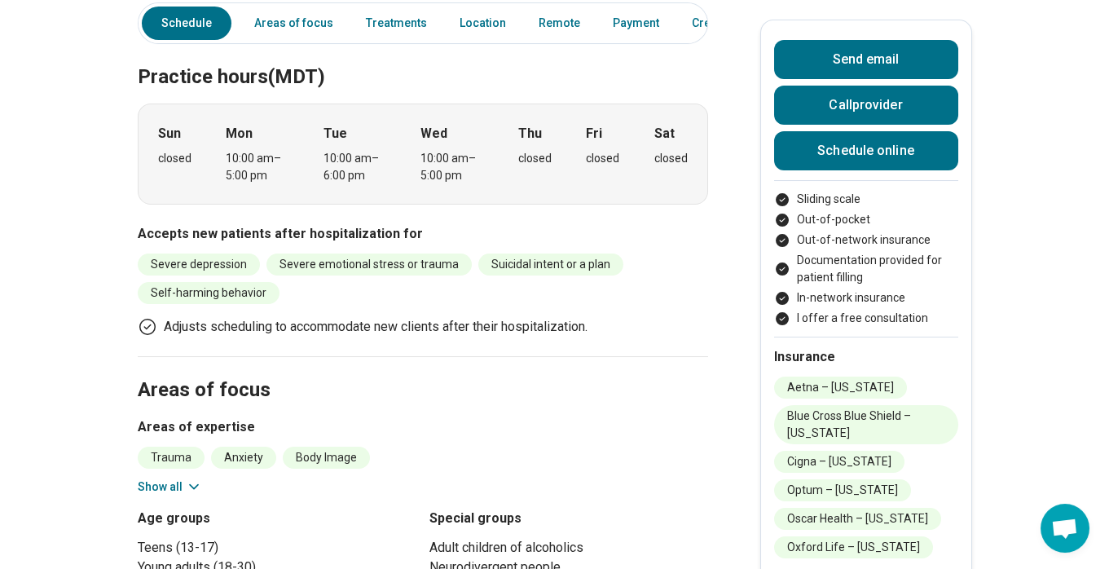
scroll to position [1051, 0]
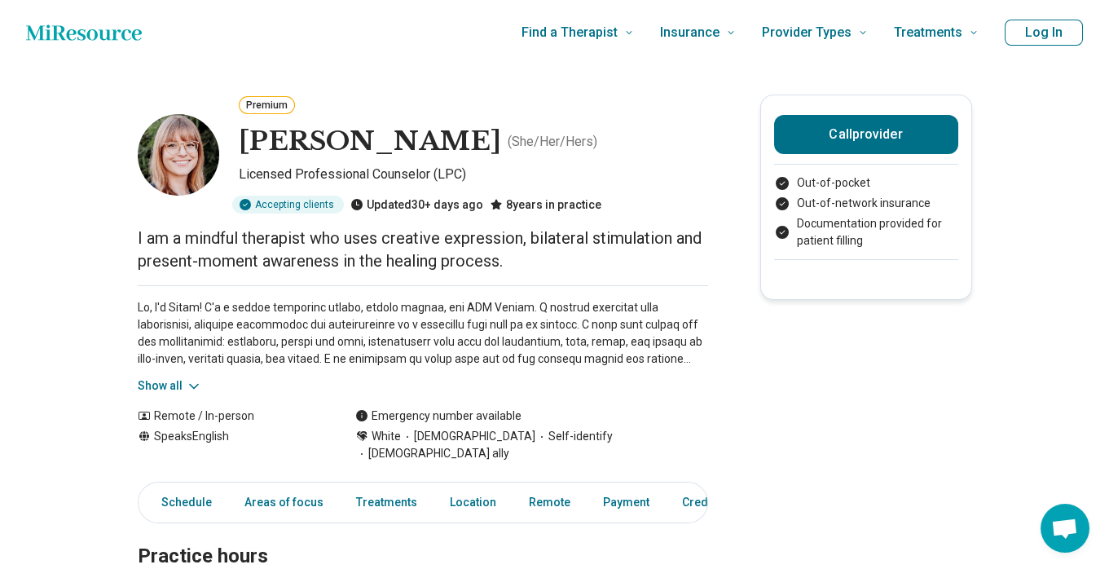
click at [188, 385] on button "Show all" at bounding box center [170, 385] width 64 height 17
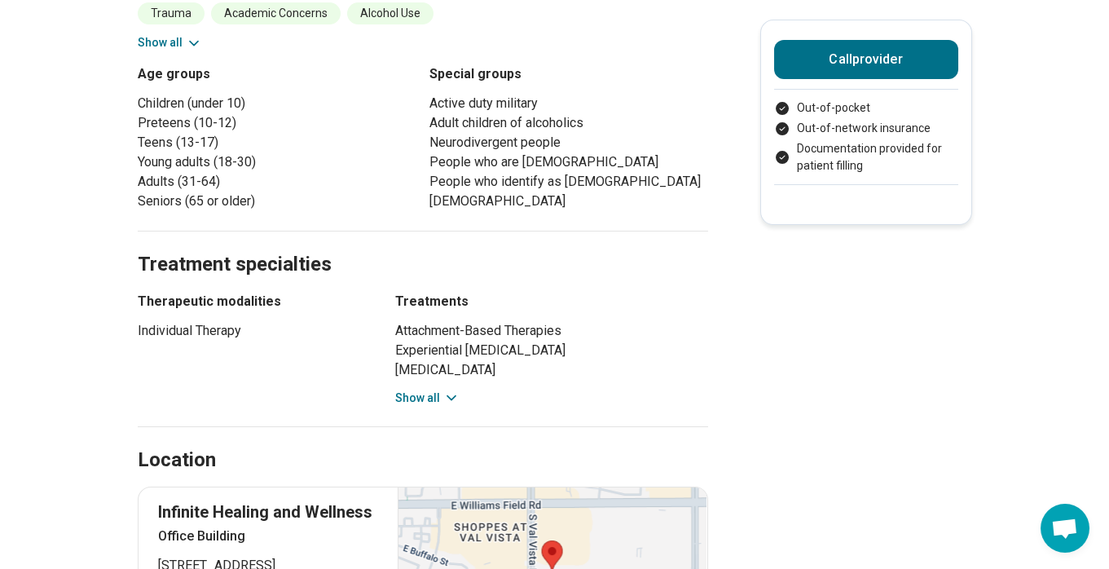
scroll to position [963, 0]
click at [429, 389] on button "Show all" at bounding box center [427, 397] width 64 height 17
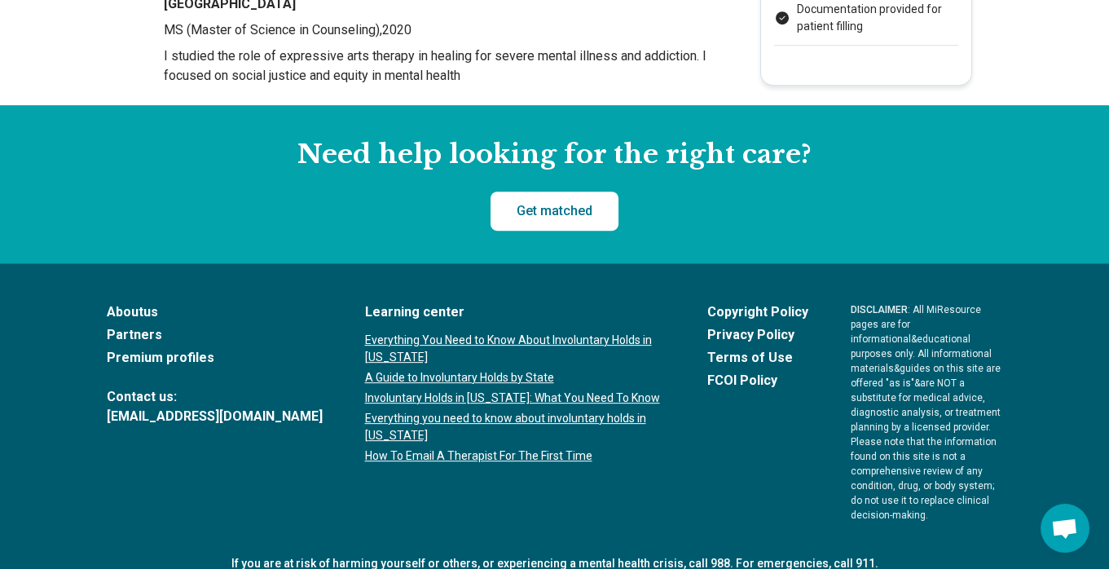
scroll to position [2539, 0]
